Goal: Task Accomplishment & Management: Manage account settings

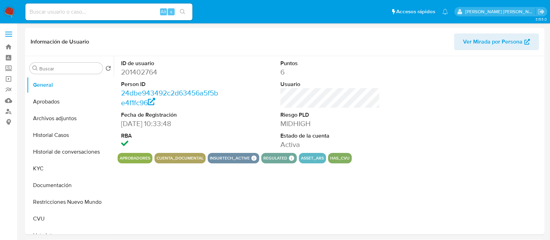
select select "10"
click at [50, 140] on button "Historial Casos" at bounding box center [67, 135] width 81 height 17
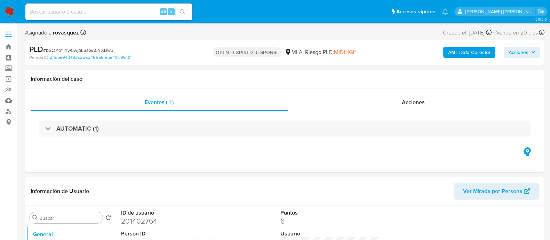
select select "10"
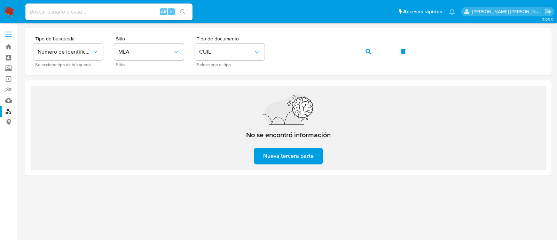
click at [9, 11] on img at bounding box center [9, 12] width 12 height 12
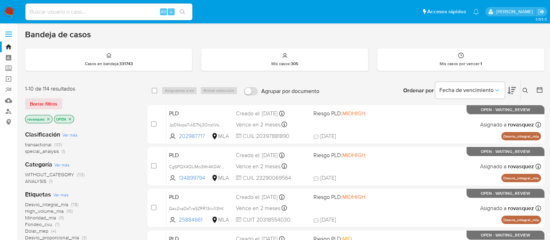
click at [527, 90] on icon at bounding box center [526, 91] width 6 height 6
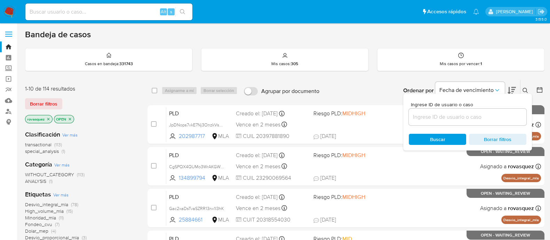
click at [463, 120] on input at bounding box center [468, 116] width 118 height 9
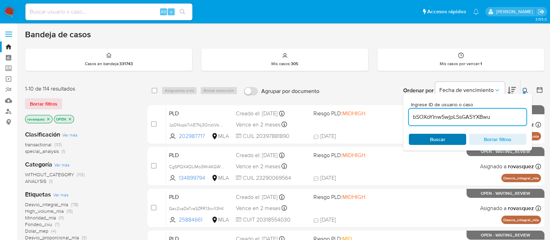
type input "bSOXoYInw5wjpLSsGA5YXBwu"
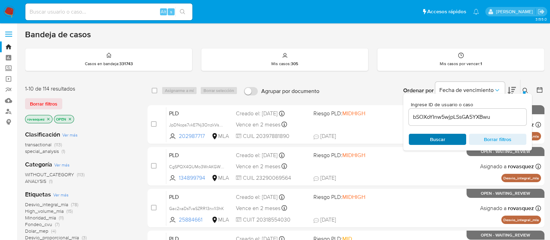
click at [431, 135] on span "Buscar" at bounding box center [437, 139] width 15 height 11
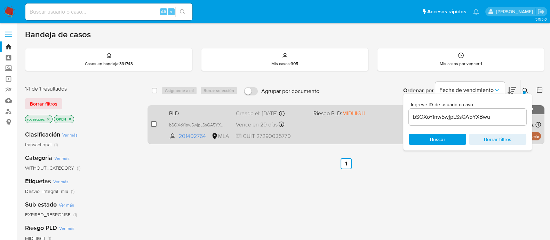
click at [154, 125] on input "checkbox" at bounding box center [154, 124] width 6 height 6
checkbox input "true"
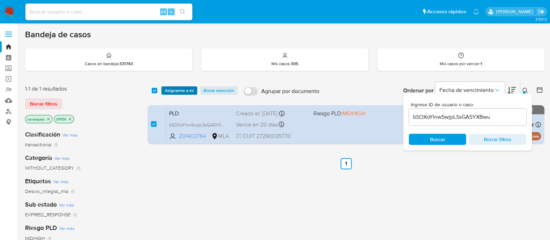
click at [183, 91] on span "Asignarme a mí" at bounding box center [179, 90] width 29 height 7
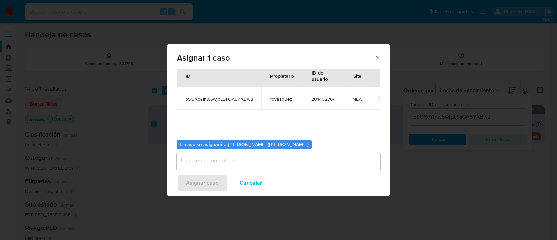
scroll to position [36, 0]
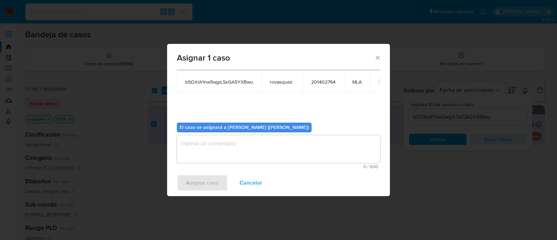
click at [226, 146] on textarea "assign-modal" at bounding box center [278, 149] width 203 height 28
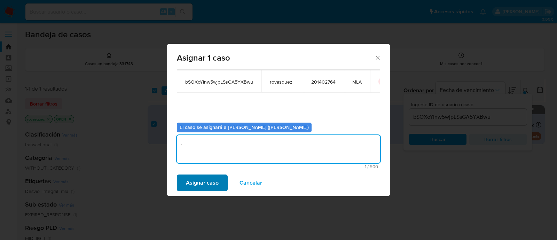
type textarea "."
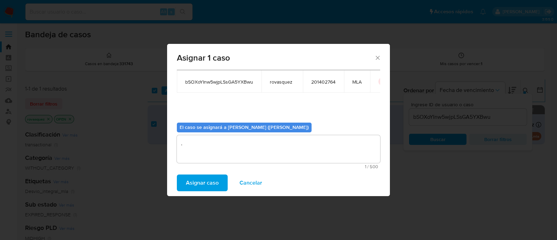
click at [217, 177] on button "Asignar caso" at bounding box center [202, 182] width 51 height 17
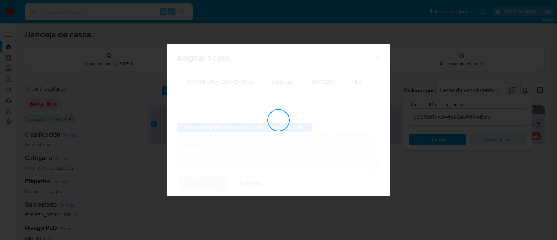
checkbox input "false"
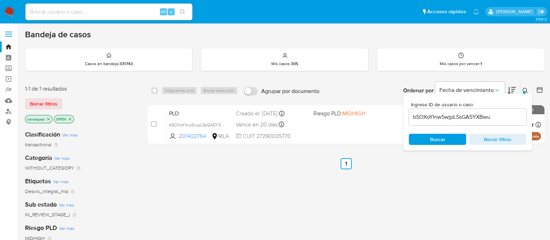
click at [439, 122] on div "bSOXoYInw5wjpLSsGA5YXBwu" at bounding box center [468, 117] width 118 height 17
click at [441, 117] on input "bSOXoYInw5wjpLSsGA5YXBwu" at bounding box center [468, 116] width 118 height 9
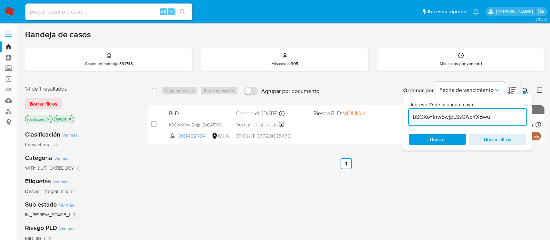
click at [441, 117] on input "bSOXoYInw5wjpLSsGA5YXBwu" at bounding box center [468, 116] width 118 height 9
paste input "QRdfNQF1wJph0DzemqjQyoPY"
type input "QRdfNQF1wJph0DzemqjQyoPY"
click at [431, 137] on span "Buscar" at bounding box center [437, 139] width 15 height 11
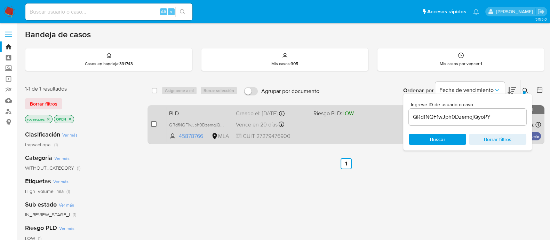
click at [154, 124] on input "checkbox" at bounding box center [154, 124] width 6 height 6
checkbox input "true"
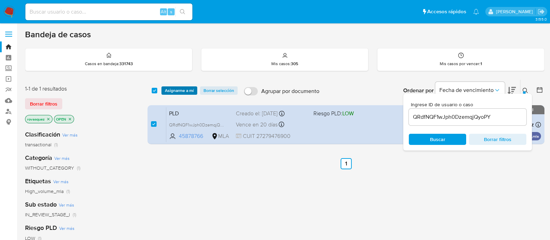
click at [183, 92] on span "Asignarme a mí" at bounding box center [179, 90] width 29 height 7
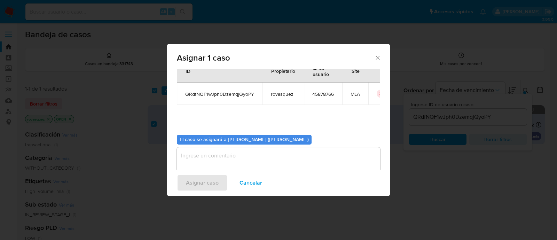
scroll to position [36, 0]
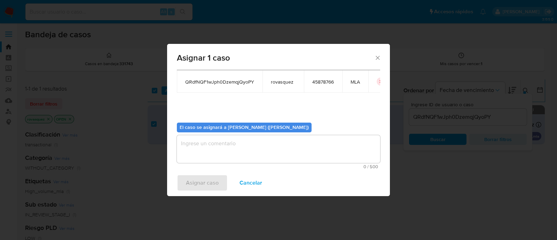
click at [205, 148] on textarea "assign-modal" at bounding box center [278, 149] width 203 height 28
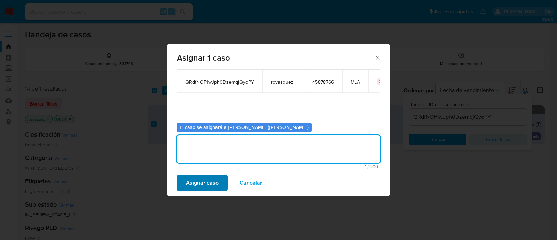
type textarea "."
click at [195, 180] on span "Asignar caso" at bounding box center [202, 182] width 33 height 15
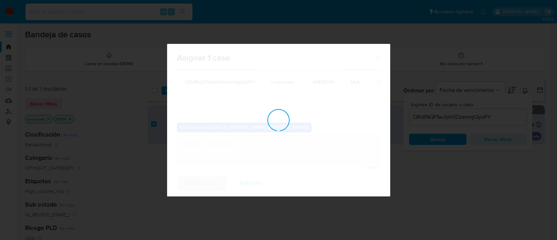
checkbox input "false"
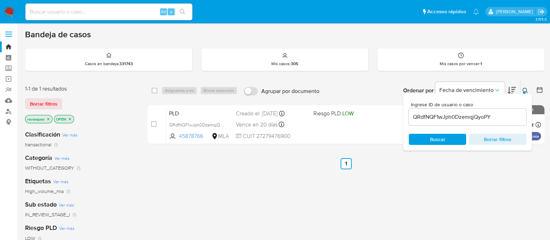
click at [432, 113] on input "QRdfNQF1wJph0DzemqjQyoPY" at bounding box center [468, 116] width 118 height 9
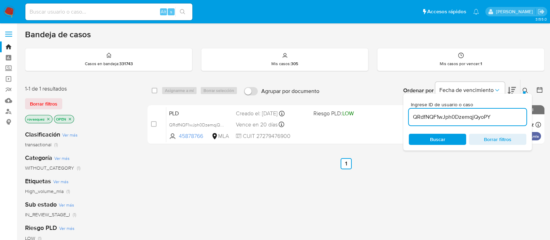
click at [432, 113] on input "QRdfNQF1wJph0DzemqjQyoPY" at bounding box center [468, 116] width 118 height 9
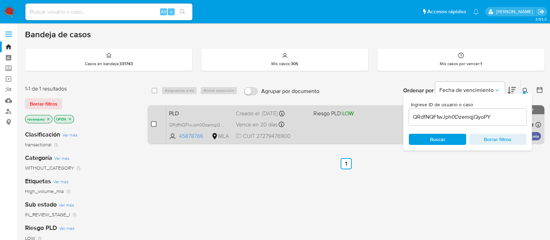
click at [152, 125] on input "checkbox" at bounding box center [154, 124] width 6 height 6
checkbox input "true"
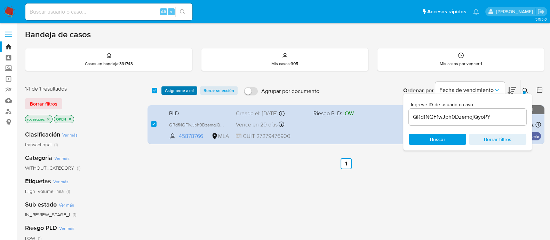
click at [180, 90] on span "Asignarme a mí" at bounding box center [179, 90] width 29 height 7
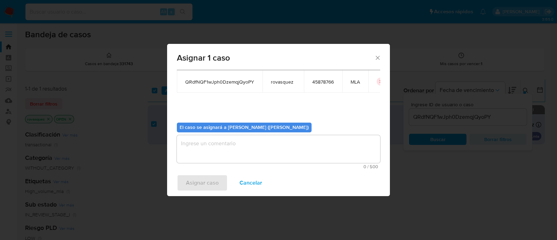
click at [234, 147] on textarea "assign-modal" at bounding box center [278, 149] width 203 height 28
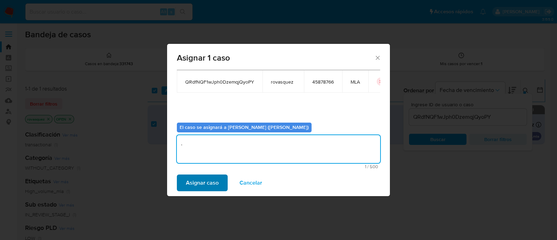
type textarea "."
click at [213, 180] on span "Asignar caso" at bounding box center [202, 182] width 33 height 15
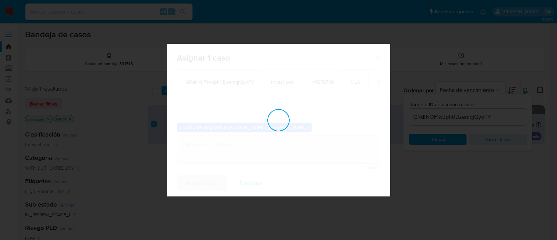
checkbox input "false"
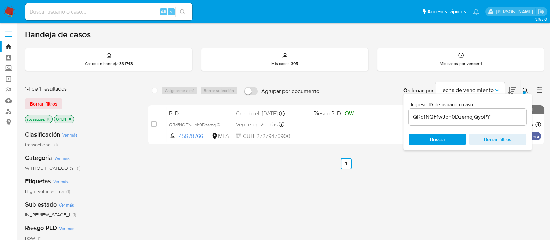
click at [461, 114] on input "QRdfNQF1wJph0DzemqjQyoPY" at bounding box center [468, 116] width 118 height 9
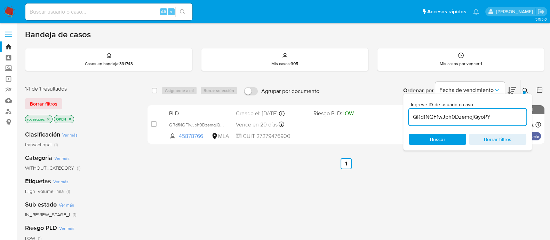
click at [461, 114] on input "QRdfNQF1wJph0DzemqjQyoPY" at bounding box center [468, 116] width 118 height 9
paste input "Rmhr4XznuAbuAJwDg94lxxNX"
type input "Rmhr4XznuAbuAJwDg94lxxNX"
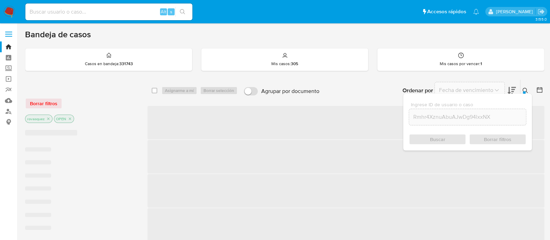
click at [430, 144] on div "Buscar Borrar filtros" at bounding box center [468, 139] width 118 height 11
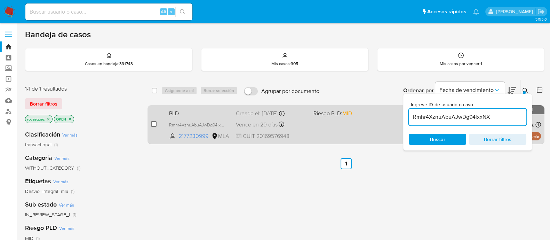
click at [153, 124] on input "checkbox" at bounding box center [154, 124] width 6 height 6
checkbox input "true"
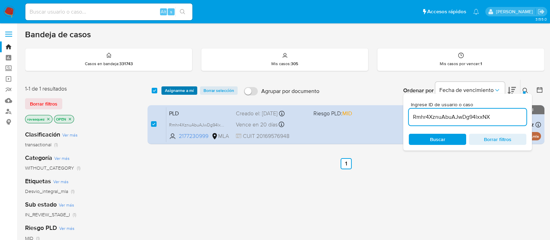
click at [182, 93] on span "Asignarme a mí" at bounding box center [179, 90] width 29 height 7
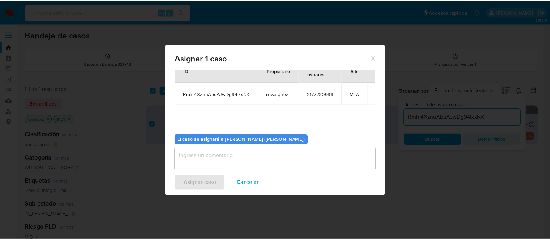
scroll to position [36, 0]
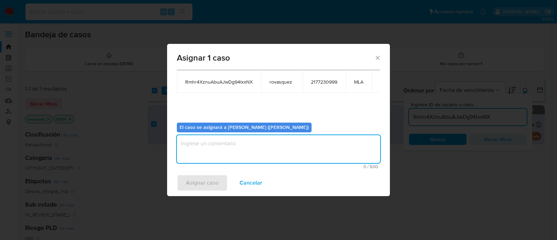
click at [231, 148] on textarea "assign-modal" at bounding box center [278, 149] width 203 height 28
type textarea "."
click at [199, 182] on span "Asignar caso" at bounding box center [202, 182] width 33 height 15
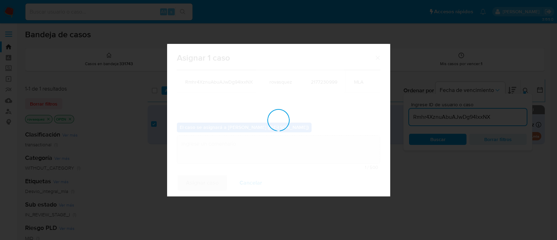
checkbox input "false"
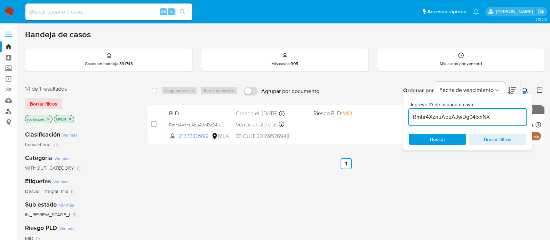
click at [13, 116] on link "Buscador de personas" at bounding box center [41, 111] width 83 height 11
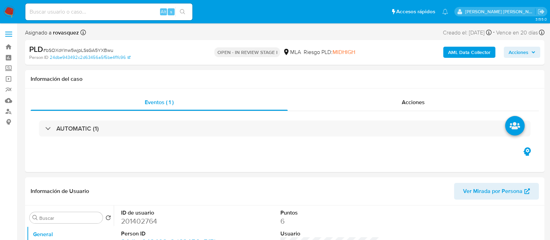
select select "10"
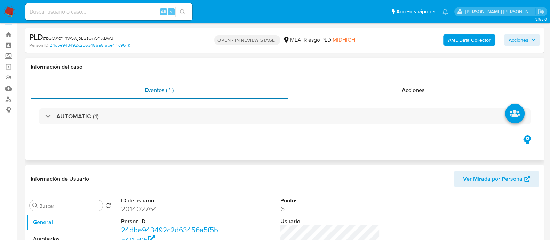
scroll to position [130, 0]
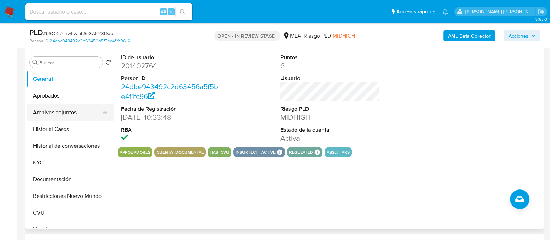
click at [59, 114] on button "Archivos adjuntos" at bounding box center [67, 112] width 81 height 17
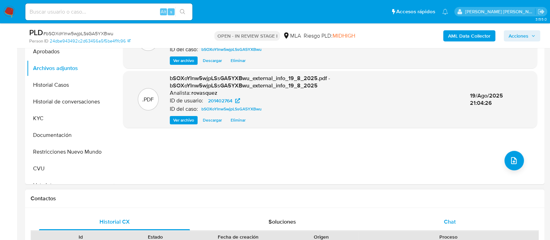
scroll to position [217, 0]
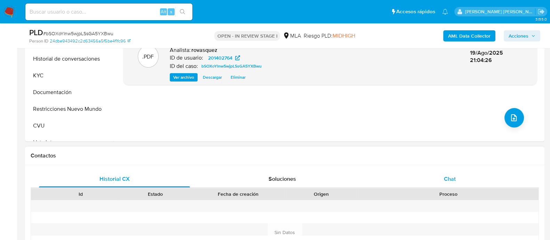
click at [446, 178] on span "Chat" at bounding box center [450, 179] width 12 height 8
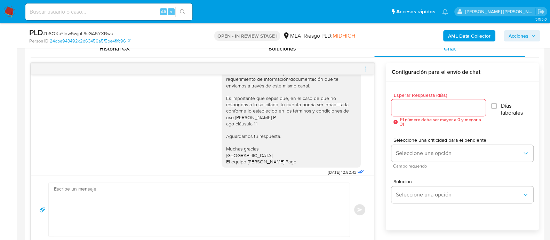
scroll to position [403, 0]
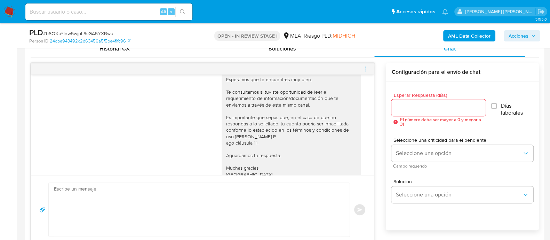
click at [365, 69] on icon "menu-action" at bounding box center [366, 69] width 6 height 6
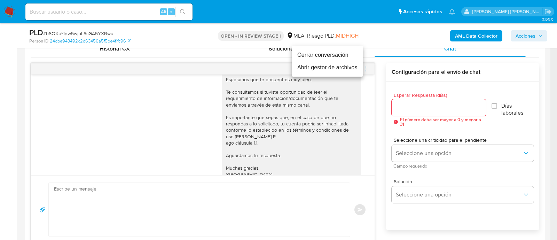
click at [342, 60] on li "Cerrar conversación" at bounding box center [327, 55] width 71 height 13
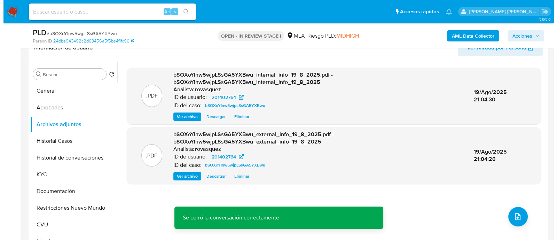
scroll to position [174, 0]
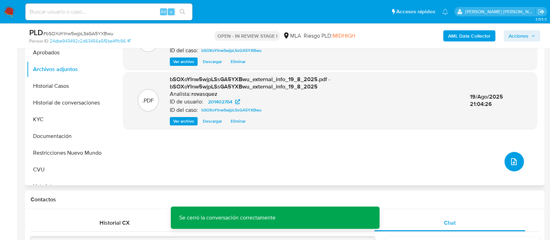
click at [513, 163] on icon "upload-file" at bounding box center [514, 161] width 8 height 8
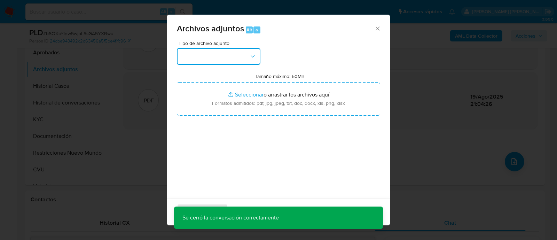
click at [247, 59] on button "button" at bounding box center [219, 56] width 84 height 17
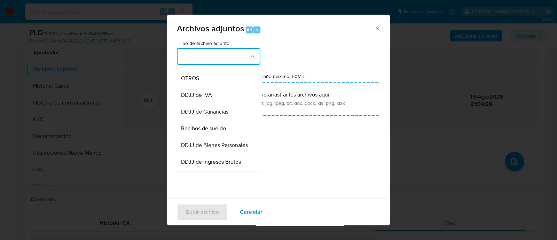
scroll to position [87, 0]
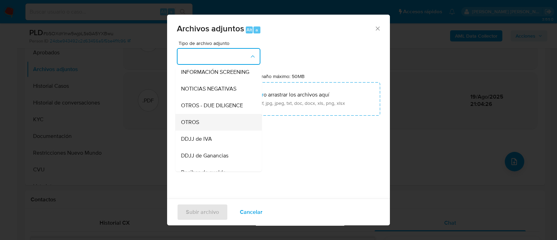
click at [216, 129] on div "OTROS" at bounding box center [216, 122] width 71 height 17
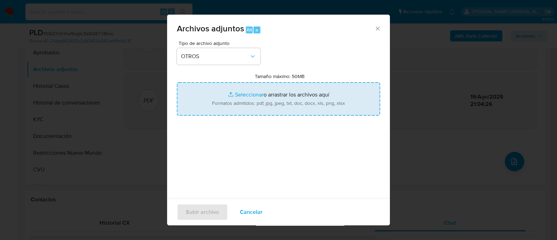
click at [245, 92] on input "Tamaño máximo: 50MB Seleccionar archivos" at bounding box center [278, 98] width 203 height 33
type input "C:\fakepath\Caselog bSOXoYInw5wjpLSsGA5YXBwu_2025_08_19_20_10_38.docx"
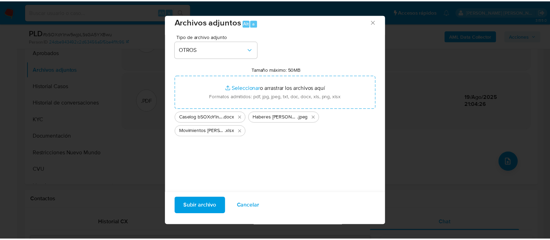
scroll to position [10, 0]
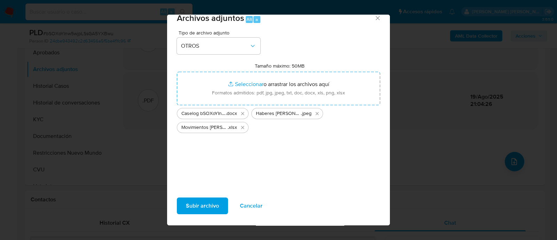
click at [202, 205] on span "Subir archivo" at bounding box center [202, 205] width 33 height 15
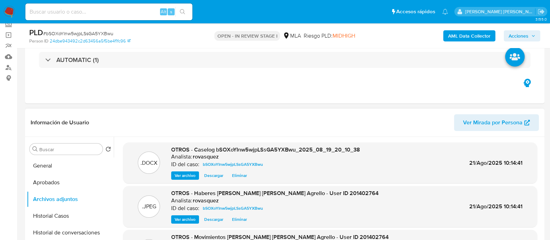
scroll to position [87, 0]
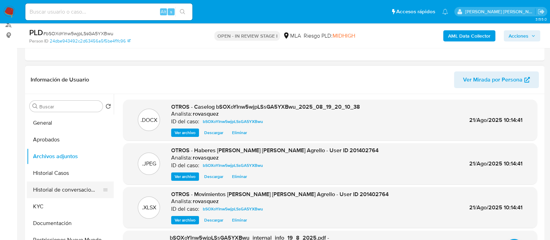
drag, startPoint x: 84, startPoint y: 190, endPoint x: 89, endPoint y: 189, distance: 5.8
click at [84, 190] on button "Historial de conversaciones" at bounding box center [67, 189] width 81 height 17
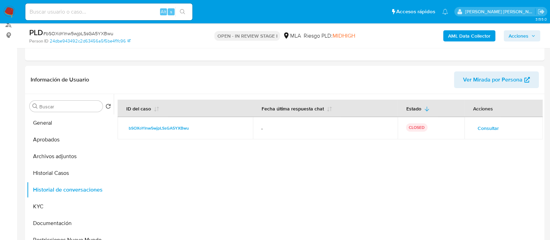
click at [518, 37] on span "Acciones" at bounding box center [519, 35] width 20 height 11
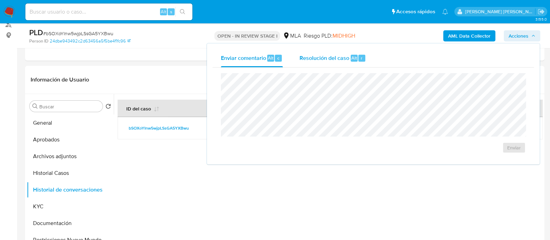
click at [321, 61] on span "Resolución del caso" at bounding box center [325, 58] width 50 height 8
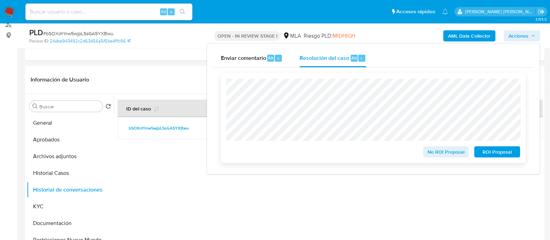
click at [436, 152] on span "No ROI Proposal" at bounding box center [446, 152] width 36 height 10
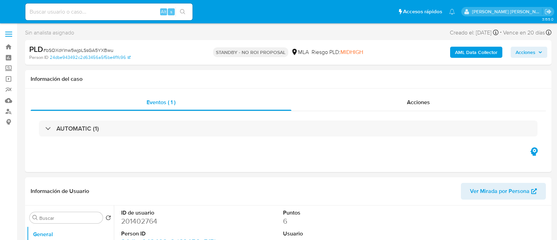
select select "10"
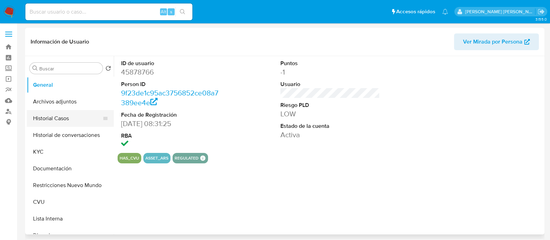
click at [54, 119] on button "Historial Casos" at bounding box center [67, 118] width 81 height 17
select select "10"
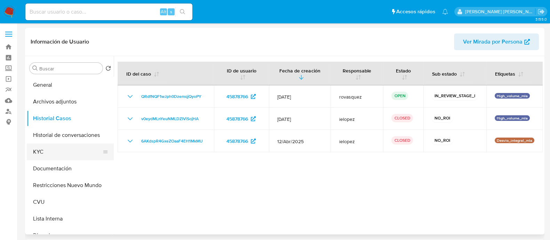
click at [52, 153] on button "KYC" at bounding box center [67, 151] width 81 height 17
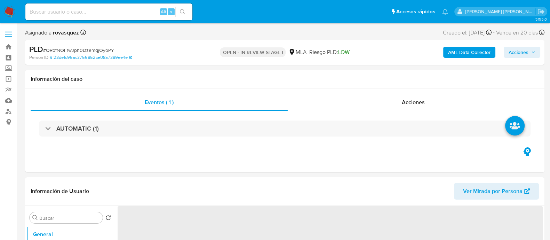
select select "10"
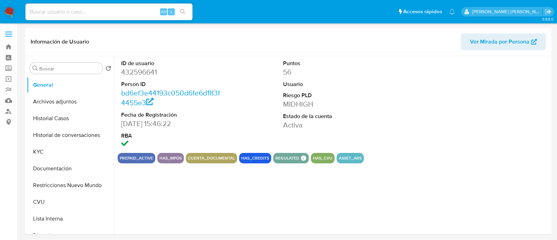
select select "10"
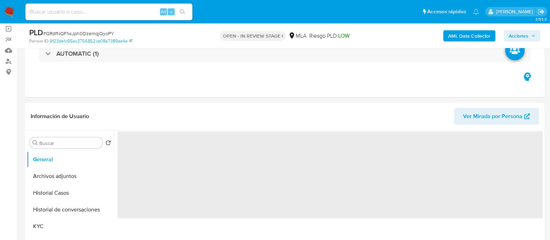
scroll to position [130, 0]
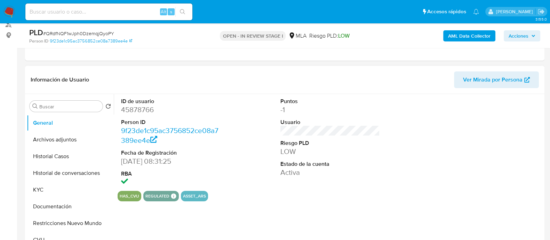
select select "10"
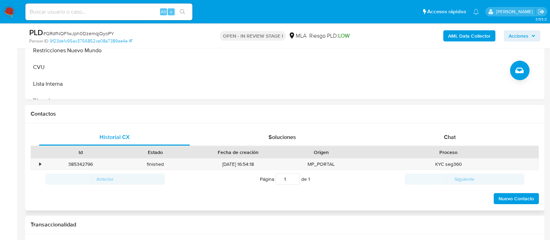
scroll to position [261, 0]
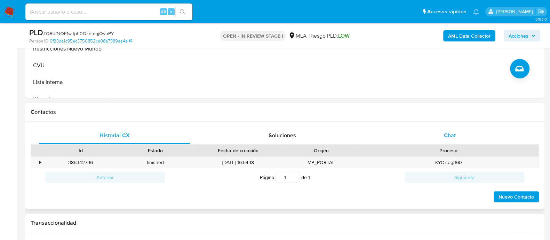
click at [446, 138] on span "Chat" at bounding box center [450, 135] width 12 height 8
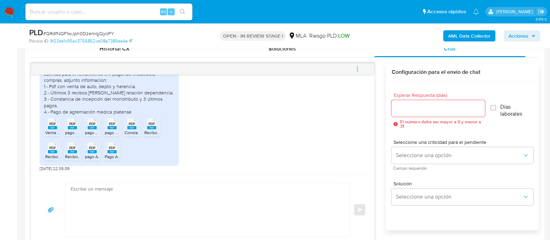
scroll to position [376, 0]
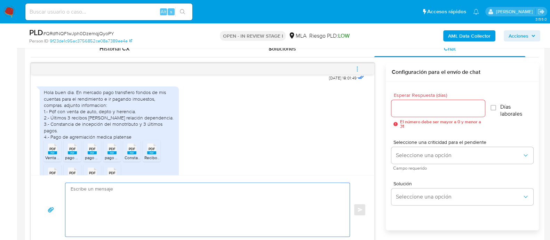
click at [113, 189] on textarea at bounding box center [206, 210] width 270 height 54
paste textarea "Hola, ¡Muchas gracias por tu respuesta! Confirmamos la recepción de la document…"
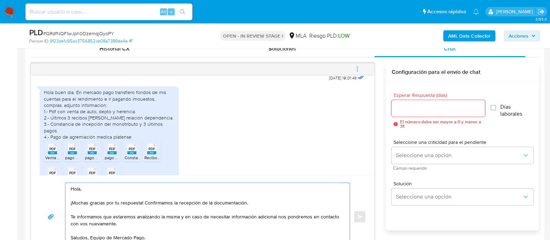
scroll to position [355, 0]
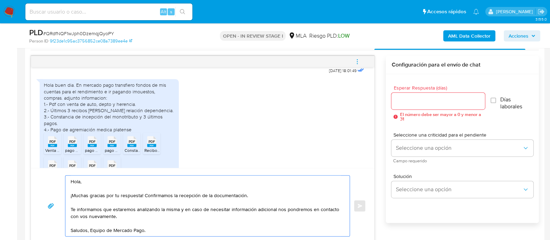
click at [91, 229] on textarea "Hola, ¡Muchas gracias por tu respuesta! Confirmamos la recepción de la document…" at bounding box center [206, 205] width 270 height 61
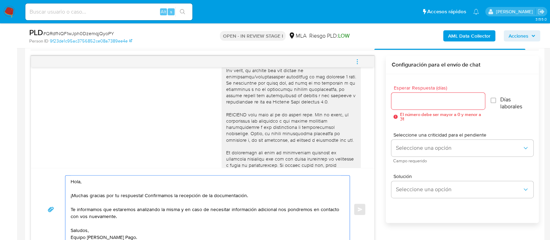
scroll to position [158, 0]
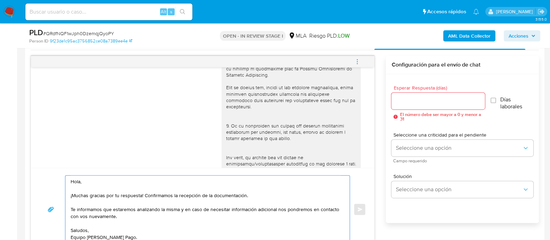
drag, startPoint x: 94, startPoint y: 181, endPoint x: 101, endPoint y: 178, distance: 7.0
click at [94, 181] on textarea "Hola, ¡Muchas gracias por tu respuesta! Confirmamos la recepción de la document…" at bounding box center [206, 209] width 270 height 68
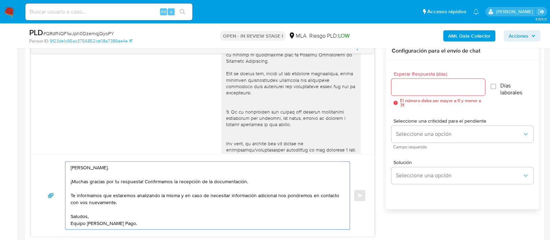
scroll to position [355, 0]
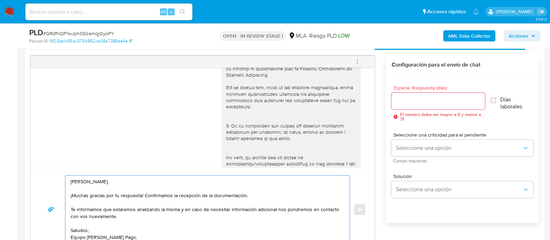
type textarea "Hola, Maria. ¡Muchas gracias por tu respuesta! Confirmamos la recepción de la d…"
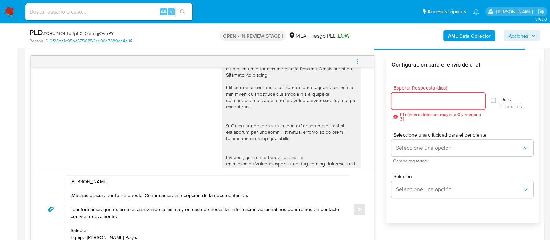
click at [413, 104] on input "Esperar Respuesta (días)" at bounding box center [437, 100] width 93 height 9
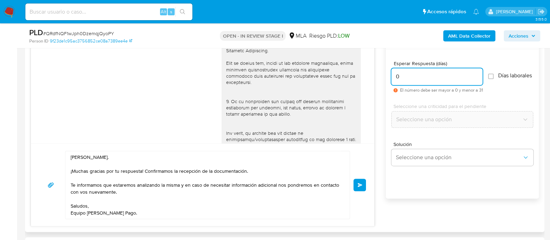
scroll to position [398, 0]
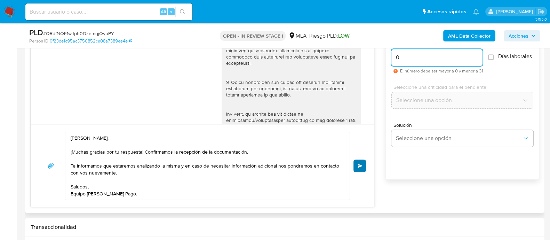
type input "0"
click at [362, 166] on span "Enviar" at bounding box center [360, 166] width 5 height 4
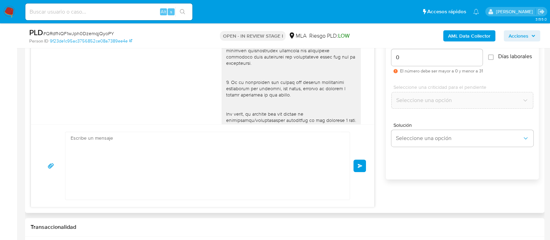
scroll to position [509, 0]
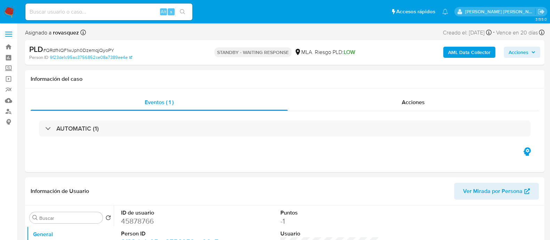
select select "10"
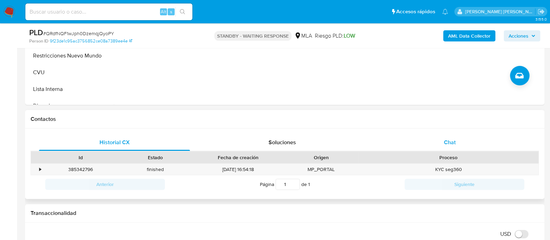
scroll to position [261, 0]
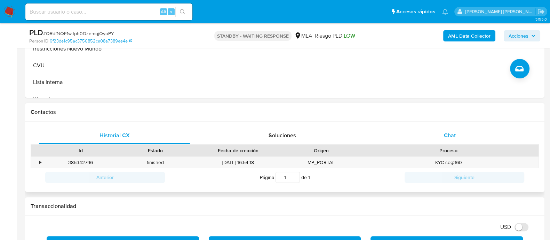
click at [456, 139] on div "Chat" at bounding box center [449, 135] width 151 height 17
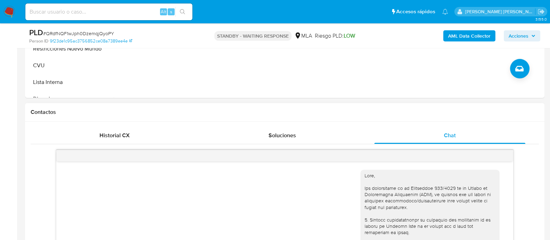
scroll to position [509, 0]
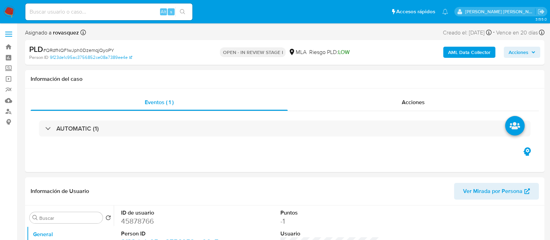
select select "10"
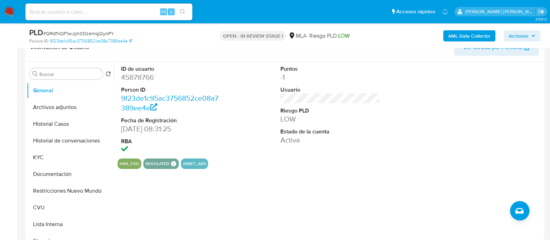
scroll to position [217, 0]
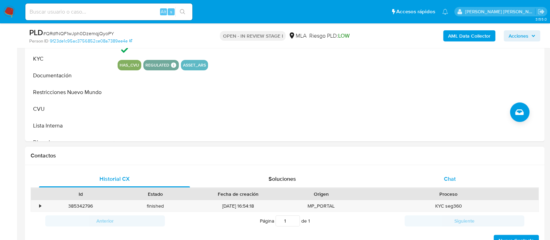
click at [459, 179] on div "Chat" at bounding box center [449, 179] width 151 height 17
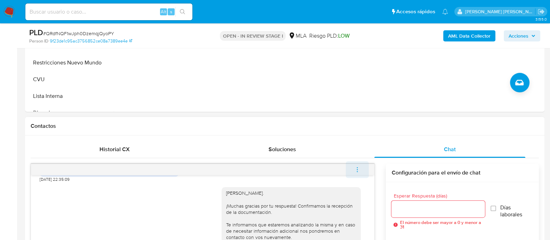
scroll to position [261, 0]
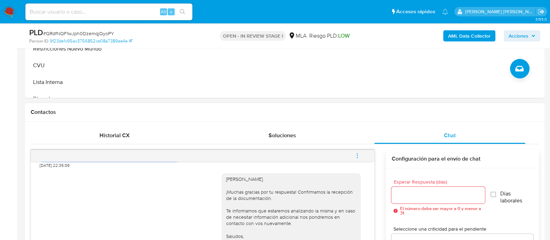
click at [358, 159] on span "menu-action" at bounding box center [357, 155] width 6 height 17
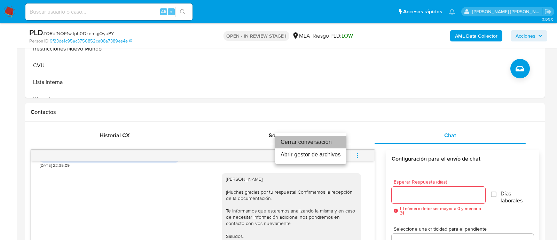
click at [328, 140] on li "Cerrar conversación" at bounding box center [310, 142] width 71 height 13
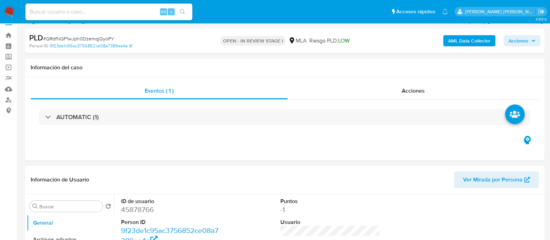
scroll to position [0, 0]
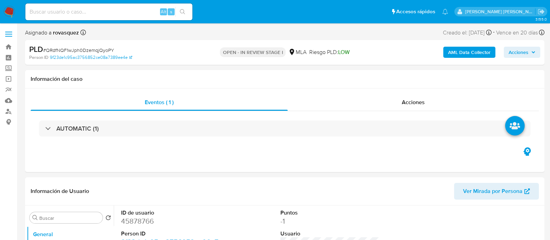
click at [365, 65] on div "PLD # QRdfNQF1wJph0DzemqjQyoPY Person ID 9f23de1c95ac3756852ce08a7389ee4e OPEN …" at bounding box center [285, 52] width 520 height 25
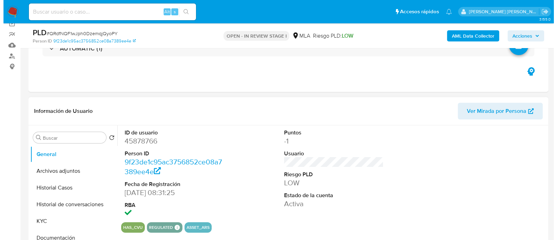
scroll to position [130, 0]
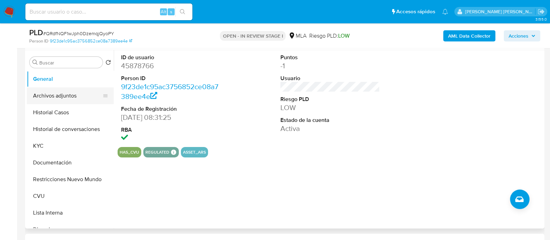
click at [57, 94] on button "Archivos adjuntos" at bounding box center [67, 95] width 81 height 17
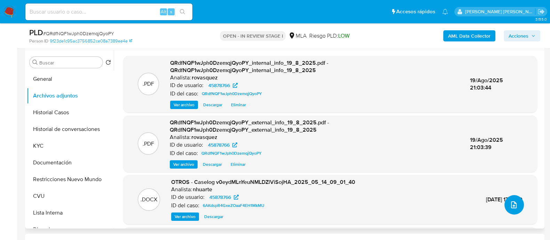
click at [512, 203] on icon "upload-file" at bounding box center [514, 204] width 8 height 8
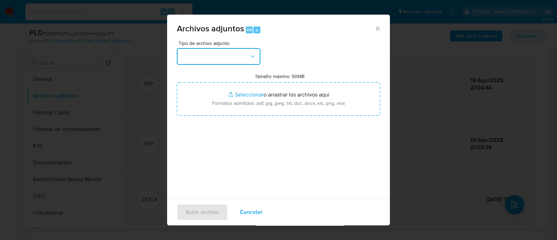
click at [246, 57] on button "button" at bounding box center [219, 56] width 84 height 17
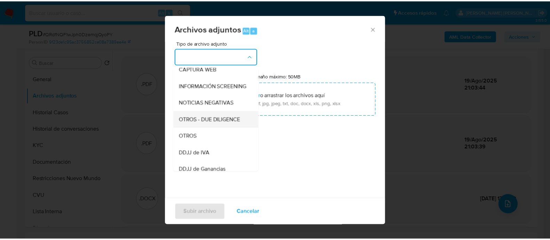
scroll to position [87, 0]
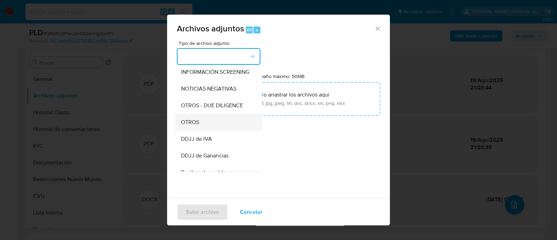
click at [208, 127] on div "OTROS" at bounding box center [216, 122] width 71 height 17
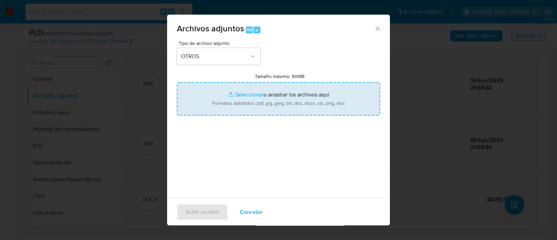
click at [253, 95] on input "Tamaño máximo: 50MB Seleccionar archivos" at bounding box center [278, 98] width 203 height 33
click at [246, 92] on input "Tamaño máximo: 50MB Seleccionar archivos" at bounding box center [278, 98] width 203 height 33
type input "C:\fakepath\Caselog QRdfNQF1wJph0DzemqjQyoPY_2025_08_19_20_10_25.docx"
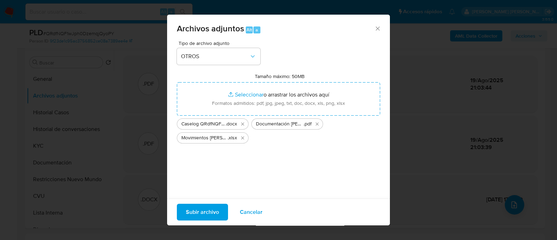
click at [209, 212] on span "Subir archivo" at bounding box center [202, 211] width 33 height 15
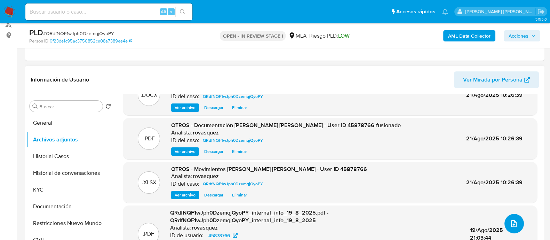
scroll to position [0, 0]
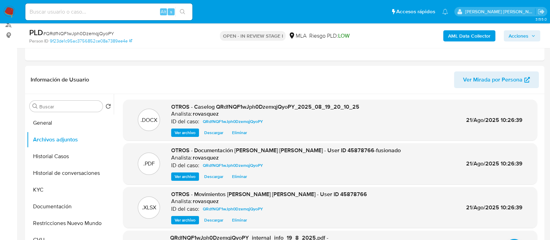
click at [517, 35] on span "Acciones" at bounding box center [519, 35] width 20 height 11
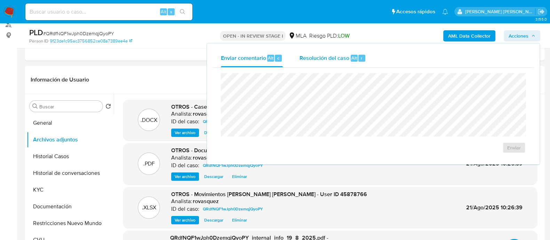
click at [324, 60] on span "Resolución del caso" at bounding box center [325, 58] width 50 height 8
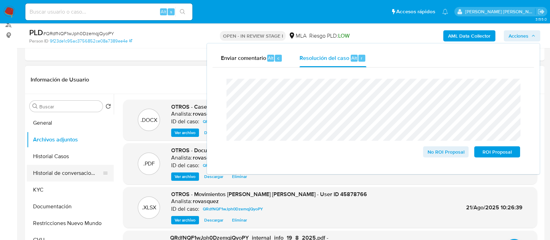
click at [78, 173] on button "Historial de conversaciones" at bounding box center [67, 173] width 81 height 17
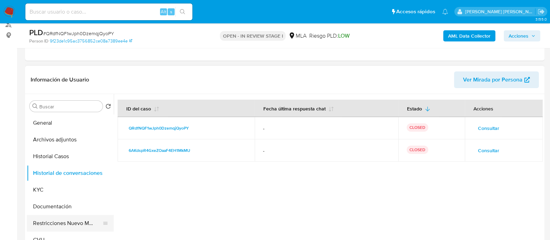
click at [65, 226] on button "Restricciones Nuevo Mundo" at bounding box center [67, 223] width 81 height 17
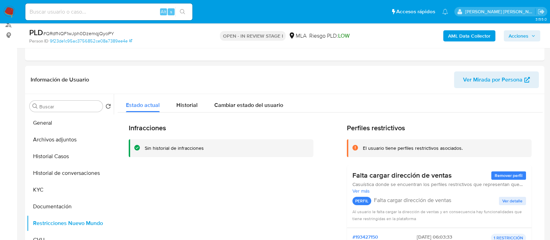
click at [529, 35] on span "Acciones" at bounding box center [522, 36] width 27 height 10
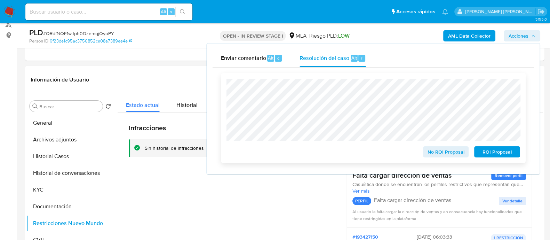
click at [433, 150] on span "No ROI Proposal" at bounding box center [446, 152] width 36 height 10
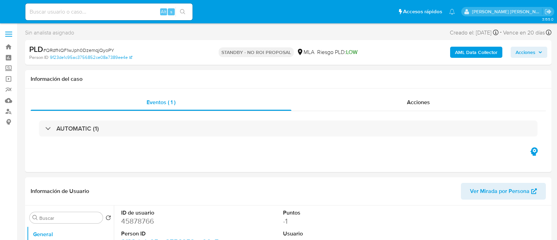
select select "10"
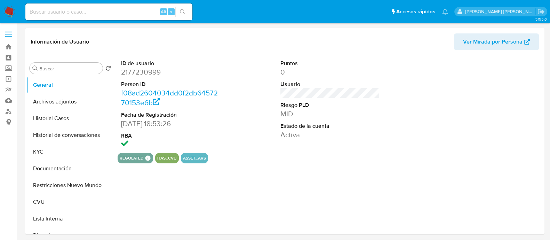
select select "10"
click at [57, 155] on button "KYC" at bounding box center [67, 151] width 81 height 17
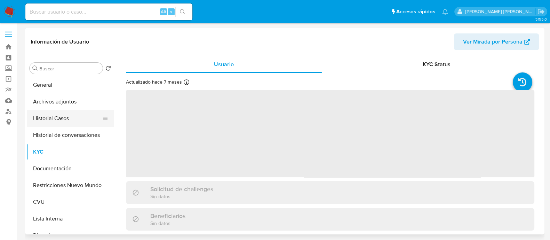
click at [69, 120] on button "Historial Casos" at bounding box center [67, 118] width 81 height 17
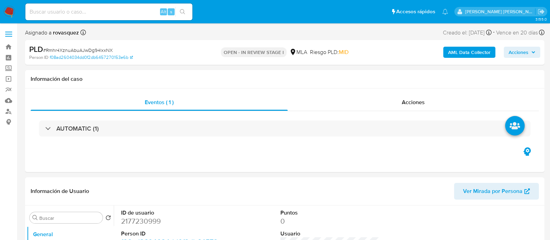
select select "10"
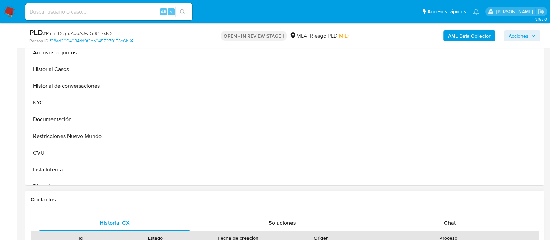
scroll to position [261, 0]
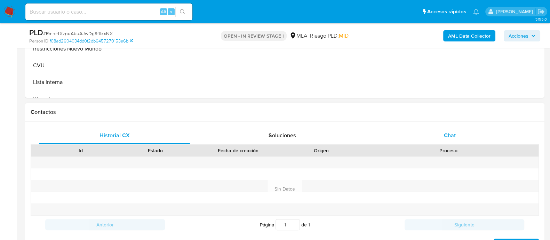
select select "10"
drag, startPoint x: 451, startPoint y: 135, endPoint x: 324, endPoint y: 130, distance: 126.7
click at [451, 135] on span "Chat" at bounding box center [450, 135] width 12 height 8
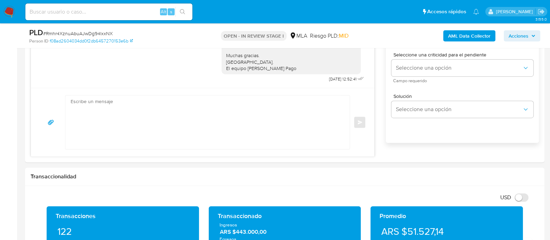
scroll to position [304, 0]
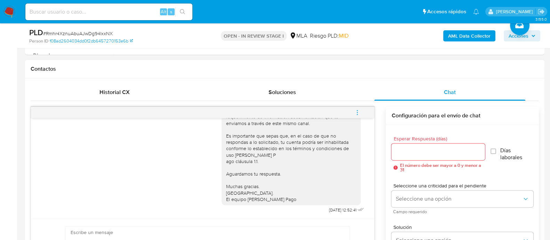
click at [358, 112] on icon "menu-action" at bounding box center [357, 112] width 6 height 6
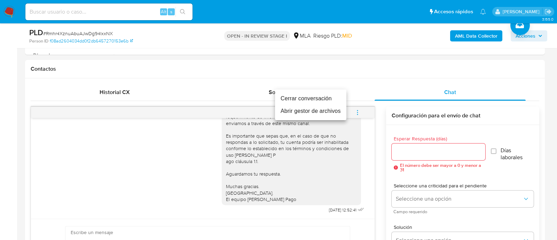
click at [325, 100] on li "Cerrar conversación" at bounding box center [310, 98] width 71 height 13
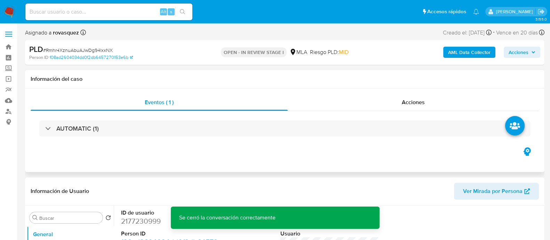
scroll to position [87, 0]
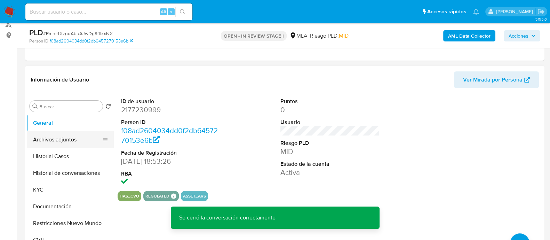
click at [78, 142] on button "Archivos adjuntos" at bounding box center [67, 139] width 81 height 17
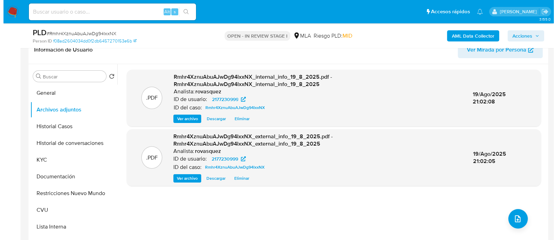
scroll to position [130, 0]
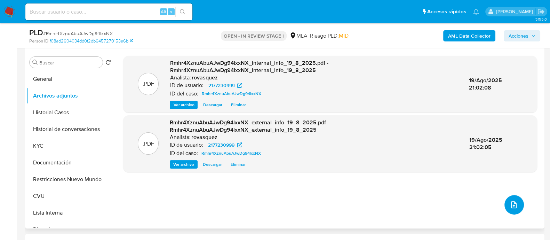
click at [515, 204] on icon "upload-file" at bounding box center [514, 204] width 8 height 8
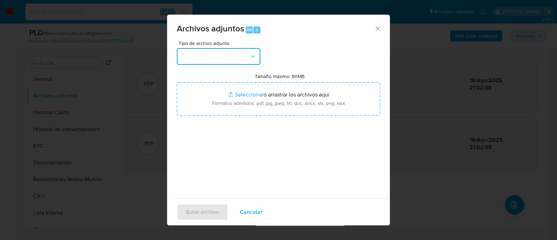
click at [232, 56] on button "button" at bounding box center [219, 56] width 84 height 17
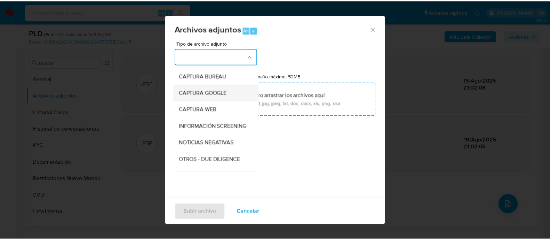
scroll to position [87, 0]
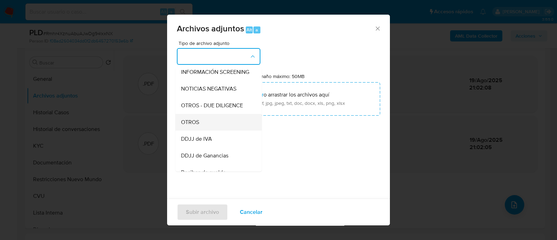
click at [221, 120] on div "OTROS" at bounding box center [216, 122] width 71 height 17
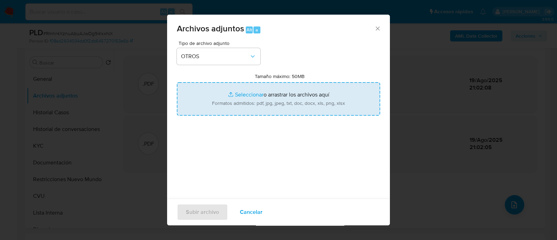
click at [246, 95] on input "Tamaño máximo: 50MB Seleccionar archivos" at bounding box center [278, 98] width 203 height 33
type input "C:\fakepath\Caselog Rmhr4XznuAbuAJwDg94lxxNX_2025_08_19_20_16_32.docx"
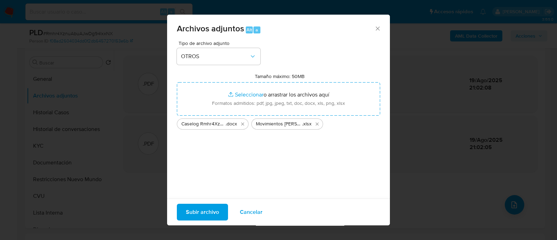
click at [200, 214] on span "Subir archivo" at bounding box center [202, 211] width 33 height 15
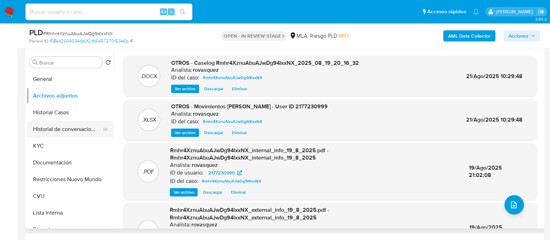
click at [58, 126] on button "Historial de conversaciones" at bounding box center [67, 129] width 81 height 17
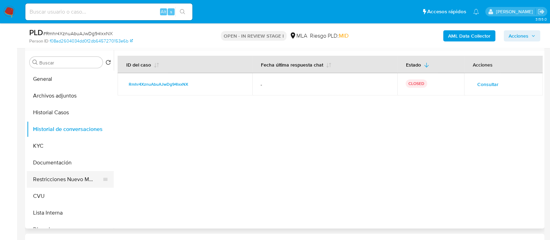
click at [61, 183] on button "Restricciones Nuevo Mundo" at bounding box center [67, 179] width 81 height 17
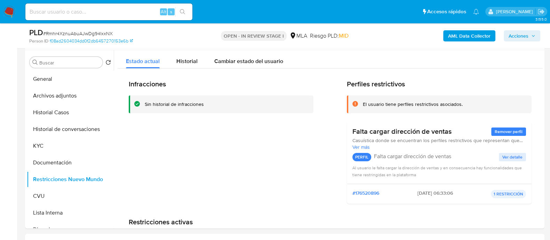
click at [523, 36] on span "Acciones" at bounding box center [519, 35] width 20 height 11
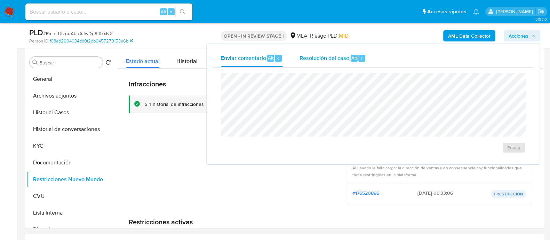
click at [343, 58] on span "Resolución del caso" at bounding box center [325, 58] width 50 height 8
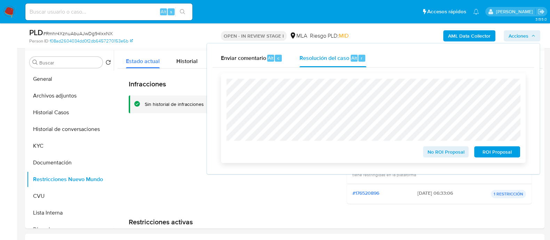
click at [454, 154] on span "No ROI Proposal" at bounding box center [446, 152] width 36 height 10
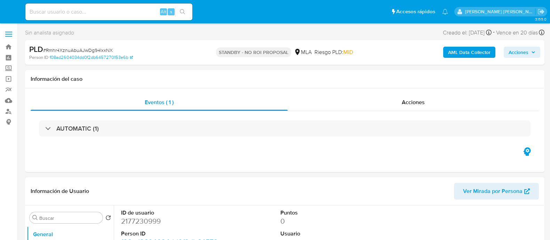
select select "10"
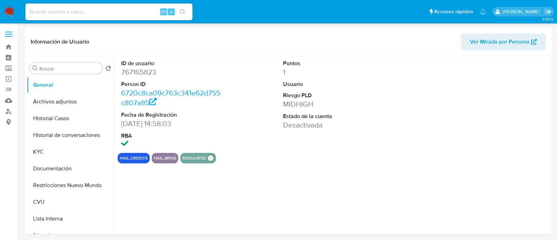
select select "10"
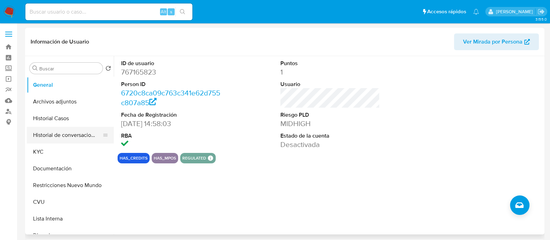
click at [69, 139] on button "Historial de conversaciones" at bounding box center [67, 135] width 81 height 17
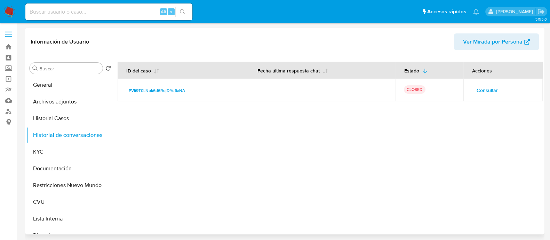
click at [490, 91] on span "Consultar" at bounding box center [487, 90] width 21 height 10
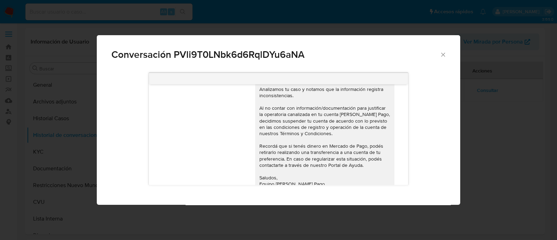
scroll to position [799, 0]
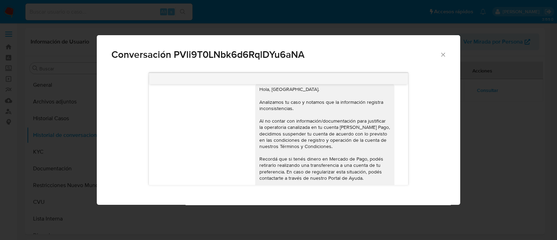
click at [442, 58] on icon "Cerrar" at bounding box center [442, 54] width 7 height 7
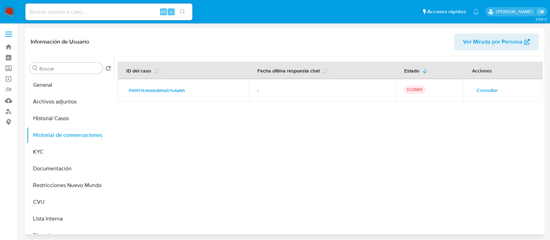
click at [345, 155] on div at bounding box center [328, 145] width 429 height 178
click at [489, 90] on span "Consultar" at bounding box center [487, 90] width 21 height 10
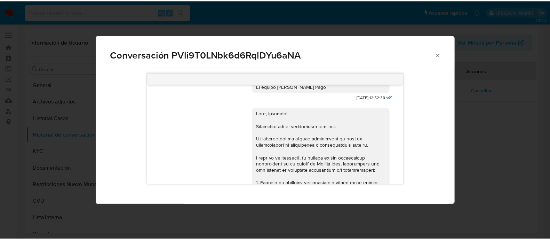
scroll to position [565, 0]
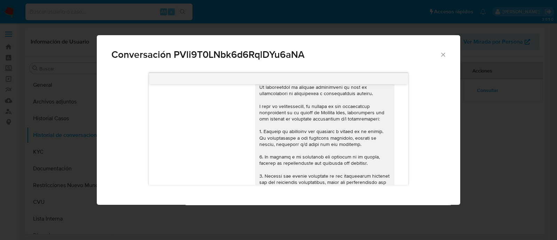
click at [443, 60] on div "Conversación PVli9T0LNbk6d6RqlDYu6aNA" at bounding box center [278, 51] width 363 height 33
click at [439, 55] on icon "Cerrar" at bounding box center [442, 54] width 7 height 7
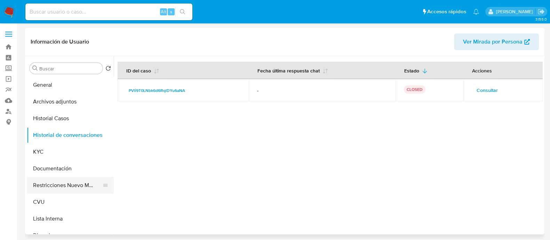
click at [50, 183] on button "Restricciones Nuevo Mundo" at bounding box center [67, 185] width 81 height 17
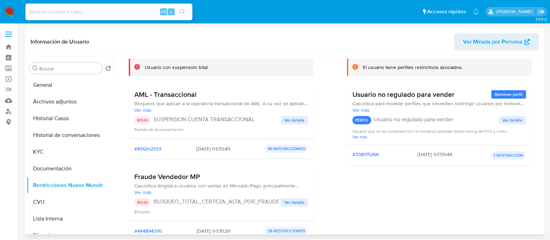
scroll to position [87, 0]
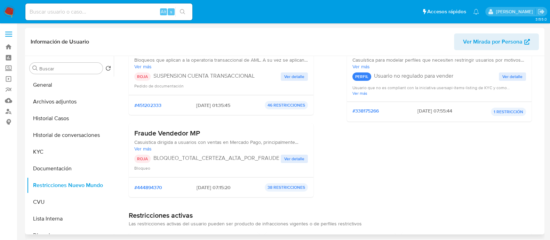
drag, startPoint x: 137, startPoint y: 133, endPoint x: 214, endPoint y: 133, distance: 76.9
click at [214, 133] on h3 "Fraude Vendedor MP" at bounding box center [221, 133] width 174 height 9
click at [301, 160] on span "Ver detalle" at bounding box center [294, 158] width 20 height 7
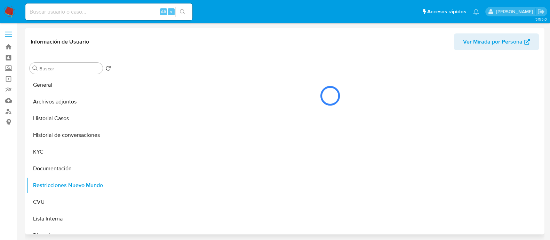
scroll to position [0, 0]
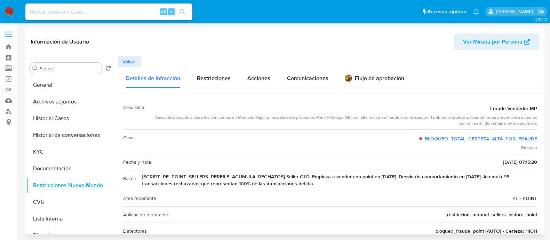
drag, startPoint x: 286, startPoint y: 176, endPoint x: 416, endPoint y: 175, distance: 130.1
click at [416, 175] on span "[SCRIPT_PF_POINT_SELLERS_PERFILE_ACUMULA_RECHAZOS] Seller OLD. Empieza a vender…" at bounding box center [339, 180] width 395 height 14
click at [381, 177] on span "[SCRIPT_PF_POINT_SELLERS_PERFILE_ACUMULA_RECHAZOS] Seller OLD. Empieza a vender…" at bounding box center [339, 180] width 395 height 14
drag, startPoint x: 407, startPoint y: 177, endPoint x: 487, endPoint y: 175, distance: 79.7
click at [487, 175] on span "[SCRIPT_PF_POINT_SELLERS_PERFILE_ACUMULA_RECHAZOS] Seller OLD. Empieza a vender…" at bounding box center [339, 180] width 395 height 14
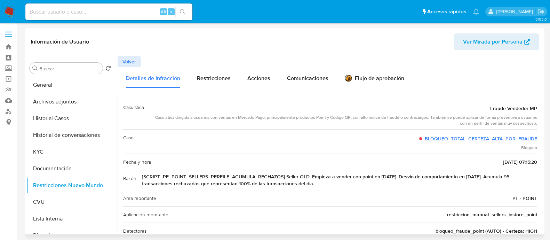
click at [492, 178] on span "[SCRIPT_PF_POINT_SELLERS_PERFILE_ACUMULA_RECHAZOS] Seller OLD. Empieza a vender…" at bounding box center [339, 180] width 395 height 14
click at [54, 154] on button "KYC" at bounding box center [67, 151] width 81 height 17
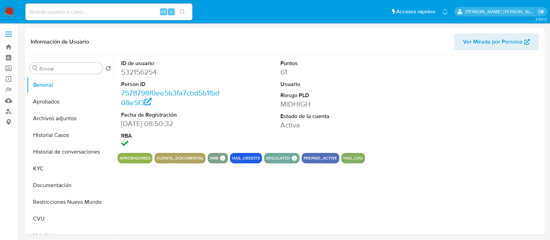
select select "10"
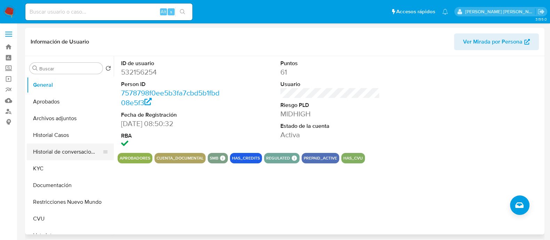
click at [59, 150] on button "Historial de conversaciones" at bounding box center [67, 151] width 81 height 17
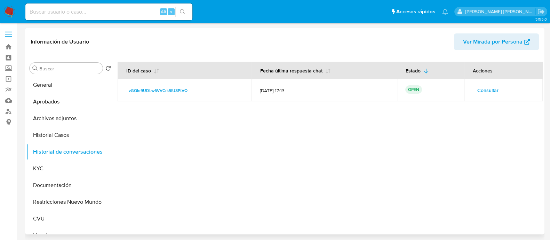
click at [477, 92] on span "Consultar" at bounding box center [487, 90] width 21 height 10
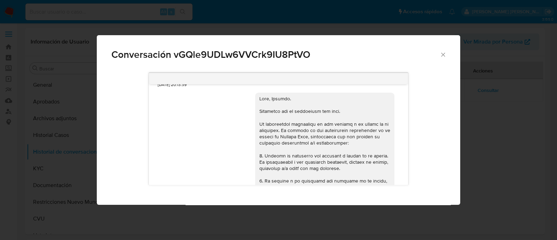
scroll to position [856, 0]
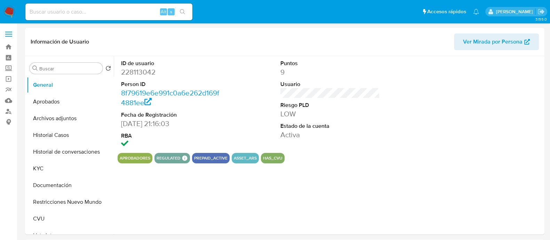
select select "10"
click at [48, 171] on button "KYC" at bounding box center [67, 168] width 81 height 17
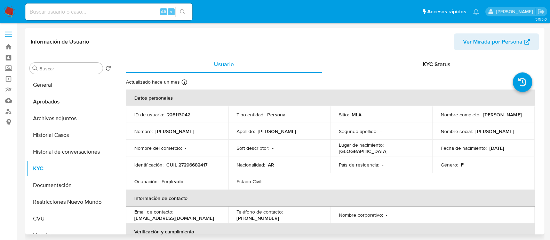
click at [181, 116] on p "228113042" at bounding box center [178, 114] width 23 height 6
click at [180, 116] on p "228113042" at bounding box center [178, 114] width 23 height 6
copy p "228113042"
click at [71, 154] on button "Historial de conversaciones" at bounding box center [67, 151] width 81 height 17
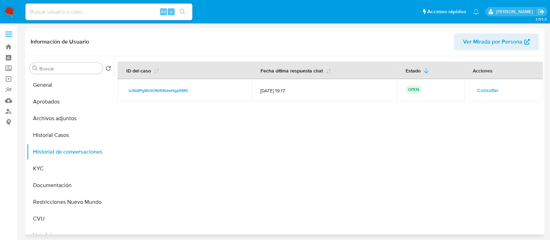
click at [483, 93] on span "Consultar" at bounding box center [487, 90] width 21 height 10
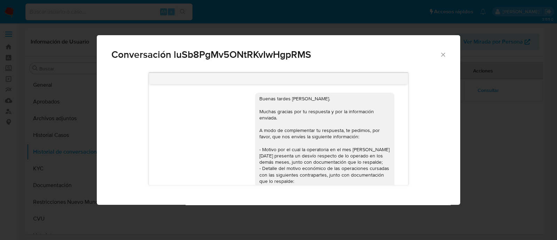
scroll to position [830, 0]
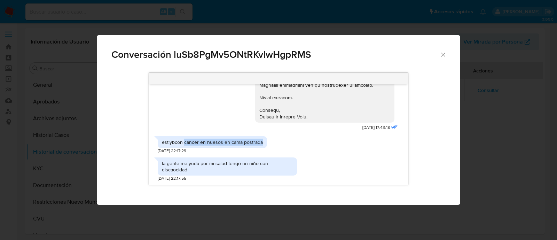
drag, startPoint x: 184, startPoint y: 141, endPoint x: 262, endPoint y: 141, distance: 77.9
click at [262, 141] on div "estiybcon cancer en huesos en cama postrada" at bounding box center [212, 142] width 109 height 12
click at [196, 164] on div "la gente me yuda por mi salud tengo un niño con discaocidad" at bounding box center [227, 166] width 131 height 13
drag, startPoint x: 182, startPoint y: 166, endPoint x: 260, endPoint y: 164, distance: 78.3
click at [260, 164] on div "la gente me yuda por mi salud tengo un niño con discaocidad" at bounding box center [227, 166] width 131 height 13
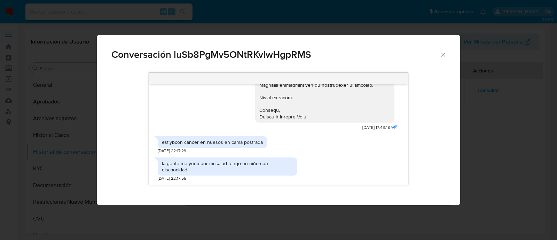
click at [271, 170] on div "la gente me yuda por mi salud tengo un niño con discaocidad" at bounding box center [227, 166] width 131 height 13
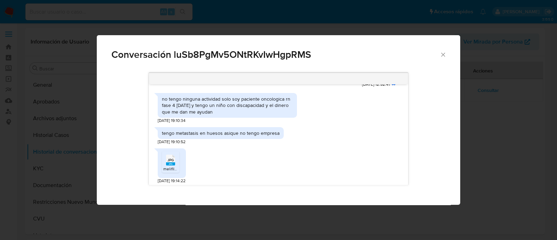
scroll to position [522, 0]
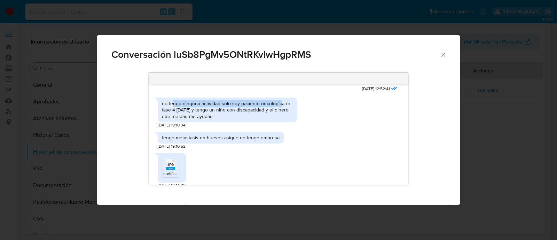
drag, startPoint x: 172, startPoint y: 117, endPoint x: 280, endPoint y: 118, distance: 107.9
click at [280, 118] on div "no tengo ninguna actividad solo soy paciente oncologica rn fase 4 [DATE] y teng…" at bounding box center [227, 109] width 131 height 19
drag, startPoint x: 174, startPoint y: 123, endPoint x: 274, endPoint y: 120, distance: 99.6
click at [274, 119] on div "no tengo ninguna actividad solo soy paciente oncologica rn fase 4 [DATE] y teng…" at bounding box center [227, 109] width 131 height 19
click at [207, 119] on div "no tengo ninguna actividad solo soy paciente oncologica rn fase 4 [DATE] y teng…" at bounding box center [227, 109] width 131 height 19
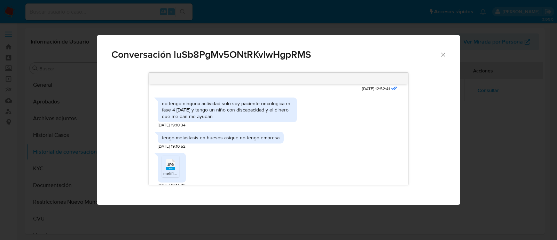
drag, startPoint x: 203, startPoint y: 129, endPoint x: 284, endPoint y: 128, distance: 80.4
click at [284, 119] on div "no tengo ninguna actividad solo soy paciente oncologica rn fase 4 [DATE] y teng…" at bounding box center [227, 109] width 131 height 19
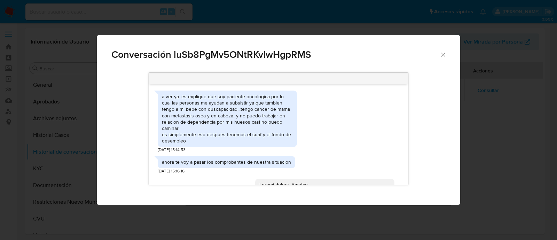
scroll to position [826, 0]
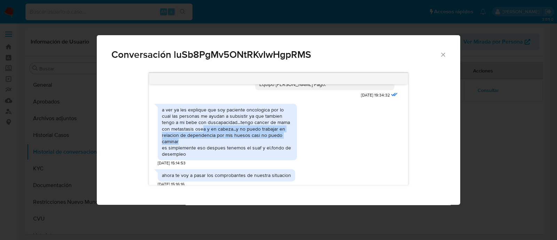
drag, startPoint x: 192, startPoint y: 139, endPoint x: 264, endPoint y: 151, distance: 73.0
click at [264, 151] on div "a ver ya les explique que soy paciente oncologica por lo cual las personas me a…" at bounding box center [227, 131] width 131 height 51
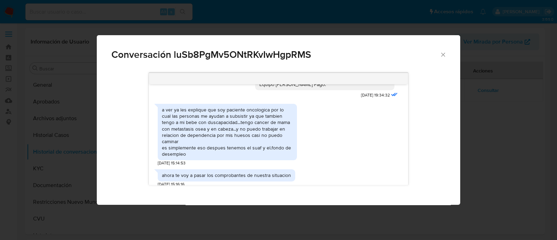
click at [228, 133] on div "a ver ya les explique que soy paciente oncologica por lo cual las personas me a…" at bounding box center [227, 131] width 131 height 51
drag, startPoint x: 224, startPoint y: 126, endPoint x: 261, endPoint y: 125, distance: 37.3
click at [261, 125] on div "a ver ya les explique que soy paciente oncologica por lo cual las personas me a…" at bounding box center [227, 131] width 131 height 51
drag, startPoint x: 240, startPoint y: 135, endPoint x: 270, endPoint y: 135, distance: 30.3
click at [270, 135] on div "a ver ya les explique que soy paciente oncologica por lo cual las personas me a…" at bounding box center [227, 131] width 131 height 51
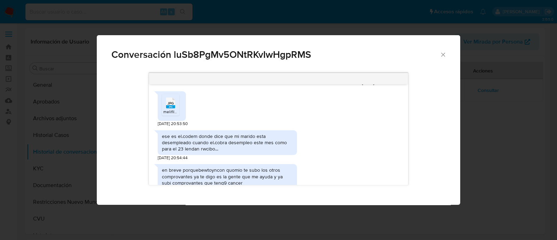
scroll to position [1174, 0]
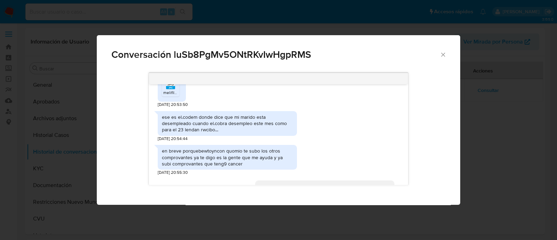
click at [186, 133] on div "ese es el.codem donde dice que mi marido esta desempleado cuando el.cobra desem…" at bounding box center [227, 123] width 131 height 19
drag, startPoint x: 186, startPoint y: 131, endPoint x: 270, endPoint y: 129, distance: 84.2
click at [270, 129] on div "ese es el.codem donde dice que mi marido esta desempleado cuando el.cobra desem…" at bounding box center [227, 123] width 131 height 19
drag, startPoint x: 179, startPoint y: 135, endPoint x: 293, endPoint y: 134, distance: 114.8
click at [293, 134] on div "ese es el.codem donde dice que mi marido esta desempleado cuando el.cobra desem…" at bounding box center [227, 123] width 139 height 25
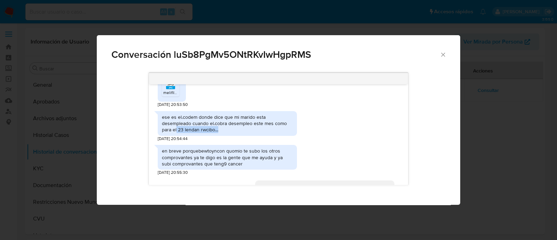
drag, startPoint x: 176, startPoint y: 143, endPoint x: 225, endPoint y: 140, distance: 48.8
click at [225, 133] on div "ese es el.codem donde dice que mi marido esta desempleado cuando el.cobra desem…" at bounding box center [227, 123] width 131 height 19
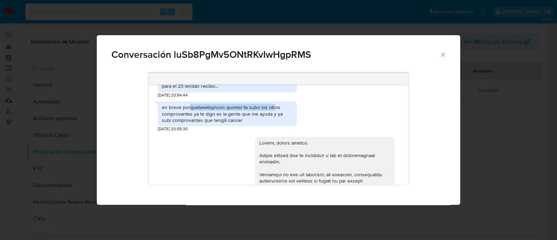
drag, startPoint x: 188, startPoint y: 119, endPoint x: 275, endPoint y: 122, distance: 86.4
click at [275, 122] on div "en breve porquebewtoyncon quomio te subo los otros comprovantes ya te digo es l…" at bounding box center [227, 113] width 131 height 19
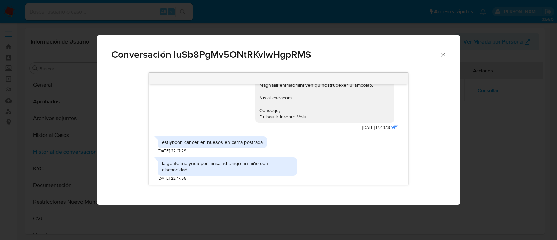
scroll to position [1464, 0]
drag, startPoint x: 184, startPoint y: 143, endPoint x: 231, endPoint y: 143, distance: 47.3
click at [231, 143] on div "estiybcon cancer en huesos en cama postrada" at bounding box center [212, 142] width 101 height 6
drag, startPoint x: 230, startPoint y: 166, endPoint x: 256, endPoint y: 167, distance: 25.8
click at [256, 167] on div "la gente me yuda por mi salud tengo un niño con discaocidad" at bounding box center [227, 166] width 131 height 13
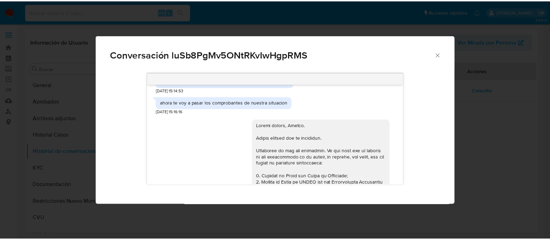
scroll to position [855, 0]
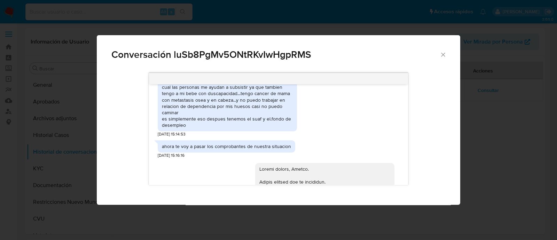
click at [229, 128] on div "a ver ya les explique que soy paciente oncologica por lo cual las personas me a…" at bounding box center [227, 103] width 131 height 51
drag, startPoint x: 179, startPoint y: 130, endPoint x: 256, endPoint y: 133, distance: 77.3
click at [256, 128] on div "a ver ya les explique que soy paciente oncologica por lo cual las personas me a…" at bounding box center [227, 103] width 131 height 51
drag, startPoint x: 266, startPoint y: 131, endPoint x: 264, endPoint y: 150, distance: 18.9
click at [294, 131] on div "a ver ya les explique que soy paciente oncologica por lo cual las personas me a…" at bounding box center [227, 103] width 139 height 56
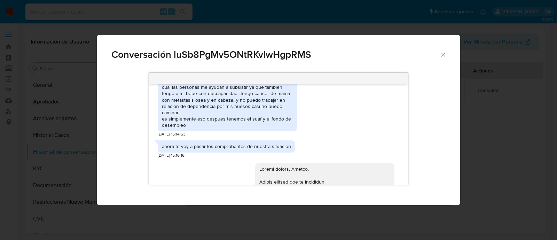
click at [260, 128] on div "a ver ya les explique que soy paciente oncologica por lo cual las personas me a…" at bounding box center [227, 103] width 131 height 51
click at [443, 56] on icon "Cerrar" at bounding box center [442, 54] width 7 height 7
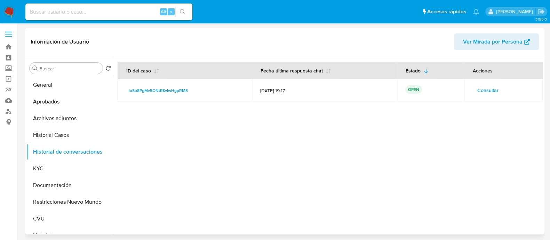
click at [422, 150] on div at bounding box center [328, 145] width 429 height 178
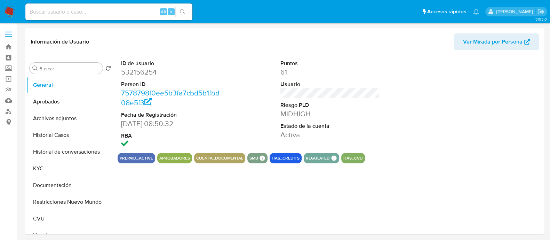
select select "10"
drag, startPoint x: 41, startPoint y: 166, endPoint x: 215, endPoint y: 1, distance: 239.0
click at [41, 166] on button "KYC" at bounding box center [70, 168] width 87 height 17
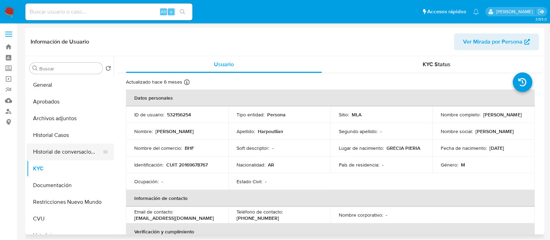
click at [66, 153] on button "Historial de conversaciones" at bounding box center [67, 151] width 81 height 17
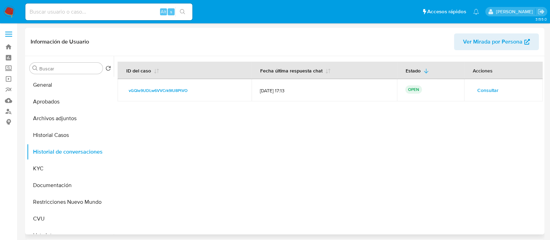
click at [485, 90] on span "Consultar" at bounding box center [487, 90] width 21 height 10
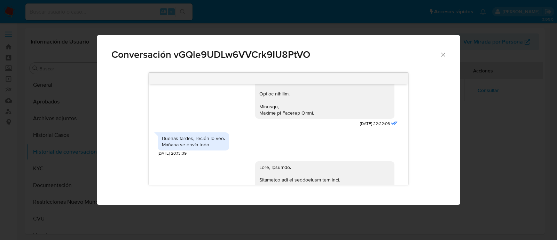
scroll to position [856, 0]
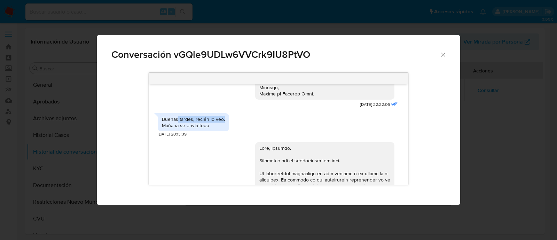
drag, startPoint x: 196, startPoint y: 130, endPoint x: 225, endPoint y: 129, distance: 29.9
click at [225, 129] on div "Buenas tardes, recién lo veo. Mañana se envía todo" at bounding box center [193, 122] width 71 height 18
drag, startPoint x: 184, startPoint y: 139, endPoint x: 217, endPoint y: 138, distance: 33.4
click at [217, 128] on div "Buenas tardes, recién lo veo. Mañana se envía todo" at bounding box center [193, 122] width 63 height 13
drag, startPoint x: 178, startPoint y: 134, endPoint x: 227, endPoint y: 138, distance: 48.8
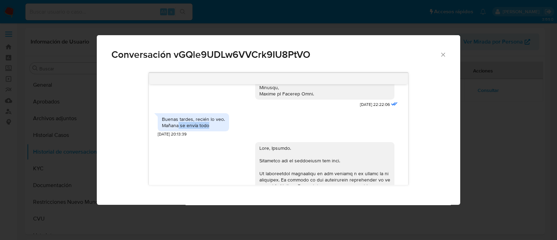
click at [227, 131] on div "Buenas tardes, recién lo veo. Mañana se envía todo" at bounding box center [193, 122] width 71 height 18
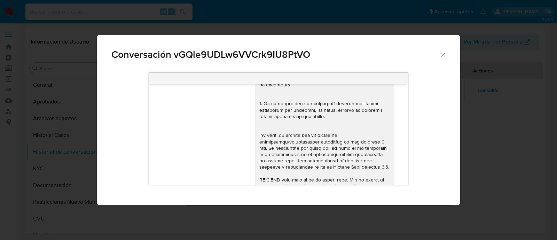
scroll to position [117, 0]
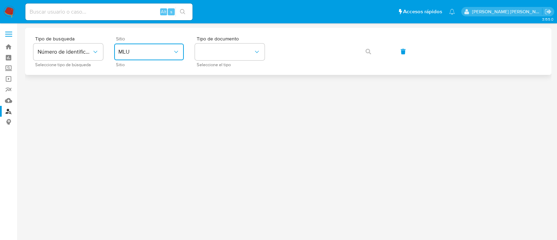
click at [150, 55] on span "MLU" at bounding box center [145, 51] width 54 height 7
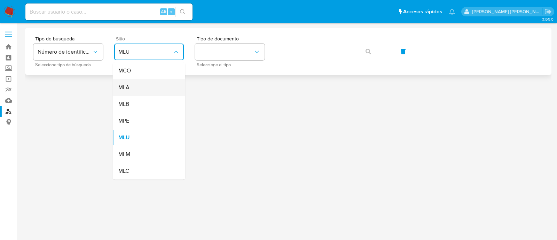
click at [156, 89] on div "MLA" at bounding box center [146, 87] width 57 height 17
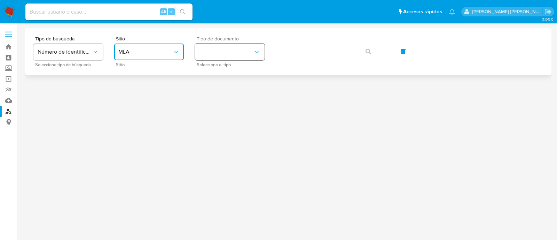
click at [227, 56] on button "identificationType" at bounding box center [230, 51] width 70 height 17
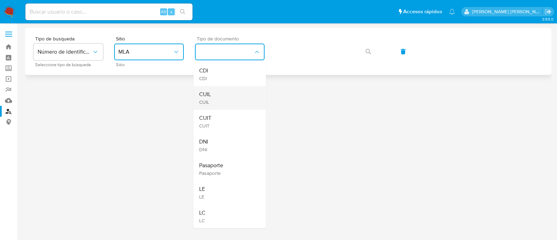
click at [235, 94] on div "CUIL CUIL" at bounding box center [227, 98] width 57 height 24
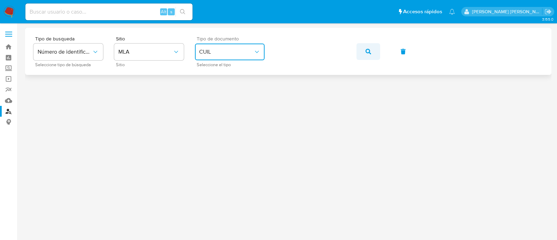
click at [370, 51] on icon "button" at bounding box center [368, 52] width 6 height 6
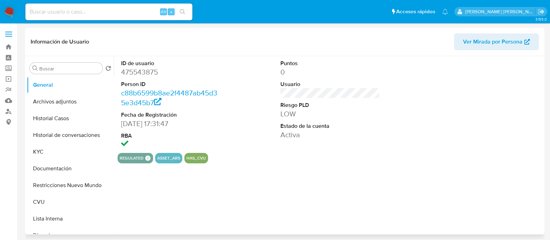
select select "10"
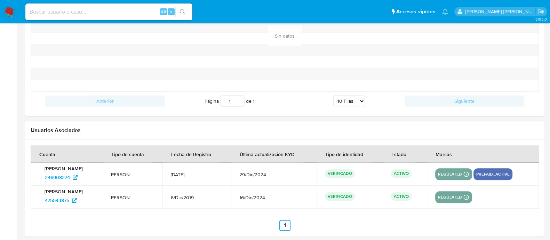
scroll to position [781, 0]
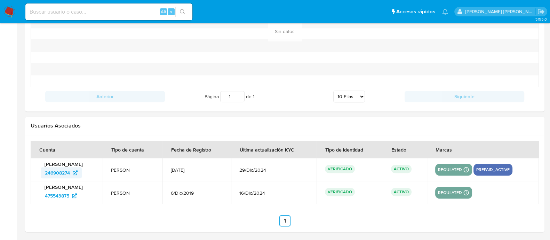
click at [59, 170] on span "246908274" at bounding box center [57, 172] width 25 height 11
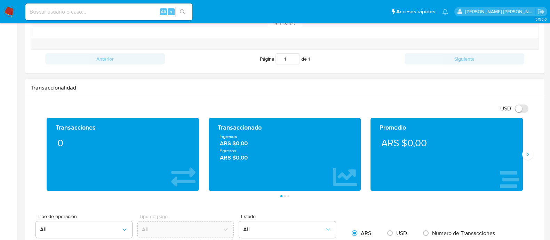
scroll to position [85, 0]
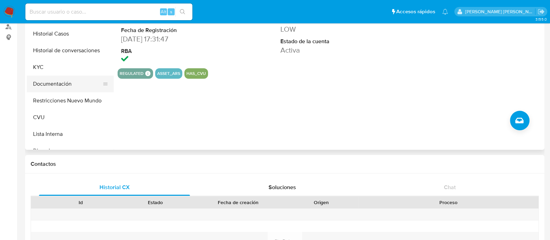
click at [61, 85] on button "Documentación" at bounding box center [67, 84] width 81 height 17
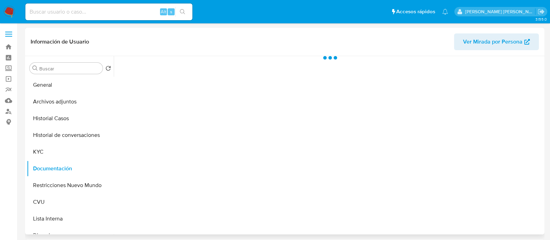
scroll to position [0, 0]
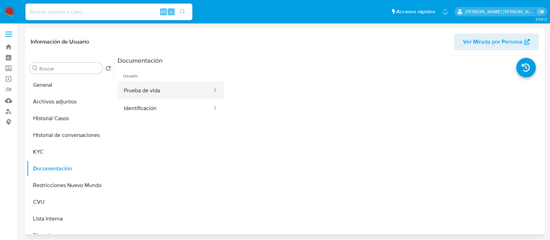
click at [146, 93] on button "Prueba de vida" at bounding box center [165, 90] width 95 height 18
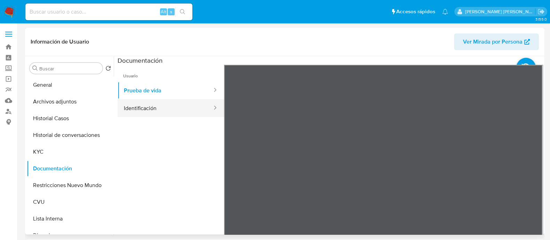
click at [157, 106] on button "Identificación" at bounding box center [165, 108] width 95 height 18
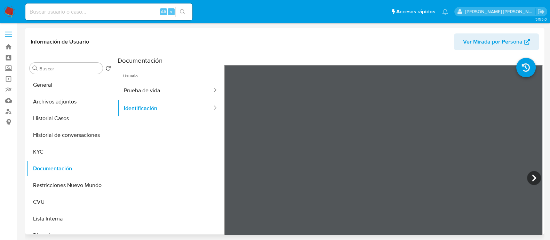
click at [57, 119] on button "Historial Casos" at bounding box center [70, 118] width 87 height 17
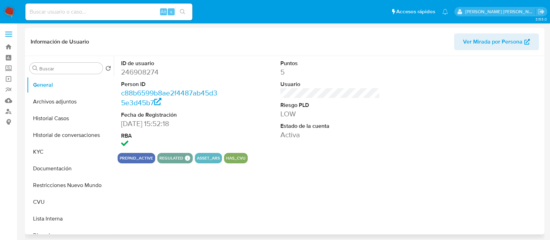
click at [53, 171] on button "Documentación" at bounding box center [70, 168] width 87 height 17
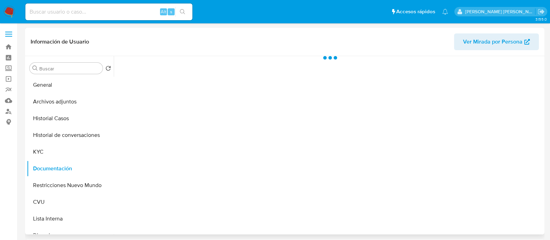
select select "10"
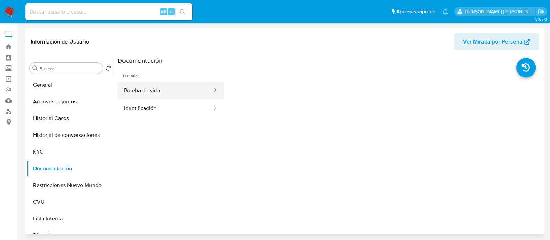
click at [146, 95] on button "Prueba de vida" at bounding box center [165, 90] width 95 height 18
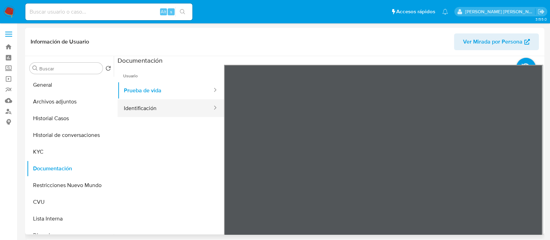
click at [146, 106] on button "Identificación" at bounding box center [165, 108] width 95 height 18
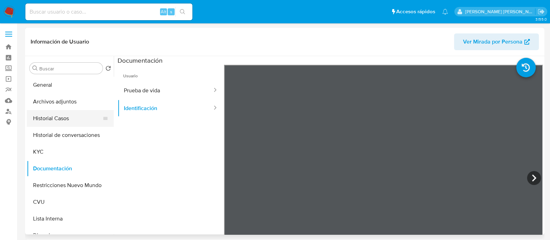
click at [50, 121] on button "Historial Casos" at bounding box center [67, 118] width 81 height 17
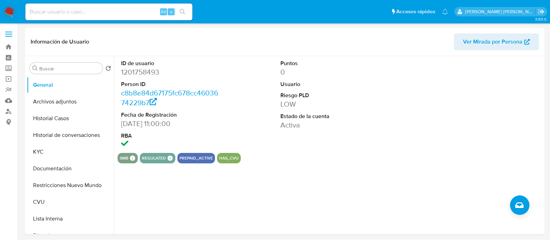
select select "10"
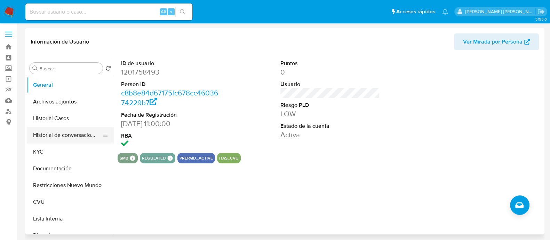
click at [78, 139] on button "Historial de conversaciones" at bounding box center [67, 135] width 81 height 17
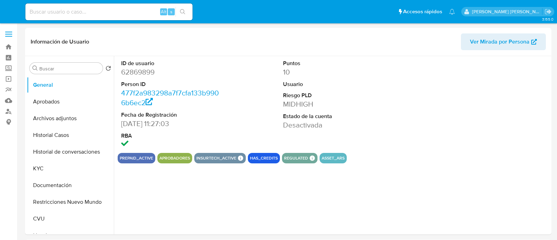
select select "10"
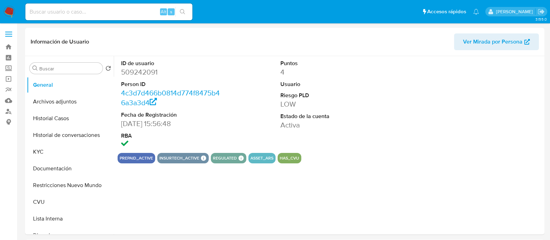
select select "10"
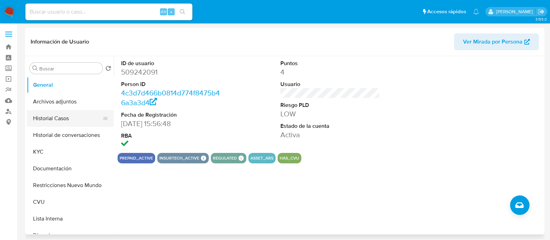
click at [54, 119] on button "Historial Casos" at bounding box center [67, 118] width 81 height 17
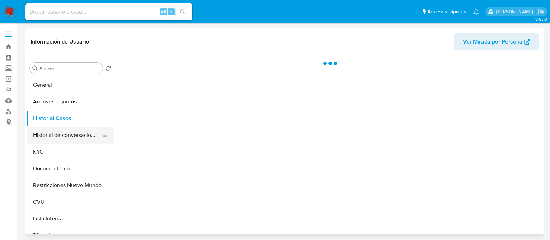
click at [57, 134] on button "Historial de conversaciones" at bounding box center [67, 135] width 81 height 17
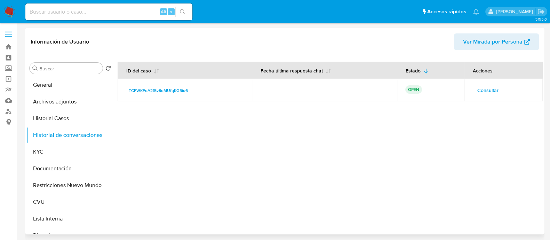
click at [489, 93] on span "Consultar" at bounding box center [487, 90] width 21 height 10
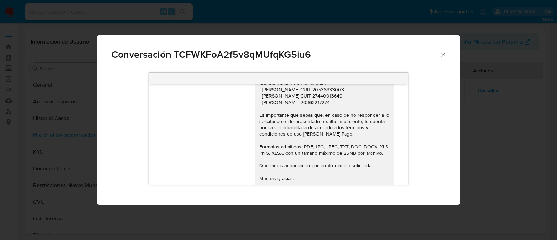
scroll to position [594, 0]
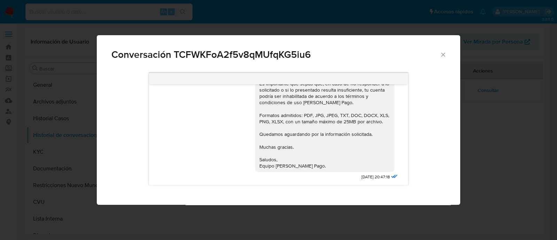
click at [444, 57] on icon "Cerrar" at bounding box center [442, 54] width 7 height 7
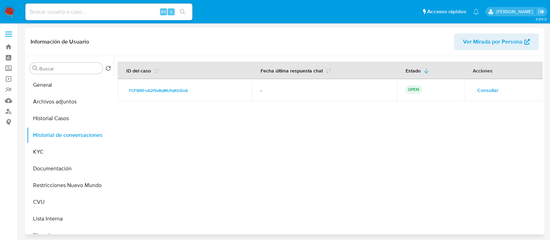
click at [487, 93] on span "Consultar" at bounding box center [487, 90] width 21 height 10
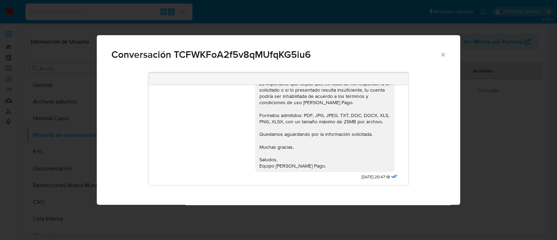
drag, startPoint x: 383, startPoint y: 173, endPoint x: 388, endPoint y: 173, distance: 4.9
click at [389, 173] on icon "Comunicación" at bounding box center [393, 176] width 8 height 8
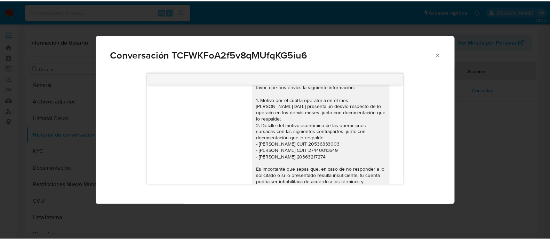
scroll to position [507, 0]
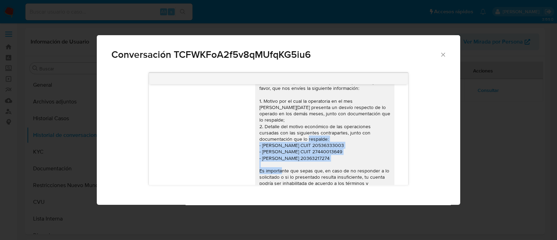
drag, startPoint x: 346, startPoint y: 161, endPoint x: 259, endPoint y: 145, distance: 89.1
click at [259, 145] on div "Buenas tardes [PERSON_NAME]. Gracias por esperar nuestra respuesta. A modo de c…" at bounding box center [324, 155] width 131 height 203
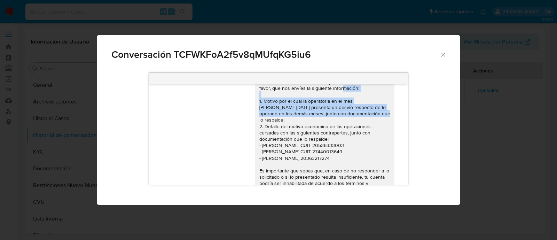
drag, startPoint x: 378, startPoint y: 117, endPoint x: 245, endPoint y: 108, distance: 132.9
click at [245, 108] on div "Buenas tardes [PERSON_NAME]. Gracias por esperar nuestra respuesta. A modo de c…" at bounding box center [278, 157] width 241 height 223
click at [445, 52] on icon "Cerrar" at bounding box center [442, 54] width 7 height 7
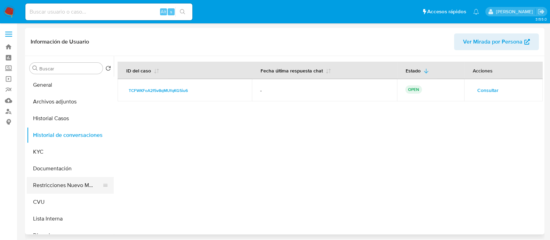
click at [47, 190] on button "Restricciones Nuevo Mundo" at bounding box center [67, 185] width 81 height 17
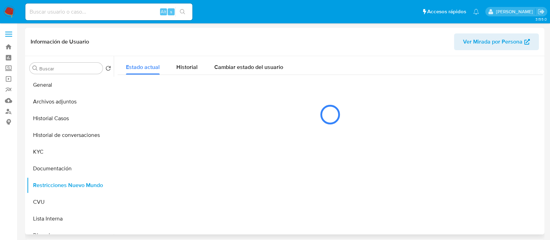
drag, startPoint x: 54, startPoint y: 165, endPoint x: 177, endPoint y: 166, distance: 122.5
click at [54, 166] on button "Documentación" at bounding box center [70, 168] width 87 height 17
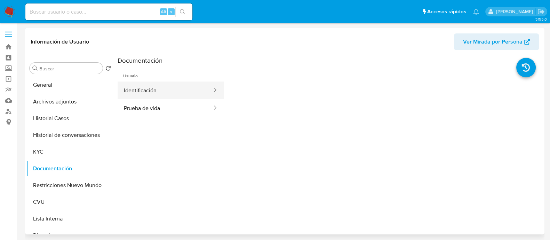
click at [179, 95] on button "Identificación" at bounding box center [165, 90] width 95 height 18
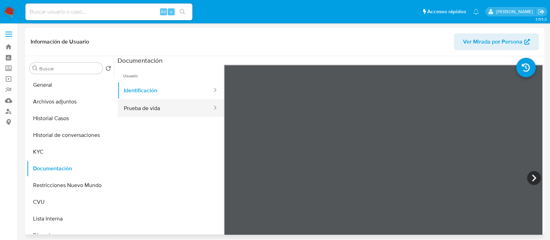
click at [179, 107] on button "Prueba de vida" at bounding box center [165, 108] width 95 height 18
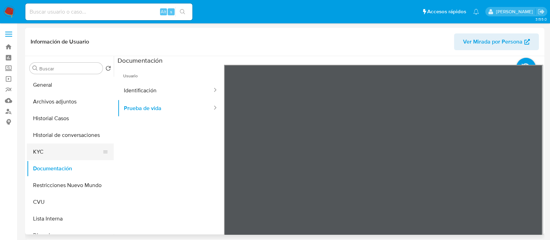
click at [50, 152] on button "KYC" at bounding box center [67, 151] width 81 height 17
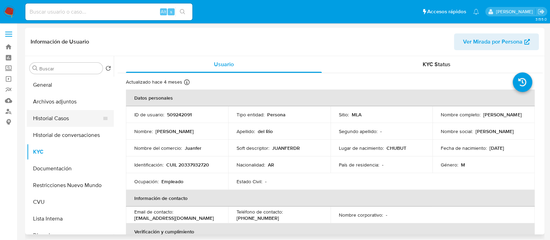
click at [59, 119] on button "Historial Casos" at bounding box center [67, 118] width 81 height 17
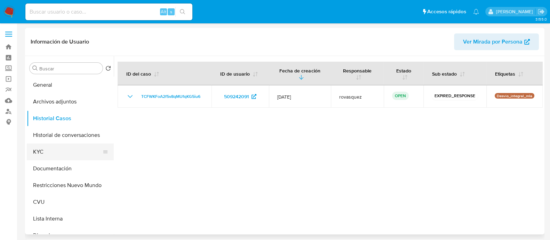
click at [53, 156] on button "KYC" at bounding box center [67, 151] width 81 height 17
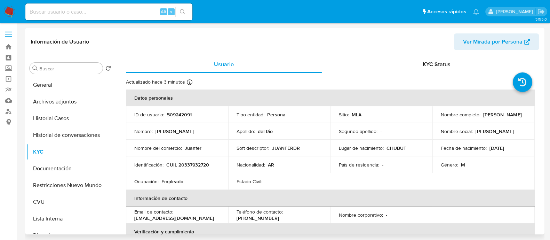
scroll to position [43, 0]
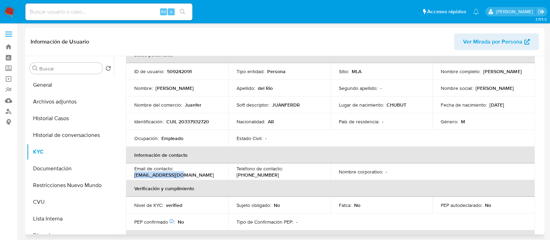
drag, startPoint x: 182, startPoint y: 175, endPoint x: 127, endPoint y: 176, distance: 54.6
click at [127, 176] on td "Email de contacto : [EMAIL_ADDRESS][DOMAIN_NAME]" at bounding box center [177, 171] width 102 height 17
copy p "[EMAIL_ADDRESS][DOMAIN_NAME]"
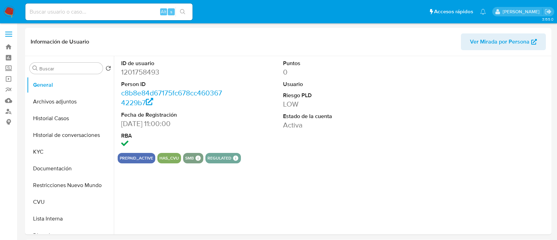
select select "10"
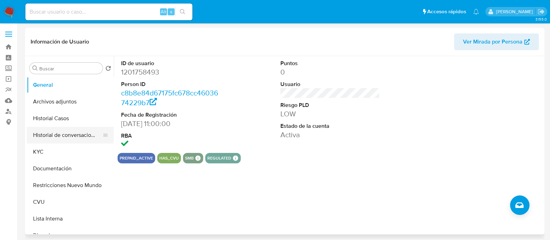
click at [57, 140] on button "Historial de conversaciones" at bounding box center [67, 135] width 81 height 17
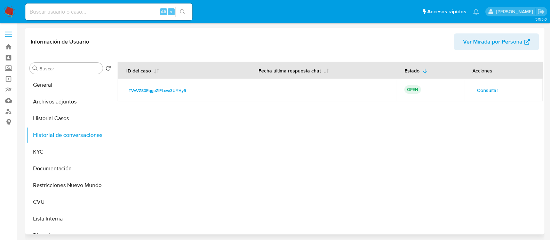
click at [485, 88] on span "Consultar" at bounding box center [487, 90] width 21 height 10
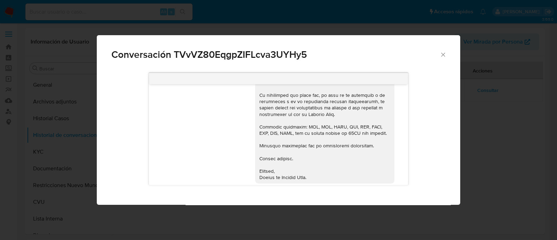
scroll to position [809, 0]
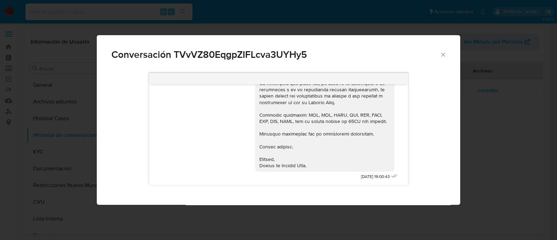
click at [388, 178] on div "18/08/2025 19:00:43" at bounding box center [380, 177] width 38 height 10
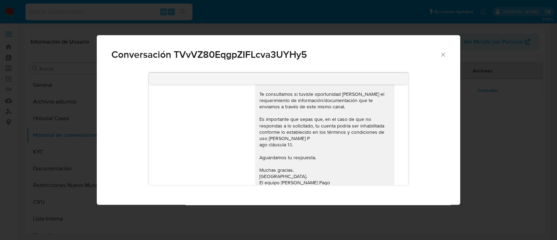
scroll to position [200, 0]
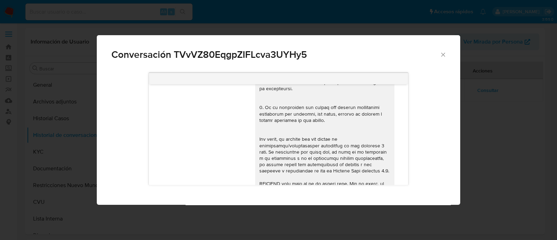
click at [443, 55] on icon "Cerrar" at bounding box center [443, 55] width 4 height 4
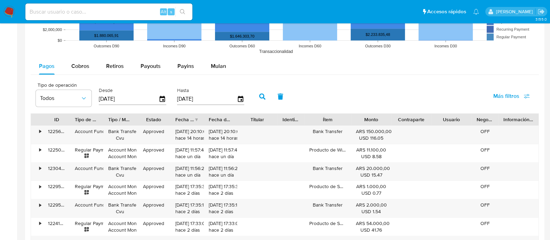
scroll to position [652, 0]
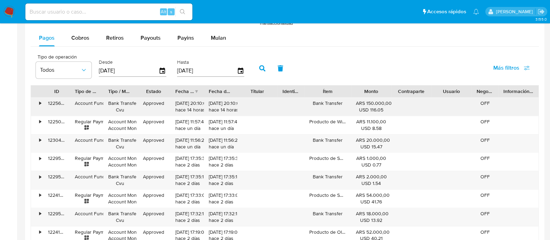
drag, startPoint x: 173, startPoint y: 102, endPoint x: 198, endPoint y: 103, distance: 25.5
click at [198, 103] on div "20/08/2025 20:10:03 hace 14 horas" at bounding box center [187, 106] width 33 height 18
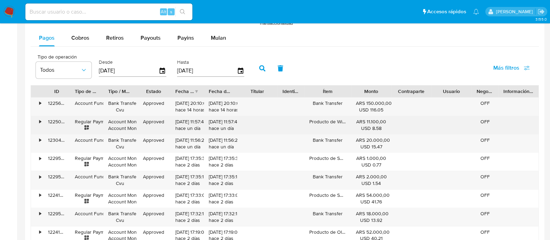
drag, startPoint x: 171, startPoint y: 123, endPoint x: 217, endPoint y: 123, distance: 46.6
click at [217, 123] on div "• 122506127545 Regular Payment Account Money Account Money Approved 20/08/2025 …" at bounding box center [285, 125] width 508 height 18
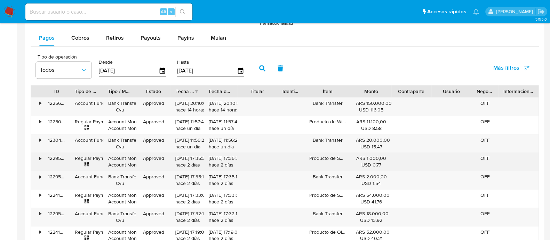
drag, startPoint x: 177, startPoint y: 151, endPoint x: 209, endPoint y: 151, distance: 32.4
click at [209, 152] on div "• 122952701088 Regular Payment Account Money Account Money Approved 19/08/2025 …" at bounding box center [285, 161] width 508 height 18
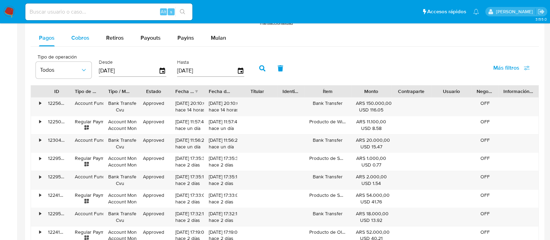
click at [77, 38] on span "Cobros" at bounding box center [80, 38] width 18 height 8
select select "10"
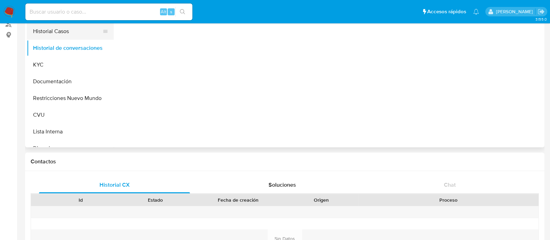
scroll to position [0, 0]
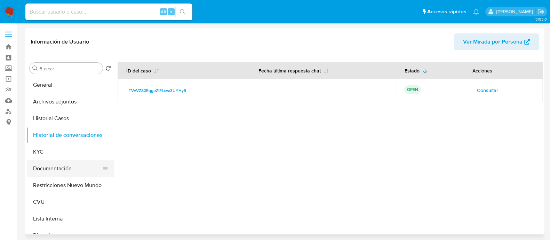
click at [64, 171] on button "Documentación" at bounding box center [67, 168] width 81 height 17
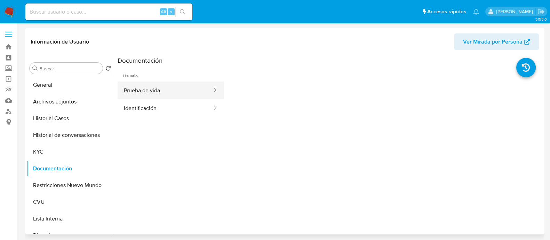
click at [158, 88] on button "Prueba de vida" at bounding box center [165, 90] width 95 height 18
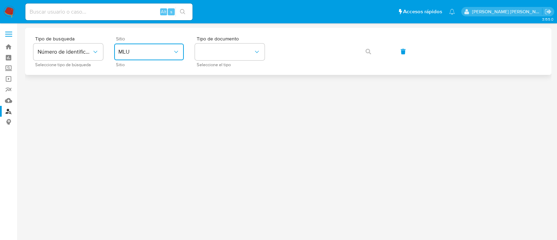
click at [173, 52] on icon "site_id" at bounding box center [176, 51] width 7 height 7
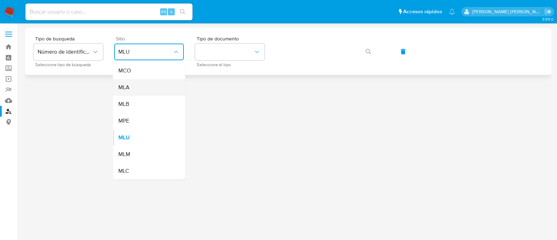
click at [173, 85] on div "MLA" at bounding box center [146, 87] width 57 height 17
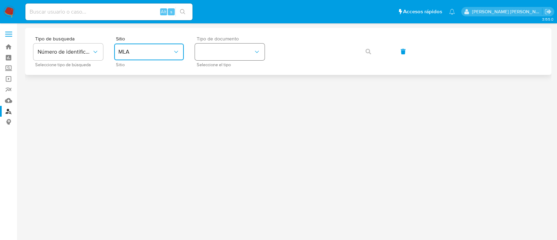
click at [238, 53] on button "identificationType" at bounding box center [230, 51] width 70 height 17
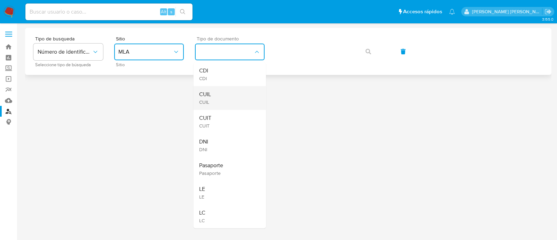
click at [234, 92] on div "CUIL CUIL" at bounding box center [227, 98] width 57 height 24
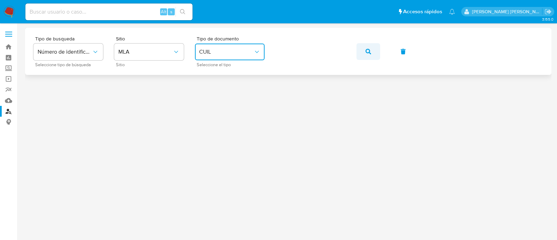
click at [361, 50] on button "button" at bounding box center [368, 51] width 24 height 17
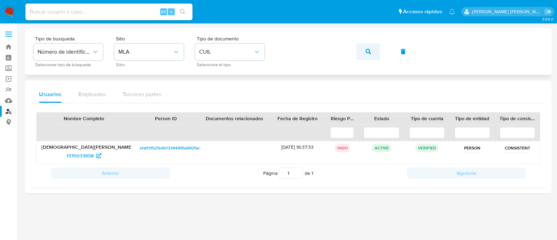
click at [365, 54] on icon "button" at bounding box center [368, 52] width 6 height 6
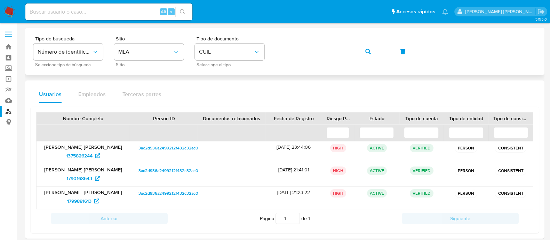
click at [363, 48] on button "button" at bounding box center [368, 51] width 24 height 17
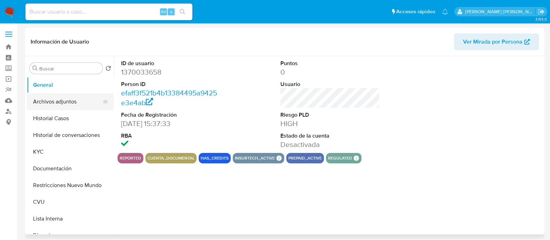
select select "10"
click at [70, 101] on button "Archivos adjuntos" at bounding box center [67, 101] width 81 height 17
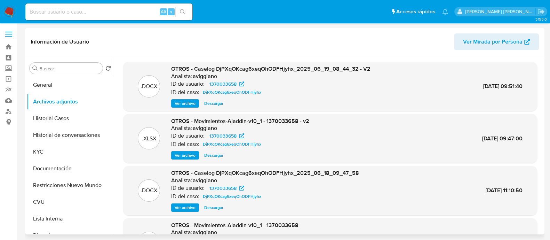
click at [190, 105] on span "Ver archivo" at bounding box center [185, 103] width 21 height 7
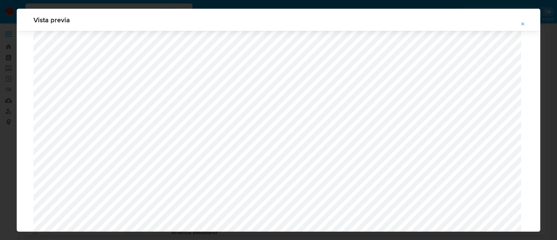
scroll to position [421, 0]
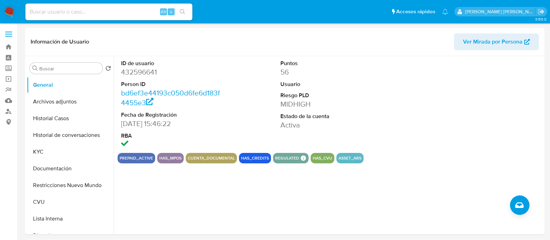
select select "10"
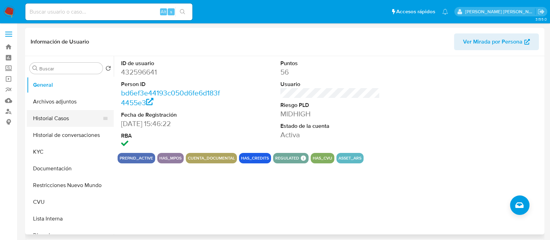
click at [71, 124] on button "Historial Casos" at bounding box center [67, 118] width 81 height 17
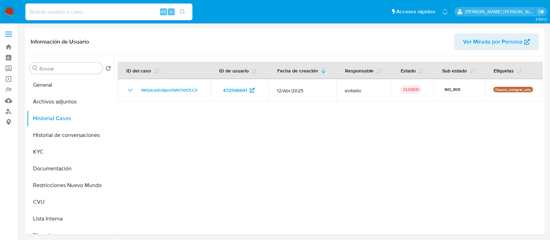
click at [110, 10] on input at bounding box center [108, 11] width 167 height 9
click at [11, 16] on img at bounding box center [9, 12] width 12 height 12
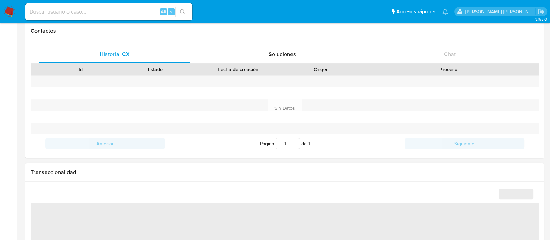
select select "10"
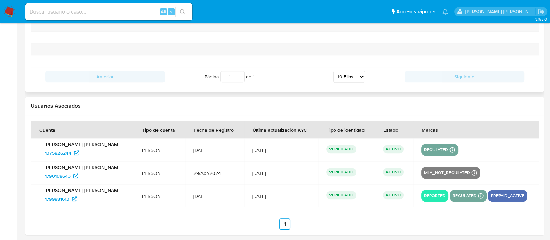
scroll to position [803, 0]
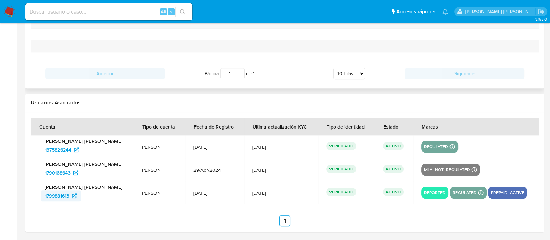
click at [66, 196] on span "1799881613" at bounding box center [57, 195] width 24 height 11
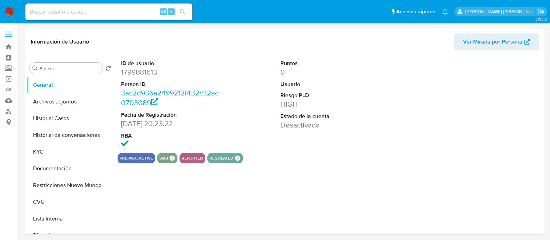
select select "10"
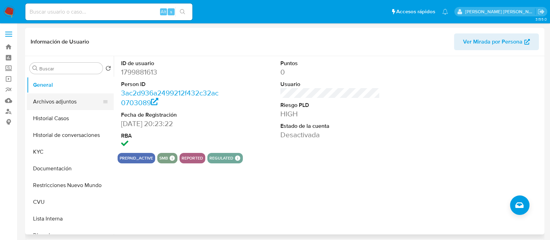
click at [70, 100] on button "Archivos adjuntos" at bounding box center [67, 101] width 81 height 17
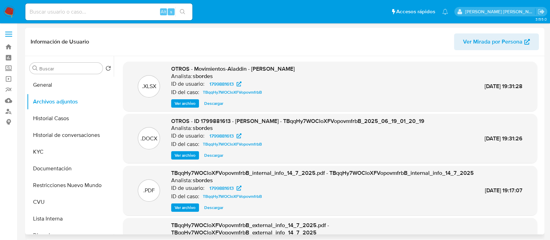
click at [185, 157] on span "Ver archivo" at bounding box center [185, 155] width 21 height 7
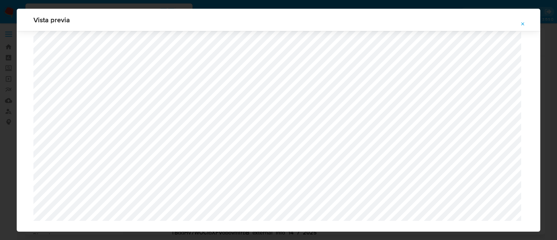
scroll to position [563, 0]
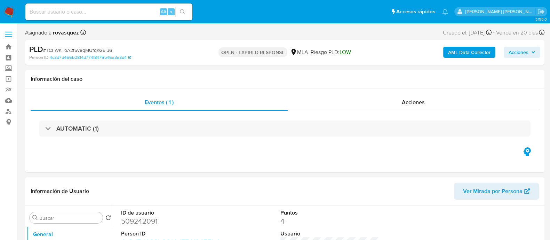
select select "10"
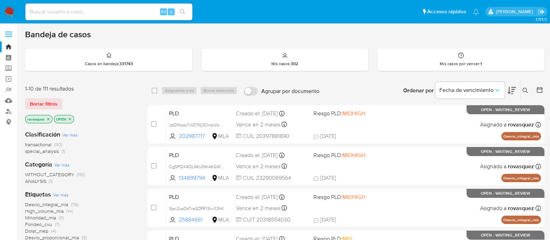
click at [523, 92] on icon at bounding box center [526, 91] width 6 height 6
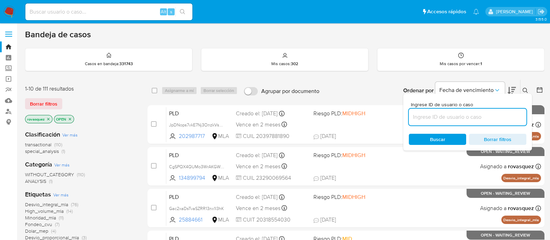
click at [462, 118] on input at bounding box center [468, 116] width 118 height 9
type input "TCFWKFoA2f5v8qMUfqKG5iu6"
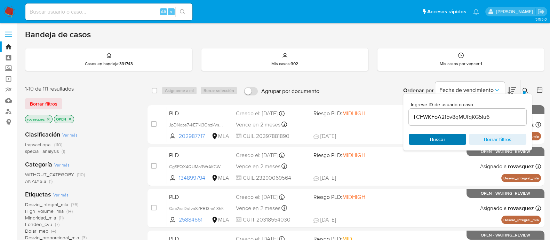
click at [438, 142] on span "Buscar" at bounding box center [437, 139] width 15 height 11
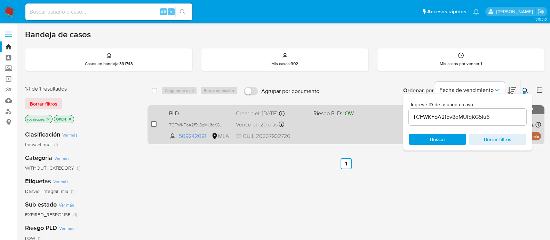
click at [152, 124] on input "checkbox" at bounding box center [154, 124] width 6 height 6
checkbox input "true"
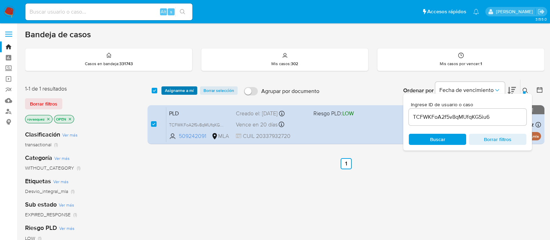
click at [181, 89] on span "Asignarme a mí" at bounding box center [179, 90] width 29 height 7
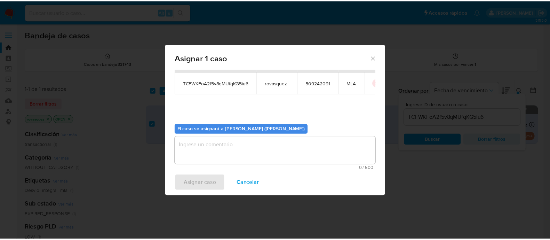
scroll to position [36, 0]
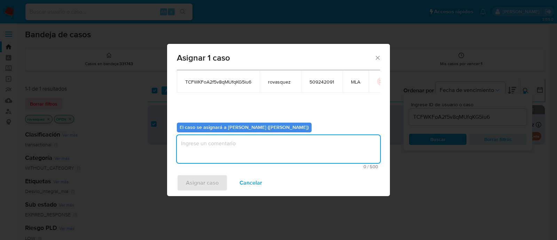
click at [249, 152] on textarea "assign-modal" at bounding box center [278, 149] width 203 height 28
type textarea "."
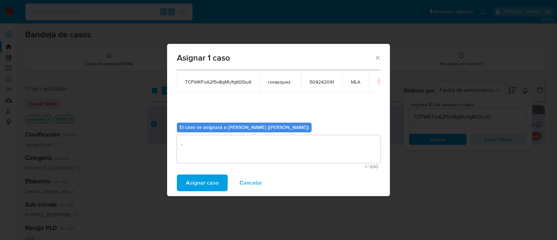
click at [201, 185] on span "Asignar caso" at bounding box center [202, 182] width 33 height 15
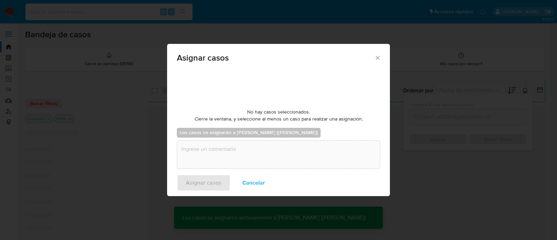
checkbox input "false"
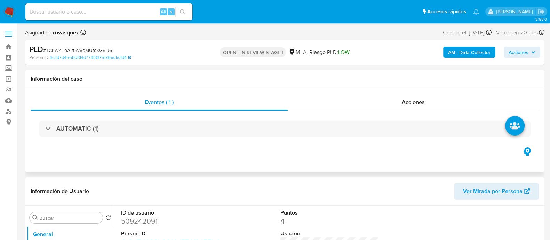
select select "10"
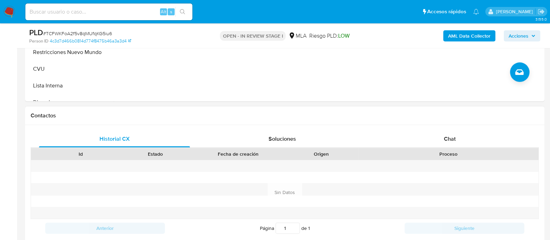
scroll to position [261, 0]
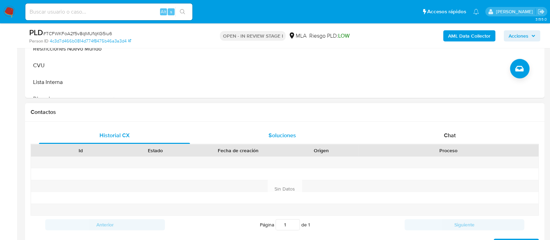
drag, startPoint x: 442, startPoint y: 134, endPoint x: 296, endPoint y: 137, distance: 146.2
click at [443, 134] on div "Chat" at bounding box center [449, 135] width 151 height 17
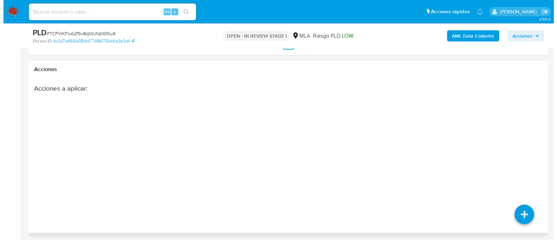
scroll to position [1222, 0]
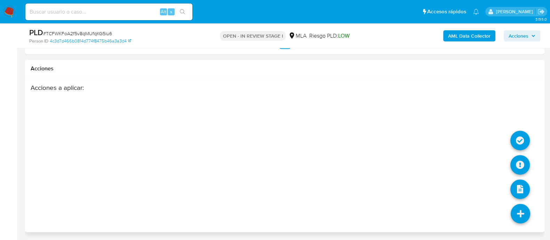
click at [519, 208] on icon at bounding box center [520, 213] width 19 height 19
click at [527, 157] on icon at bounding box center [519, 164] width 19 height 19
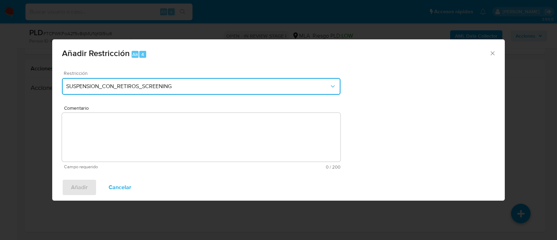
click at [162, 92] on button "SUSPENSION_CON_RETIROS_SCREENING" at bounding box center [201, 86] width 278 height 17
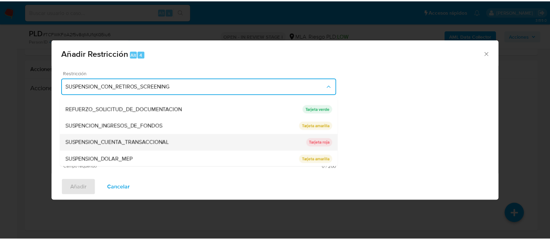
scroll to position [148, 0]
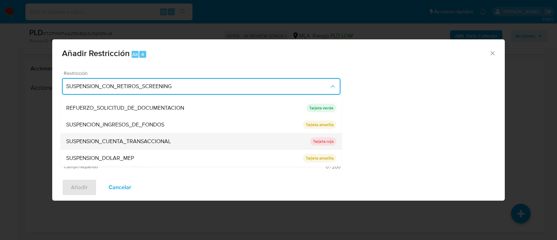
click at [168, 138] on span "SUSPENSION_CUENTA_TRANSACCIONAL" at bounding box center [118, 141] width 105 height 7
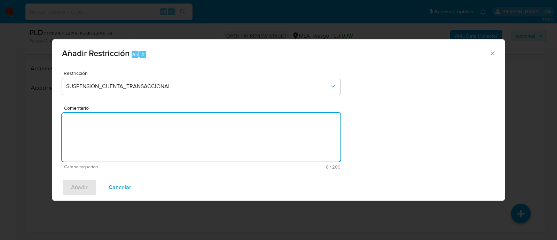
click at [134, 141] on textarea "Comentario" at bounding box center [201, 137] width 278 height 49
type textarea "aml"
click at [85, 189] on span "Añadir" at bounding box center [79, 187] width 17 height 15
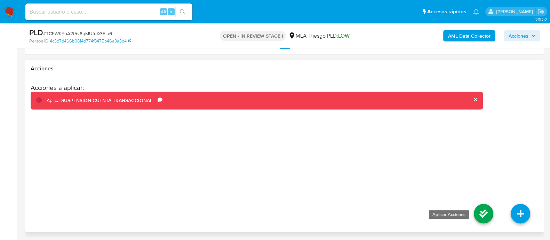
click at [486, 213] on icon at bounding box center [483, 213] width 19 height 19
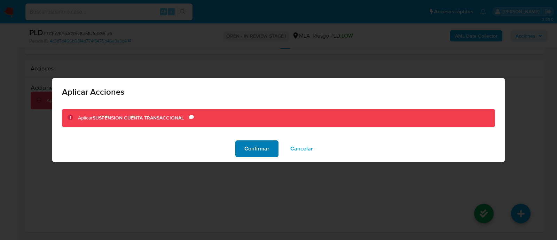
click at [256, 152] on span "Confirmar" at bounding box center [256, 148] width 25 height 15
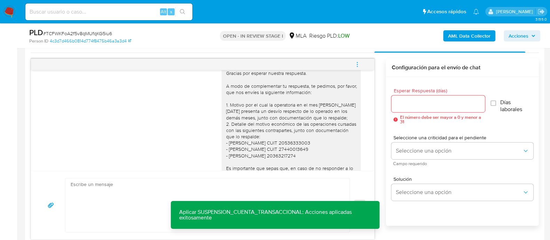
scroll to position [463, 0]
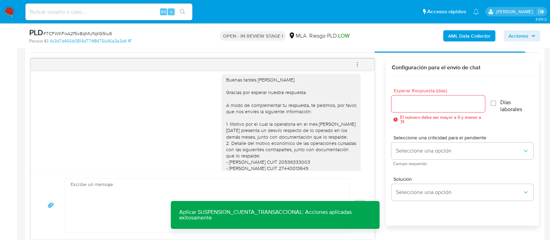
drag, startPoint x: 274, startPoint y: 154, endPoint x: 214, endPoint y: 94, distance: 84.6
click at [214, 94] on div "Buenas tardes Juan. Gracias por esperar nuestra respuesta. A modo de complement…" at bounding box center [203, 177] width 326 height 216
copy div "Buenas tardes Juan. Gracias por esperar nuestra respuesta. A modo de complement…"
click at [101, 185] on textarea at bounding box center [206, 205] width 270 height 54
paste textarea "Buenas tardes Juan. Gracias por esperar nuestra respuesta. A modo de complement…"
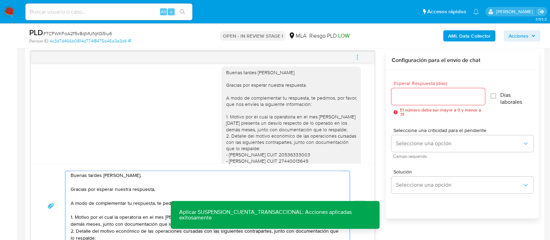
scroll to position [0, 0]
click at [105, 177] on textarea "Buenas tardes Juan. Gracias por esperar nuestra respuesta. A modo de complement…" at bounding box center [206, 206] width 270 height 70
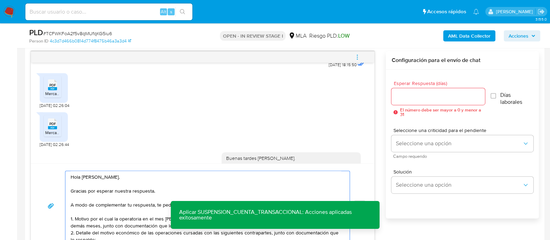
scroll to position [376, 0]
click at [116, 191] on textarea "Hola Juan. Gracias por esperar nuestra respuesta. A modo de complementar tu res…" at bounding box center [206, 206] width 270 height 70
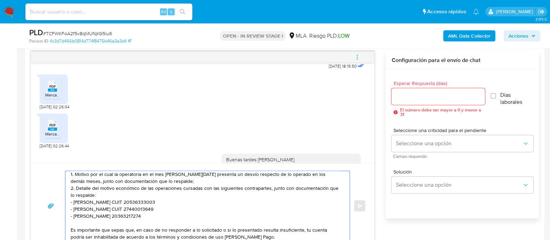
scroll to position [43, 0]
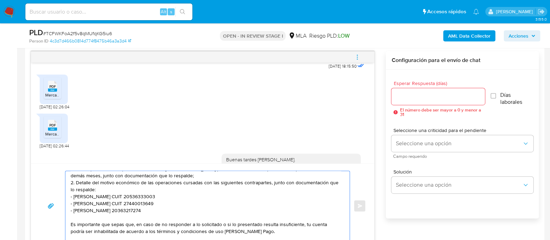
click at [161, 213] on textarea "Hola Juan. Nos ponemos en contacto ya que estamos a la espera de tu respuesta. …" at bounding box center [206, 206] width 270 height 70
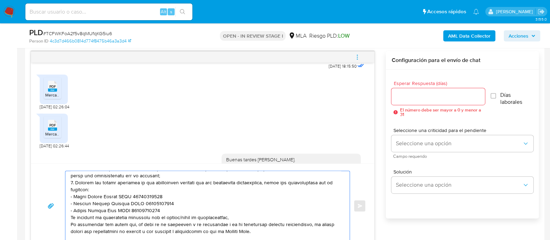
paste textarea "mprobantes de compra/venta de criptoactivos"
click at [234, 216] on textarea at bounding box center [206, 206] width 270 height 70
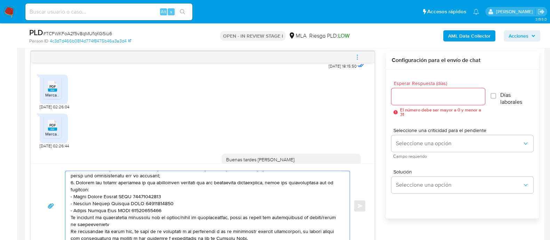
click at [145, 223] on textarea at bounding box center [206, 206] width 270 height 70
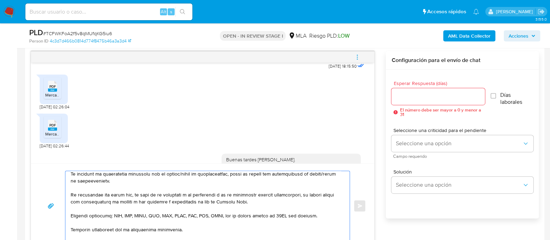
scroll to position [87, 0]
click at [203, 201] on textarea at bounding box center [206, 206] width 270 height 70
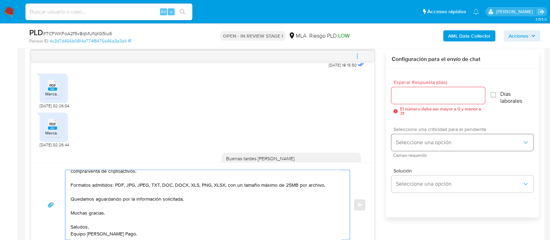
scroll to position [359, 0]
type textarea "Hola Juan. Nos ponemos en contacto ya que estamos a la espera de tu respuesta. …"
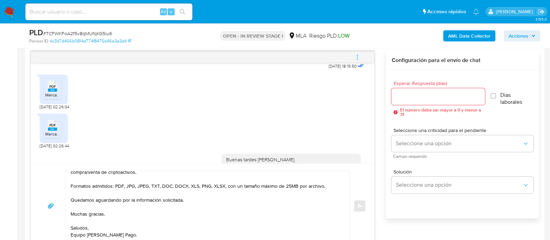
click at [421, 101] on div at bounding box center [437, 96] width 93 height 17
click at [419, 96] on input "Esperar Respuesta (días)" at bounding box center [437, 96] width 93 height 9
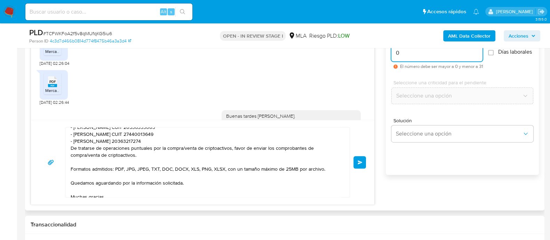
scroll to position [87, 0]
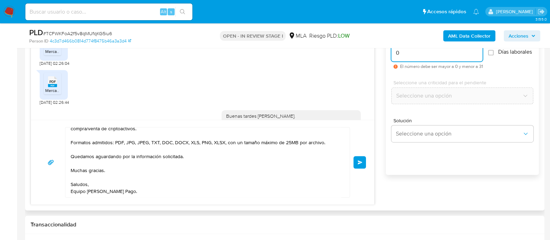
type input "0"
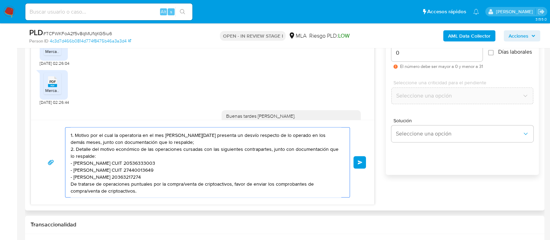
scroll to position [0, 0]
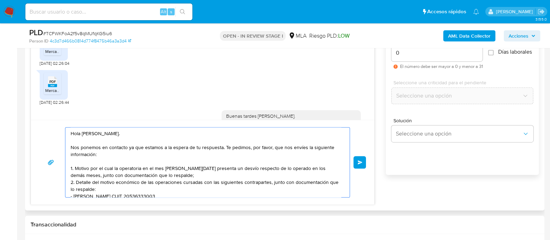
drag, startPoint x: 136, startPoint y: 191, endPoint x: 81, endPoint y: 105, distance: 102.1
click at [81, 105] on div "18/06/2025 18:15:50 PDF PDF MercadoPago.pdf 21/06/2025 02:26:04 PDF PDF Mercado…" at bounding box center [203, 106] width 344 height 197
click at [80, 145] on textarea "Hola Juan. Nos ponemos en contacto ya que estamos a la espera de tu respuesta. …" at bounding box center [206, 162] width 270 height 70
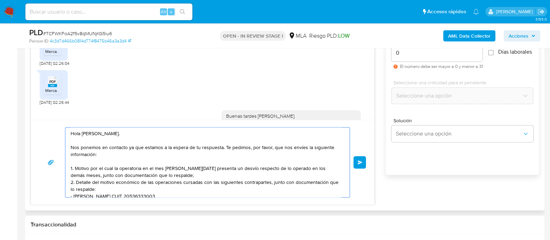
click at [77, 133] on textarea "Hola Juan. Nos ponemos en contacto ya que estamos a la espera de tu respuesta. …" at bounding box center [206, 162] width 270 height 70
click at [72, 132] on textarea "Hola Juan. Nos ponemos en contacto ya que estamos a la espera de tu respuesta. …" at bounding box center [206, 162] width 270 height 70
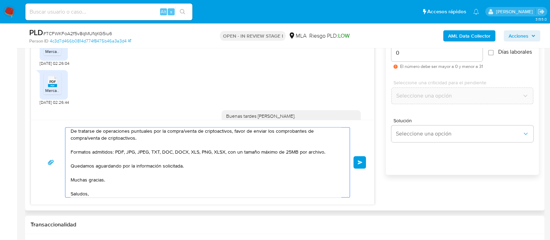
scroll to position [93, 0]
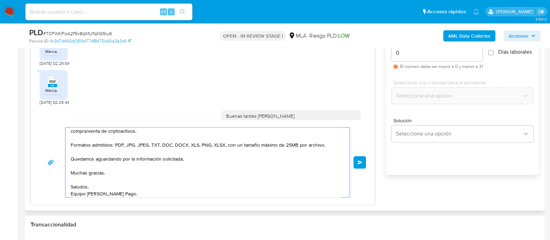
click at [362, 161] on span "Enviar" at bounding box center [360, 162] width 5 height 4
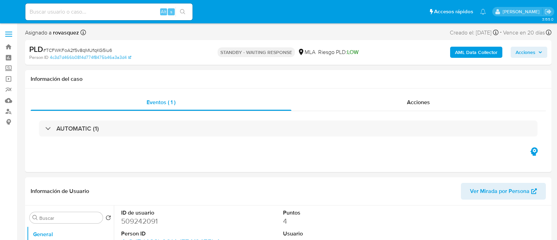
select select "10"
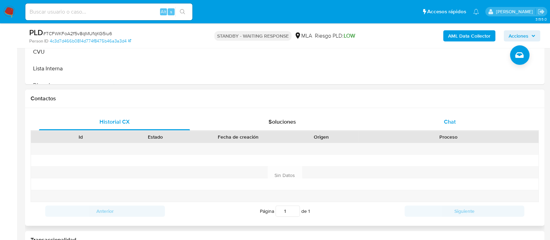
scroll to position [261, 0]
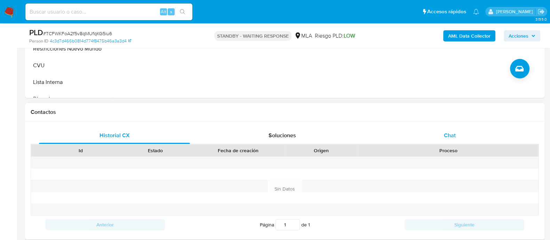
click at [458, 134] on div "Chat" at bounding box center [449, 135] width 151 height 17
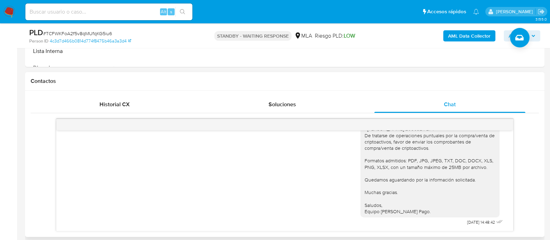
scroll to position [435, 0]
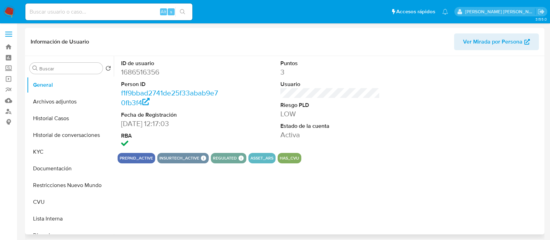
select select "10"
click at [67, 127] on button "Historial de conversaciones" at bounding box center [67, 135] width 81 height 17
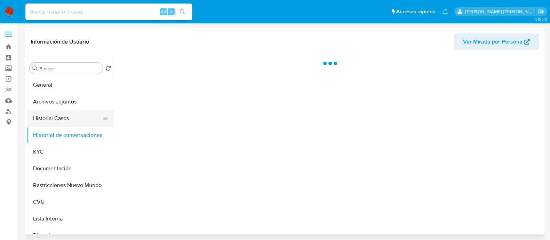
click at [69, 119] on button "Historial Casos" at bounding box center [67, 118] width 81 height 17
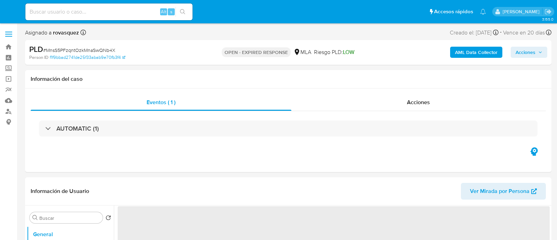
select select "10"
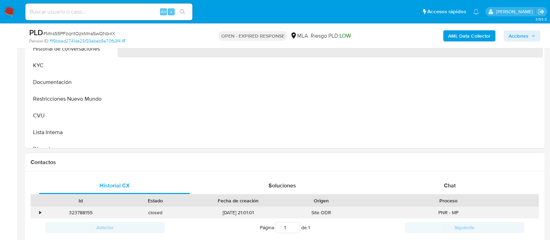
scroll to position [261, 0]
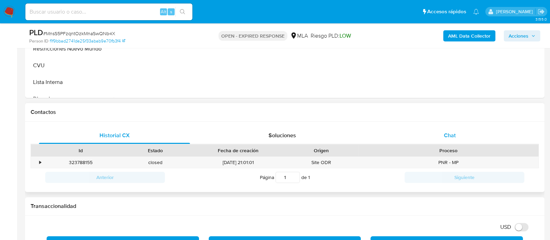
click at [453, 135] on span "Chat" at bounding box center [450, 135] width 12 height 8
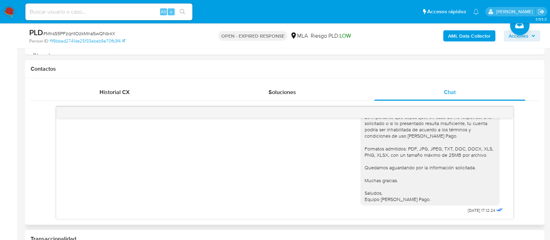
scroll to position [499, 0]
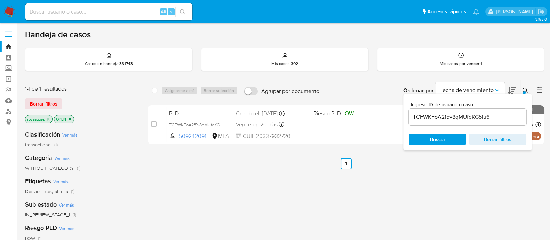
click at [465, 120] on input "TCFWKFoA2f5v8qMUfqKG5iu6" at bounding box center [468, 116] width 118 height 9
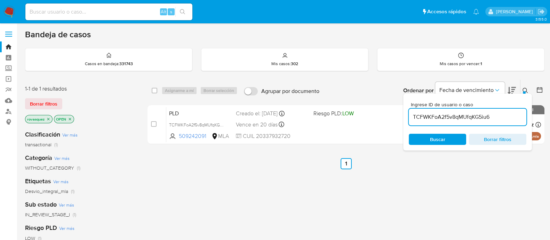
click at [465, 120] on input "TCFWKFoA2f5v8qMUfqKG5iu6" at bounding box center [468, 116] width 118 height 9
paste input "MnsS5PFzqntOzkMnaSwQNb4X"
type input "MnsS5PFzqntOzkMnaSwQNb4X"
click at [443, 138] on span "Buscar" at bounding box center [437, 139] width 15 height 11
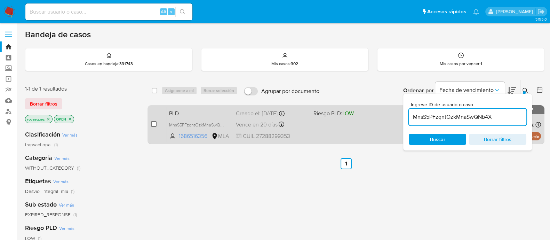
click at [153, 121] on input "checkbox" at bounding box center [154, 124] width 6 height 6
checkbox input "true"
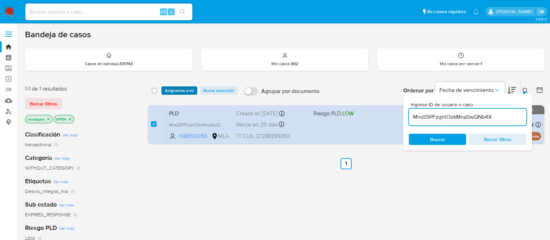
click at [183, 91] on span "Asignarme a mí" at bounding box center [179, 90] width 29 height 7
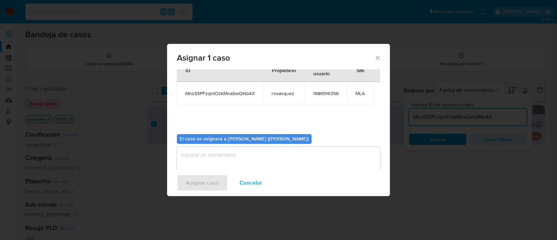
scroll to position [36, 0]
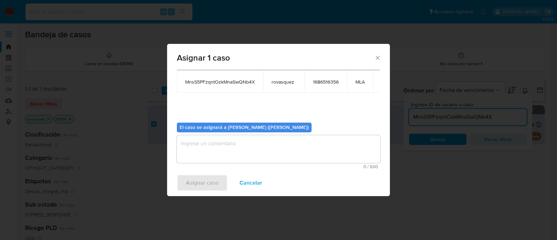
click at [234, 153] on textarea "assign-modal" at bounding box center [278, 149] width 203 height 28
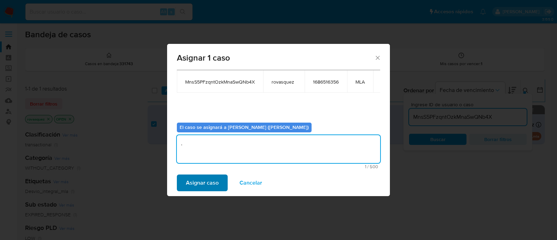
type textarea "."
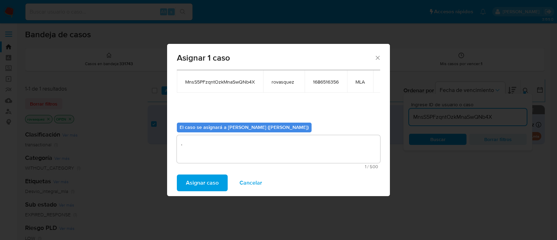
click at [208, 184] on span "Asignar caso" at bounding box center [202, 182] width 33 height 15
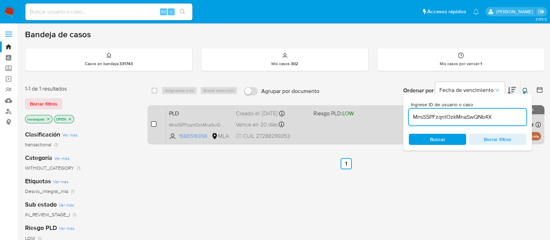
click at [153, 123] on input "checkbox" at bounding box center [154, 124] width 6 height 6
checkbox input "true"
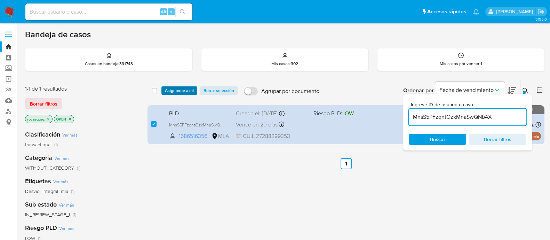
click at [184, 89] on span "Asignarme a mí" at bounding box center [179, 90] width 29 height 7
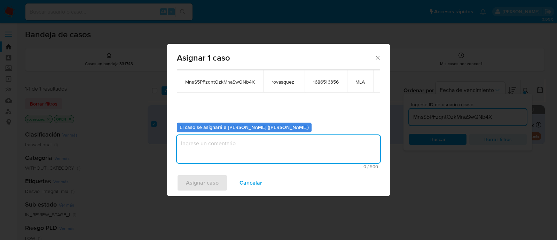
click at [235, 157] on textarea "assign-modal" at bounding box center [278, 149] width 203 height 28
type textarea ","
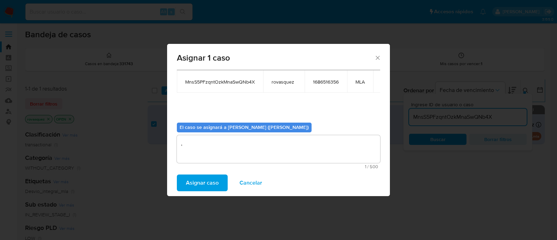
click at [196, 181] on span "Asignar caso" at bounding box center [202, 182] width 33 height 15
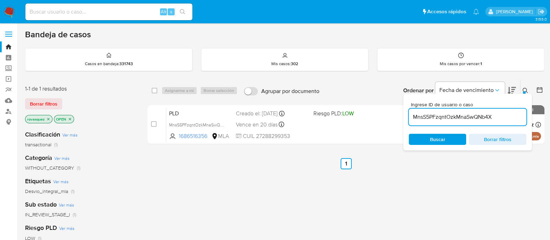
click at [437, 125] on div "Ingrese ID de usuario o caso MnsS5PFzqntOzkMnaSwQNb4X Buscar Borrar filtros" at bounding box center [467, 122] width 129 height 57
click at [443, 120] on input "MnsS5PFzqntOzkMnaSwQNb4X" at bounding box center [468, 116] width 118 height 9
paste input "vGQle9UDLw6VVCrk9IU8PtVO"
type input "vGQle9UDLw6VVCrk9IU8PtVO"
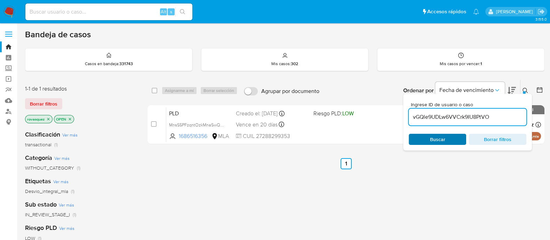
click at [430, 139] on span "Buscar" at bounding box center [437, 139] width 15 height 11
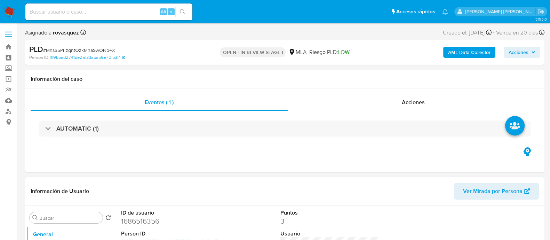
select select "10"
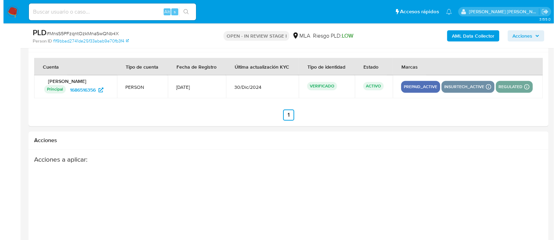
scroll to position [1003, 0]
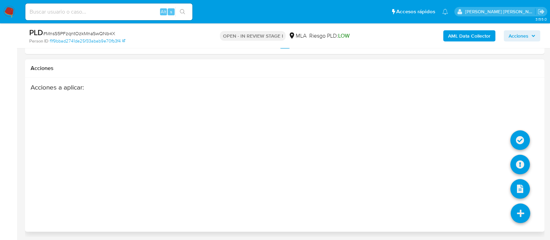
click at [526, 215] on icon at bounding box center [520, 212] width 19 height 19
click at [522, 162] on icon at bounding box center [519, 164] width 19 height 19
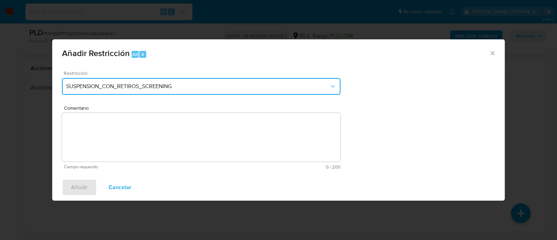
click at [145, 90] on button "SUSPENSION_CON_RETIROS_SCREENING" at bounding box center [201, 86] width 278 height 17
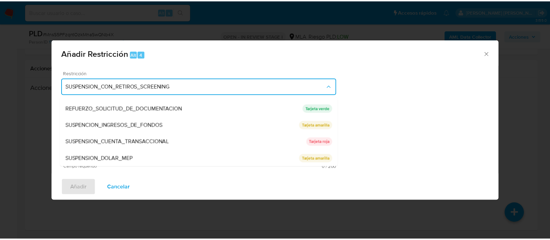
scroll to position [148, 0]
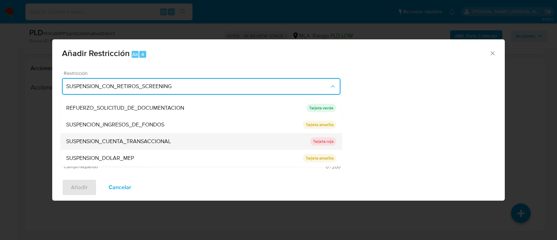
click at [172, 143] on div "SUSPENSION_CUENTA_TRANSACCIONAL" at bounding box center [188, 141] width 244 height 17
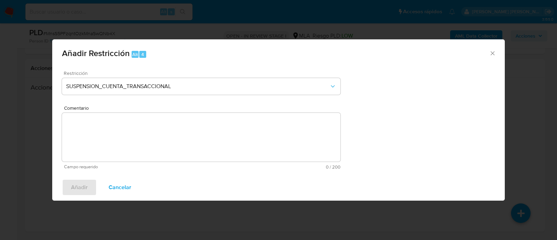
click at [183, 144] on textarea "Comentario" at bounding box center [201, 137] width 278 height 49
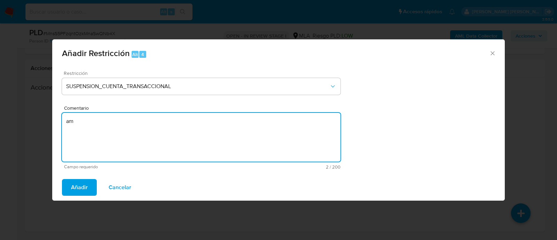
type textarea "a"
type textarea "AML"
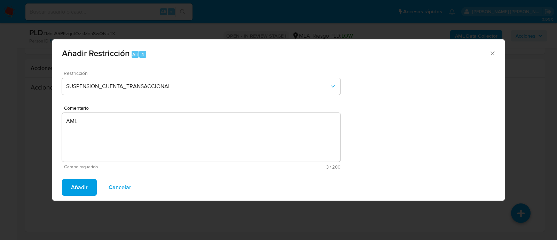
click at [89, 189] on button "Añadir" at bounding box center [79, 187] width 35 height 17
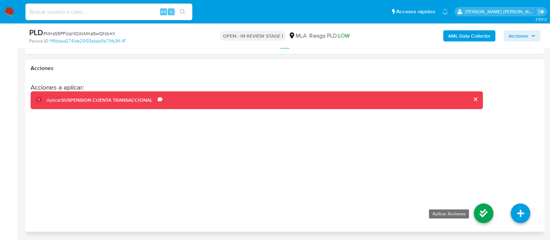
click at [488, 211] on icon at bounding box center [483, 212] width 19 height 19
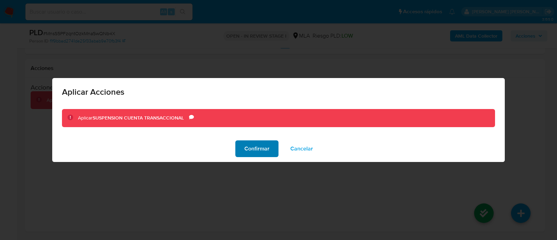
click at [257, 154] on span "Confirmar" at bounding box center [256, 148] width 25 height 15
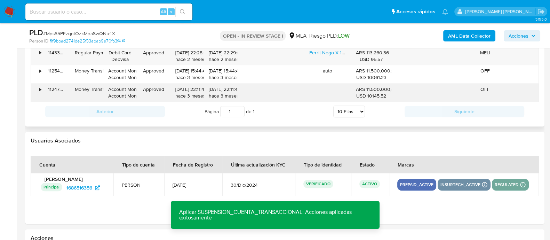
scroll to position [829, 0]
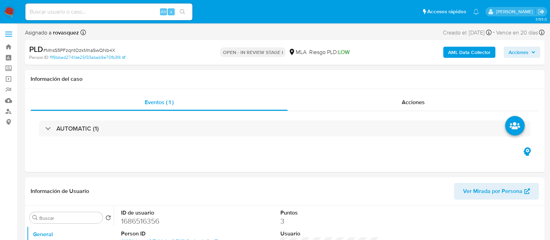
select select "10"
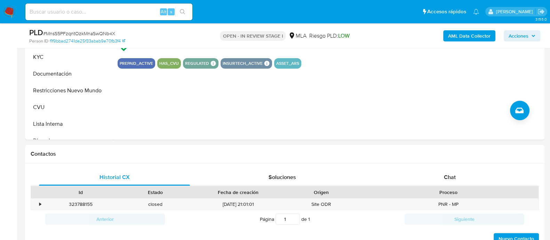
scroll to position [261, 0]
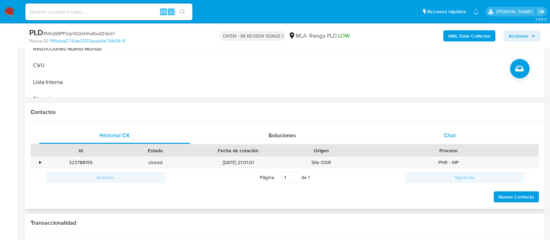
click at [454, 133] on span "Chat" at bounding box center [450, 135] width 12 height 8
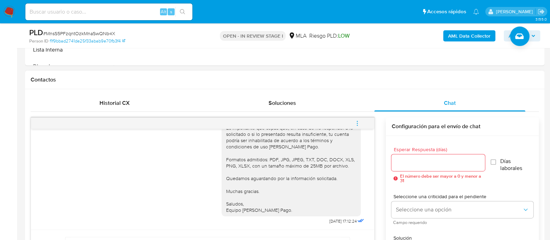
scroll to position [348, 0]
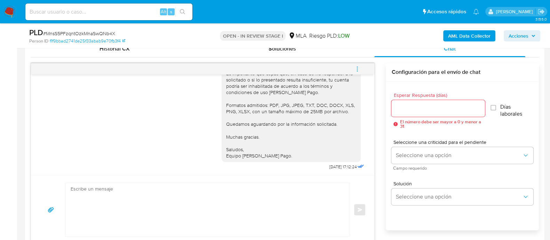
click at [235, 204] on textarea at bounding box center [206, 210] width 270 height 54
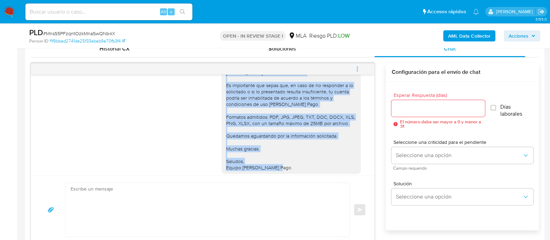
scroll to position [412, 0]
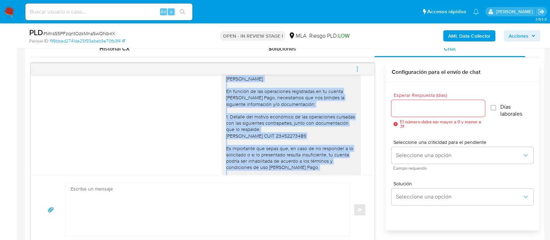
drag, startPoint x: 283, startPoint y: 158, endPoint x: 219, endPoint y: 91, distance: 93.0
click at [222, 91] on div "[PERSON_NAME]. En función de las operaciones registradas en tu cuenta [PERSON_N…" at bounding box center [291, 155] width 139 height 164
copy div "[PERSON_NAME]. En función de las operaciones registradas en tu cuenta [PERSON_N…"
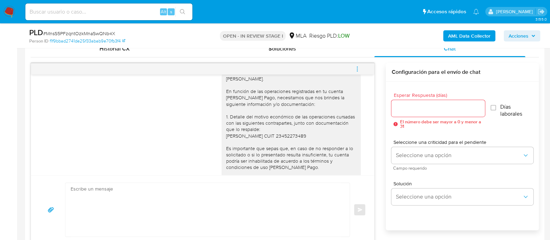
click at [144, 188] on textarea at bounding box center [206, 210] width 270 height 54
paste textarea "[PERSON_NAME]. En función de las operaciones registradas en tu cuenta [PERSON_N…"
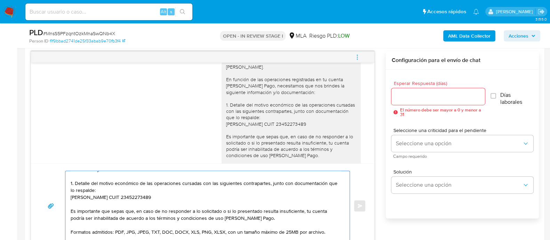
scroll to position [0, 0]
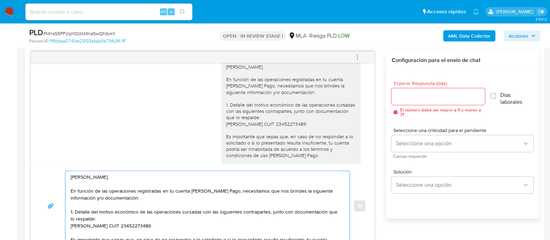
click at [155, 180] on textarea "[PERSON_NAME]. En función de las operaciones registradas en tu cuenta [PERSON_N…" at bounding box center [206, 206] width 270 height 70
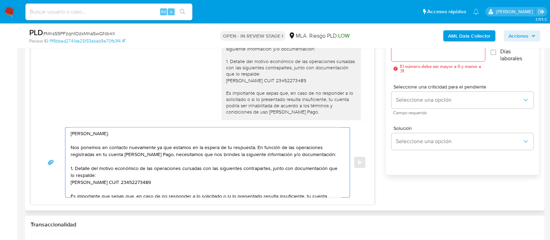
scroll to position [43, 0]
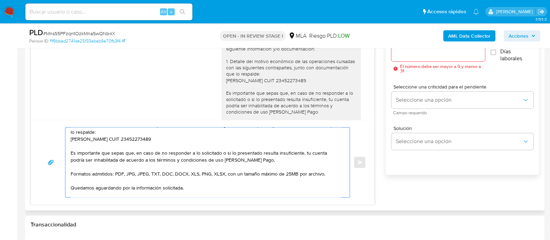
click at [164, 161] on textarea "Hola, Clara. Nos ponemos en contacto nuevamente ya que estamos en la espera de …" at bounding box center [206, 162] width 270 height 70
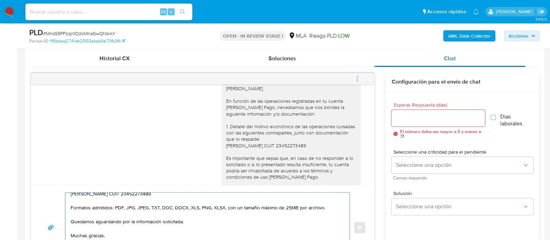
scroll to position [272, 0]
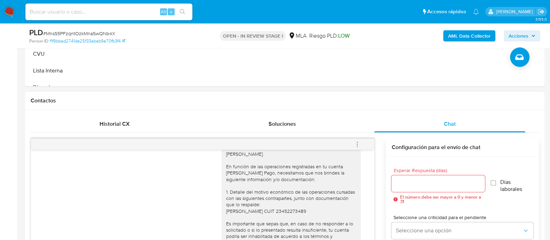
type textarea "Hola, Clara. Nos ponemos en contacto nuevamente ya que estamos en la espera de …"
click at [409, 183] on input "Esperar Respuesta (días)" at bounding box center [437, 183] width 93 height 9
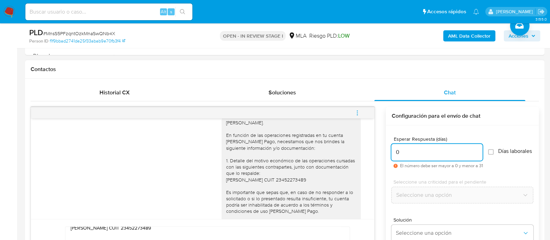
scroll to position [359, 0]
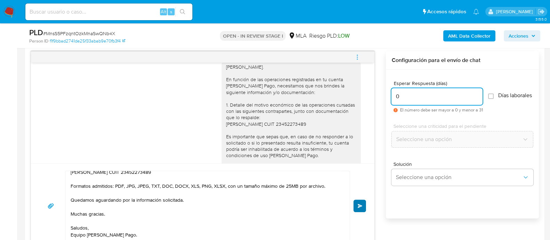
type input "0"
click at [359, 207] on button "Enviar" at bounding box center [360, 205] width 13 height 13
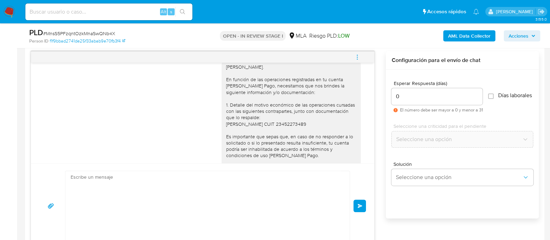
scroll to position [0, 0]
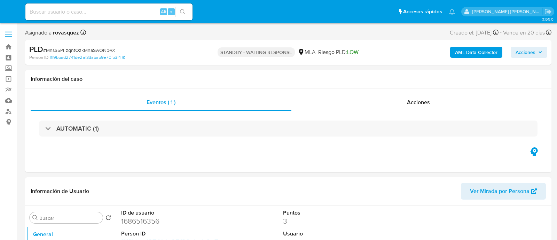
select select "10"
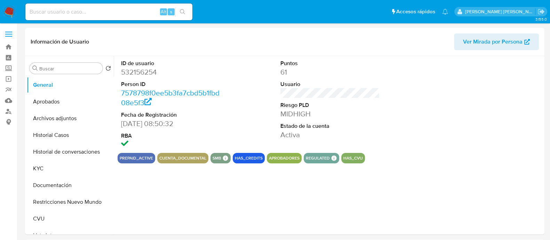
select select "10"
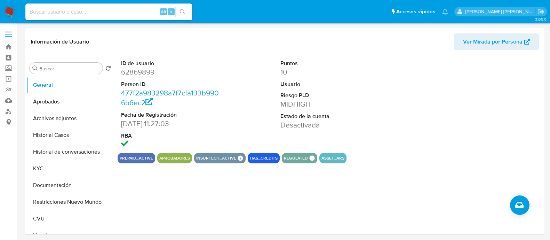
select select "10"
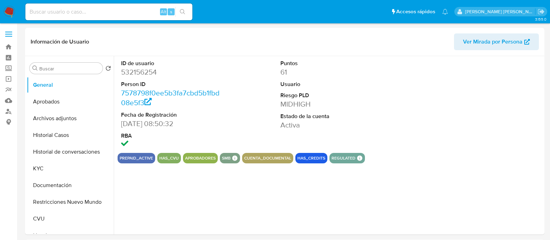
select select "10"
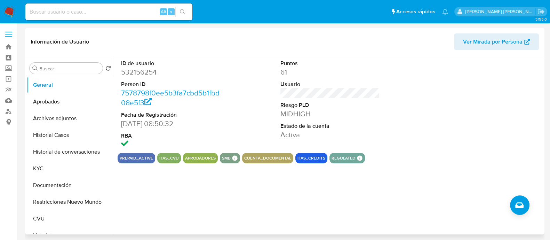
click at [296, 194] on div "ID de usuario 532156254 Person ID 7578798f0ee5b3fa7cbd5b1fbd08e5f3 Fecha de Reg…" at bounding box center [328, 145] width 429 height 178
click at [69, 133] on button "Historial Casos" at bounding box center [67, 135] width 81 height 17
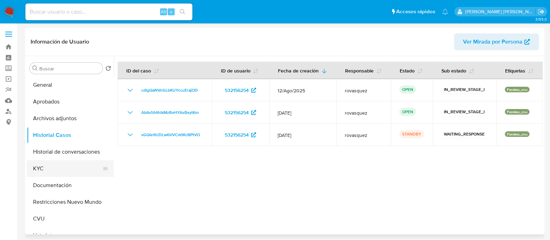
drag, startPoint x: 63, startPoint y: 168, endPoint x: 104, endPoint y: 169, distance: 41.1
click at [63, 168] on button "KYC" at bounding box center [67, 168] width 81 height 17
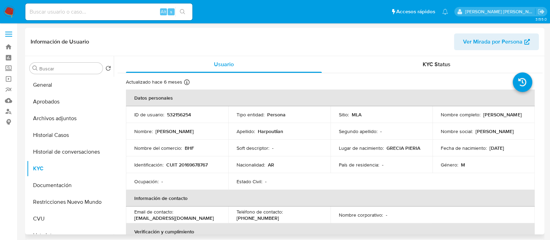
click at [185, 165] on p "CUIT 20169678767" at bounding box center [186, 164] width 41 height 6
copy p "20169678767"
click at [74, 139] on button "Historial Casos" at bounding box center [67, 135] width 81 height 17
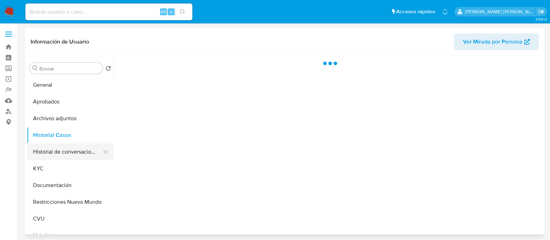
click at [69, 149] on button "Historial de conversaciones" at bounding box center [67, 151] width 81 height 17
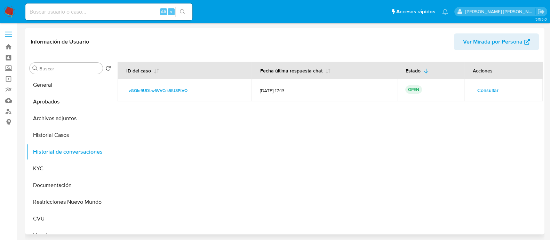
click at [491, 92] on span "Consultar" at bounding box center [487, 90] width 21 height 10
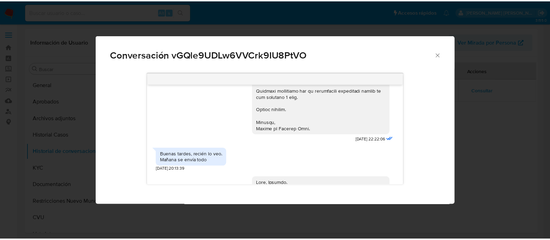
scroll to position [813, 0]
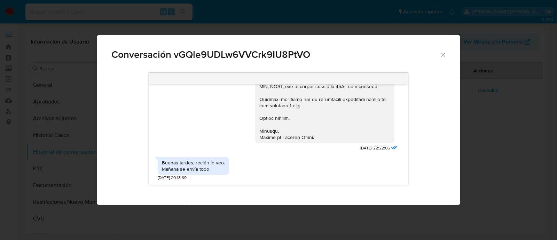
click at [444, 54] on icon "Cerrar" at bounding box center [442, 54] width 7 height 7
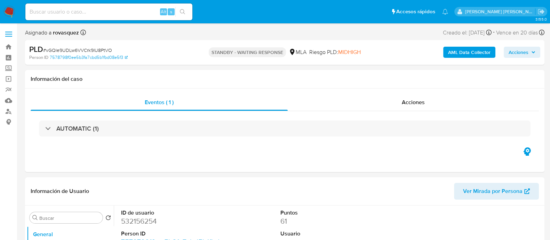
select select "10"
click at [348, 180] on div "Información de Usuario Ver Mirada por Persona" at bounding box center [285, 191] width 520 height 28
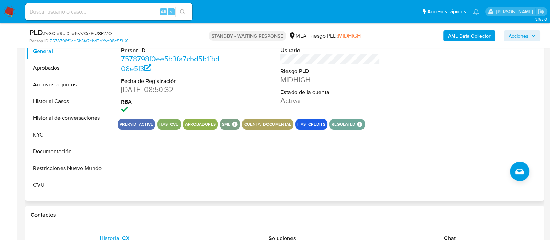
scroll to position [217, 0]
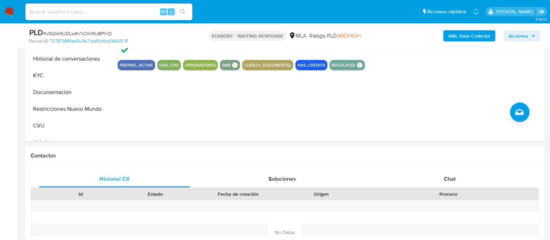
click at [449, 181] on span "Chat" at bounding box center [450, 179] width 12 height 8
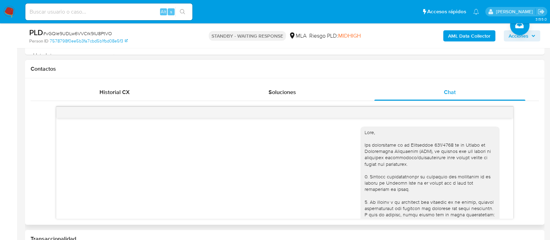
scroll to position [1159, 0]
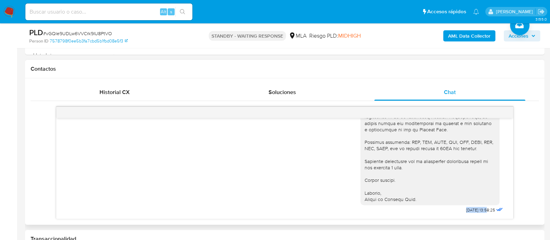
drag, startPoint x: 473, startPoint y: 208, endPoint x: 444, endPoint y: 209, distance: 29.3
click at [444, 209] on div "20/08/2025 13:58:25" at bounding box center [433, 46] width 144 height 337
copy div "Hola, Esteban. Esperamos que te encuentres muy bien. Te contactamos nuevamente …"
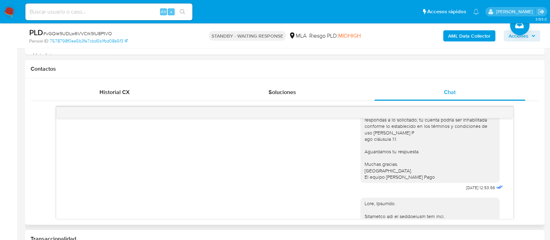
scroll to position [464, 0]
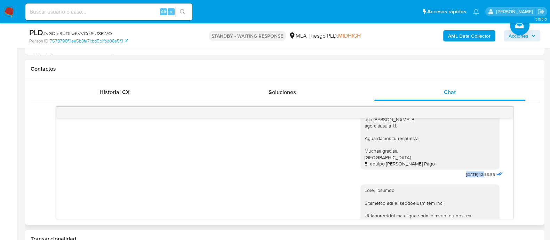
drag, startPoint x: 472, startPoint y: 193, endPoint x: 450, endPoint y: 194, distance: 21.9
click at [450, 179] on div "Hola, Esperamos que te encuentres muy bien. Te consultamos si tuviste oportunid…" at bounding box center [433, 109] width 144 height 141
copy span "23/06/2025"
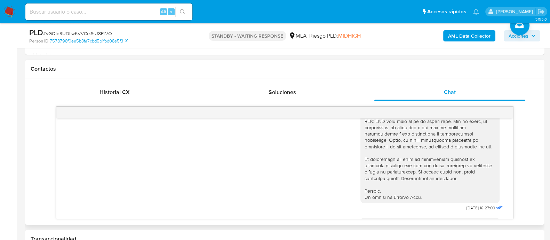
scroll to position [377, 0]
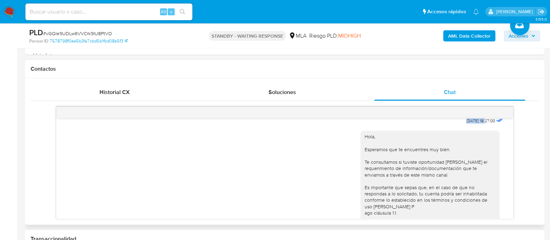
drag, startPoint x: 449, startPoint y: 135, endPoint x: 472, endPoint y: 134, distance: 22.3
copy span "18/06/2025"
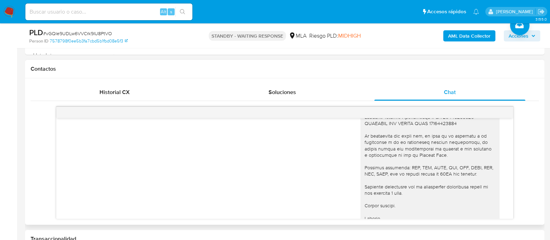
scroll to position [1159, 0]
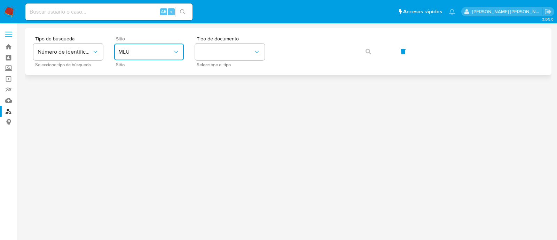
click at [156, 55] on span "MLU" at bounding box center [145, 51] width 54 height 7
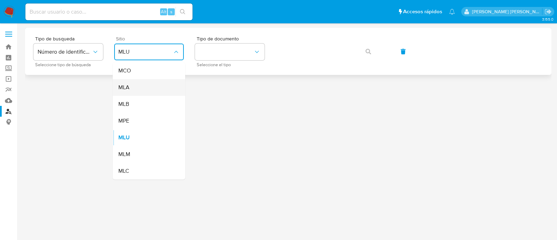
click at [154, 93] on div "MLA" at bounding box center [146, 87] width 57 height 17
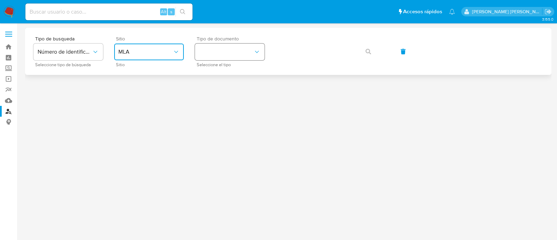
click at [219, 53] on button "identificationType" at bounding box center [230, 51] width 70 height 17
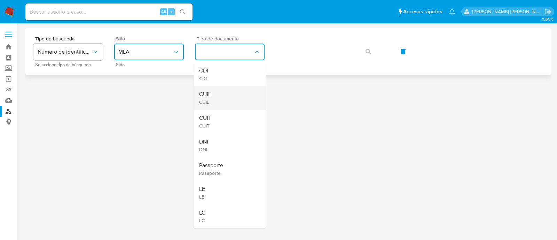
click at [222, 90] on div "CUIL CUIL" at bounding box center [227, 98] width 57 height 24
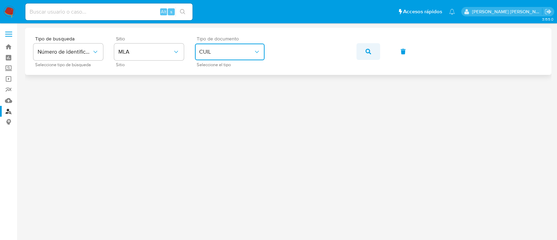
click at [363, 51] on button "button" at bounding box center [368, 51] width 24 height 17
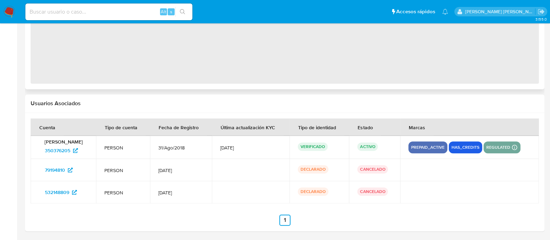
select select "10"
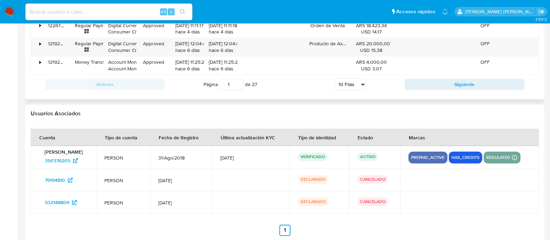
scroll to position [868, 0]
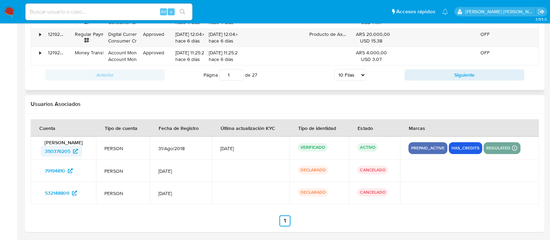
click at [58, 149] on span "350376205" at bounding box center [57, 150] width 25 height 11
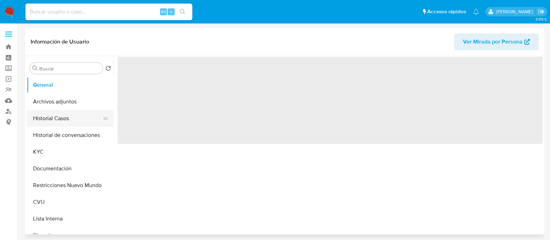
click at [73, 121] on button "Historial Casos" at bounding box center [67, 118] width 81 height 17
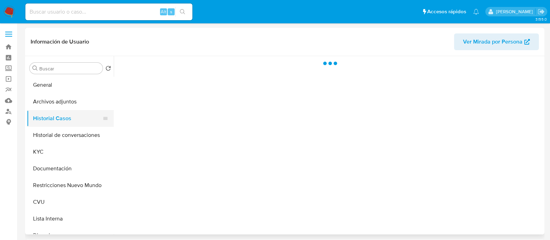
select select "10"
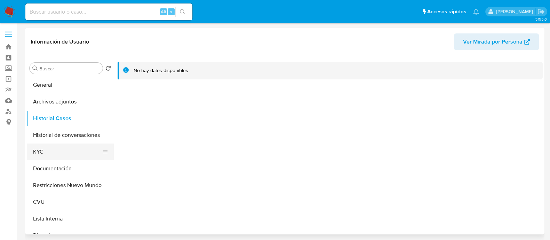
click at [71, 154] on button "KYC" at bounding box center [67, 151] width 81 height 17
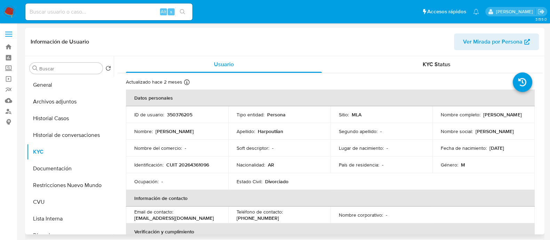
drag, startPoint x: 438, startPoint y: 118, endPoint x: 520, endPoint y: 115, distance: 81.8
click at [520, 115] on td "Nombre completo : Fernando Esteban Harpoutlian" at bounding box center [484, 114] width 102 height 17
copy p "Fernando Esteban Harpoutlian"
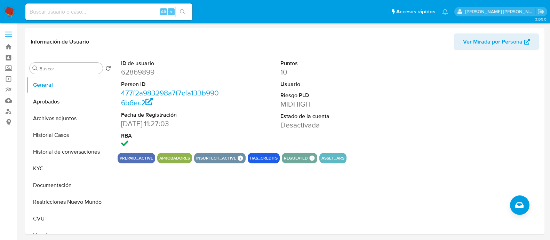
select select "10"
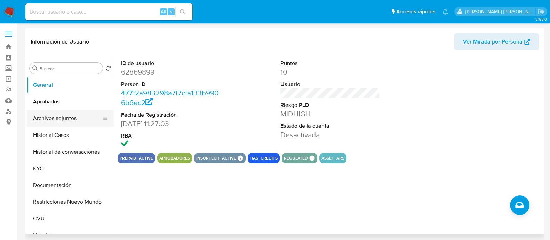
click at [51, 118] on button "Archivos adjuntos" at bounding box center [67, 118] width 81 height 17
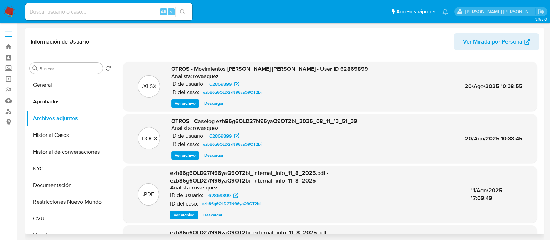
click at [184, 152] on span "Ver archivo" at bounding box center [185, 155] width 21 height 7
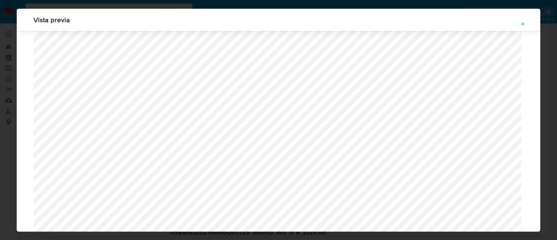
scroll to position [638, 0]
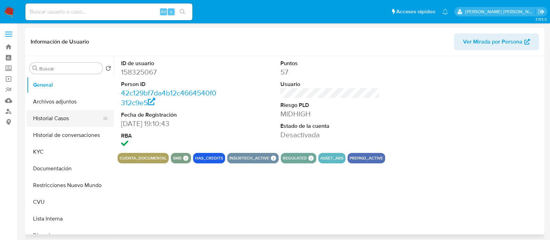
select select "10"
click at [68, 103] on button "Archivos adjuntos" at bounding box center [67, 101] width 81 height 17
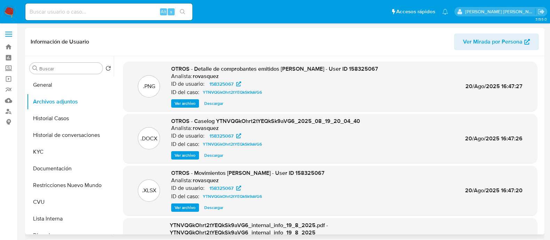
click at [179, 155] on span "Ver archivo" at bounding box center [185, 155] width 21 height 7
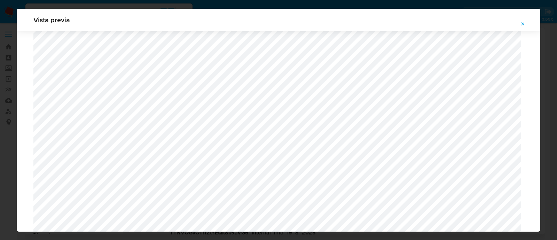
scroll to position [726, 0]
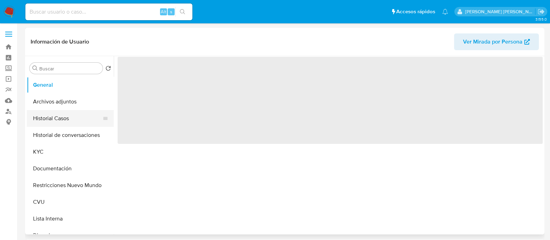
click at [63, 111] on button "Historial Casos" at bounding box center [67, 118] width 81 height 17
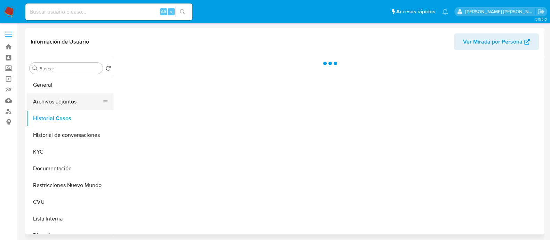
click at [64, 104] on button "Archivos adjuntos" at bounding box center [67, 101] width 81 height 17
select select "10"
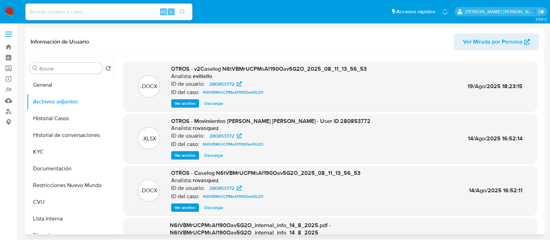
click at [188, 102] on span "Ver archivo" at bounding box center [185, 103] width 21 height 7
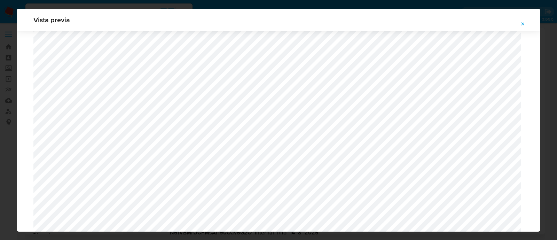
scroll to position [595, 0]
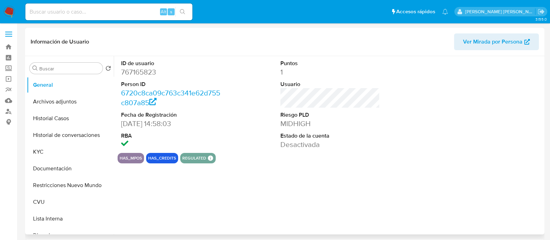
select select "10"
click at [77, 121] on button "Historial Casos" at bounding box center [67, 118] width 81 height 17
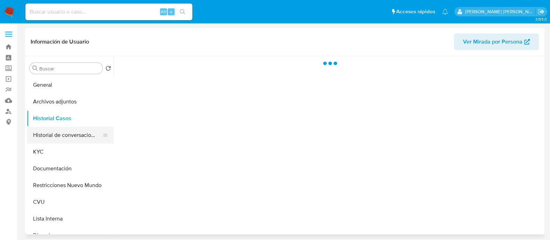
click at [72, 132] on button "Historial de conversaciones" at bounding box center [67, 135] width 81 height 17
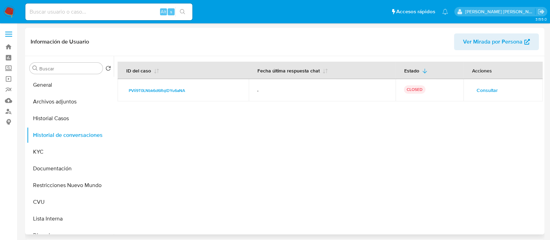
click at [480, 89] on span "Consultar" at bounding box center [487, 90] width 21 height 10
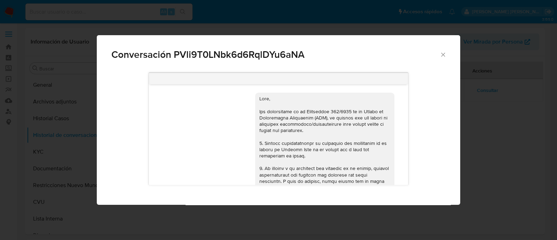
click at [441, 53] on icon "Cerrar" at bounding box center [442, 54] width 7 height 7
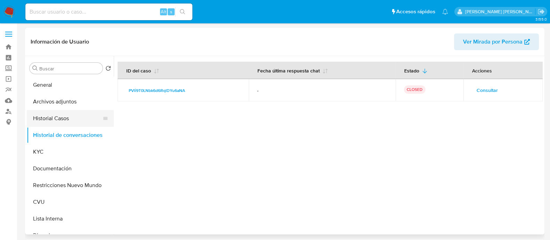
click at [64, 122] on button "Historial Casos" at bounding box center [67, 118] width 81 height 17
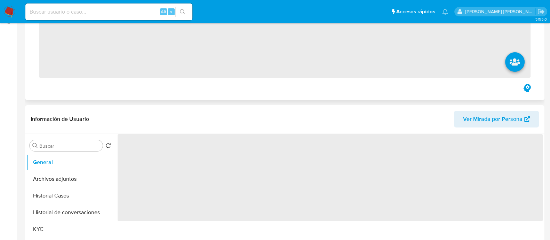
scroll to position [174, 0]
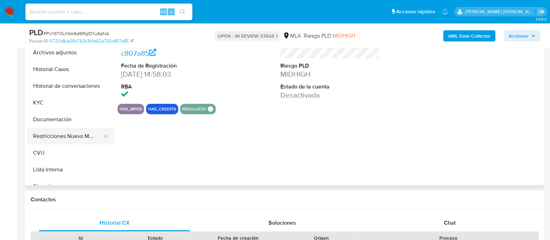
click at [75, 135] on button "Restricciones Nuevo Mundo" at bounding box center [67, 136] width 81 height 17
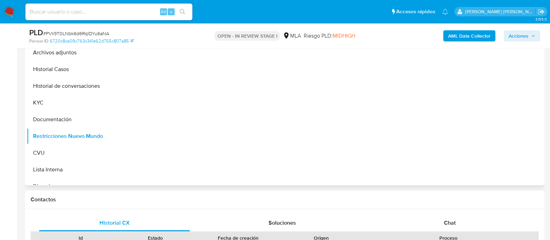
select select "10"
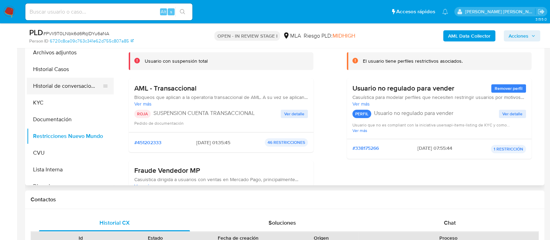
click at [49, 89] on button "Historial de conversaciones" at bounding box center [67, 86] width 81 height 17
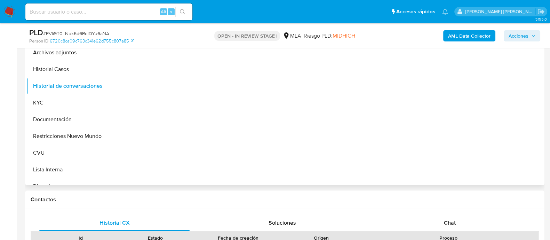
scroll to position [87, 0]
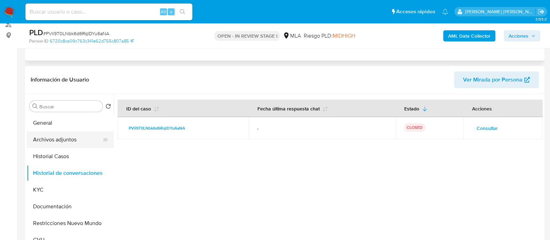
click at [58, 141] on button "Archivos adjuntos" at bounding box center [67, 139] width 81 height 17
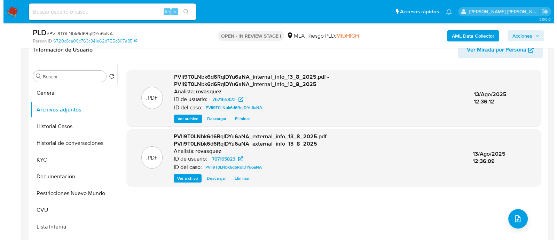
scroll to position [130, 0]
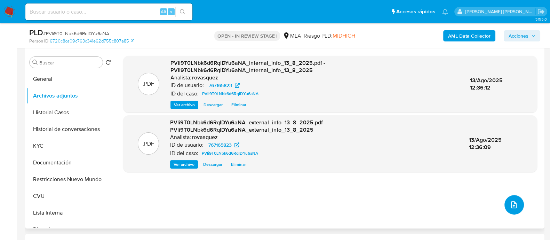
click at [517, 206] on button "upload-file" at bounding box center [514, 204] width 19 height 19
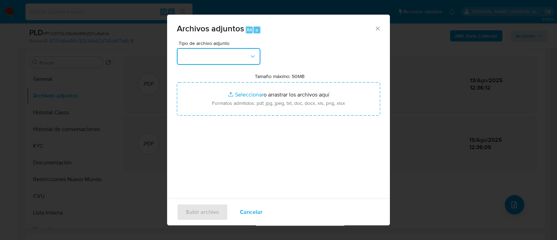
click at [243, 58] on button "button" at bounding box center [219, 56] width 84 height 17
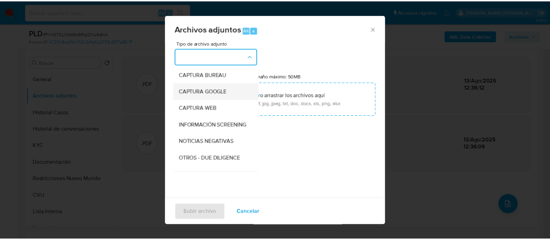
scroll to position [87, 0]
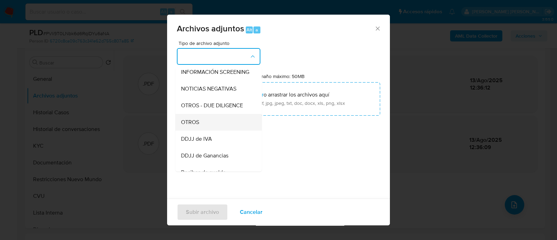
click at [210, 128] on div "OTROS" at bounding box center [216, 122] width 71 height 17
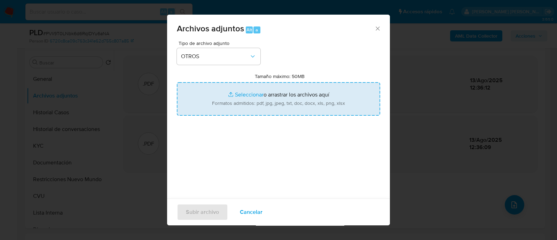
click at [249, 96] on input "Tamaño máximo: 50MB Seleccionar archivos" at bounding box center [278, 98] width 203 height 33
type input "C:\fakepath\Caselog PVli9T0LNbk6d6RqlDYu6aNA_2025_08_11_13_59_09.docx"
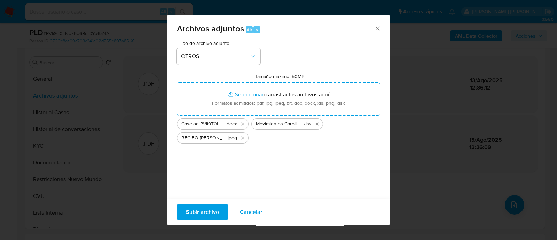
click at [251, 208] on span "Cancelar" at bounding box center [251, 211] width 23 height 15
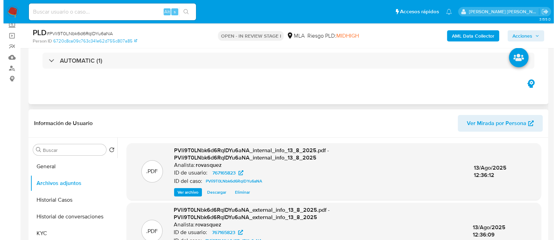
scroll to position [130, 0]
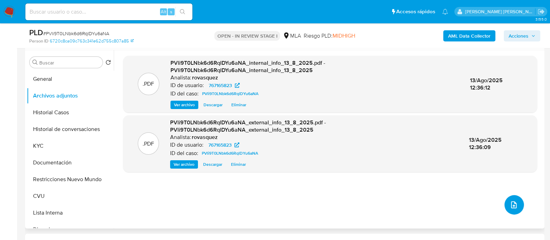
click at [517, 202] on button "upload-file" at bounding box center [514, 204] width 19 height 19
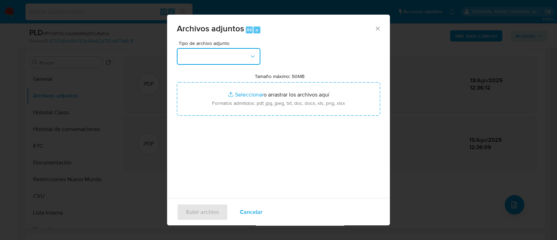
click at [237, 61] on button "button" at bounding box center [219, 56] width 84 height 17
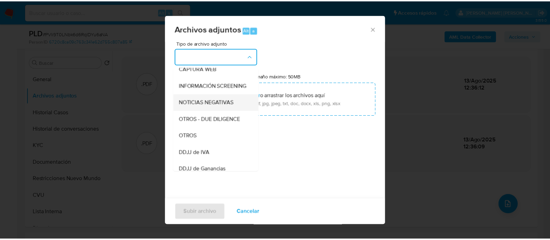
scroll to position [87, 0]
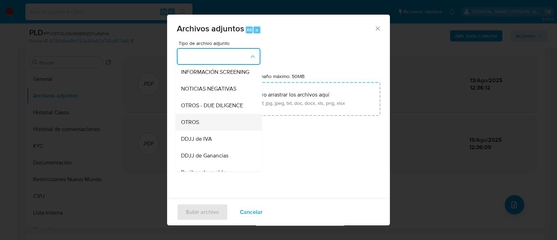
click at [211, 129] on div "OTROS" at bounding box center [216, 122] width 71 height 17
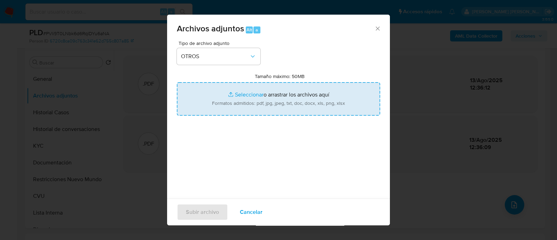
click at [258, 96] on input "Tamaño máximo: 50MB Seleccionar archivos" at bounding box center [278, 98] width 203 height 33
type input "C:\fakepath\Caselog PVli9T0LNbk6d6RqlDYu6aNA_2025_08_11_13_59_09.docx"
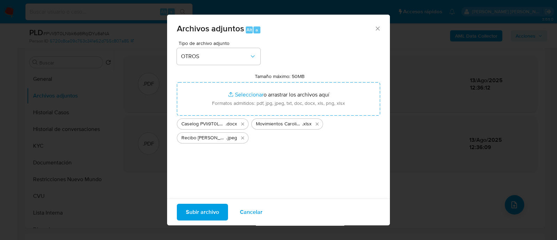
click at [210, 213] on span "Subir archivo" at bounding box center [202, 211] width 33 height 15
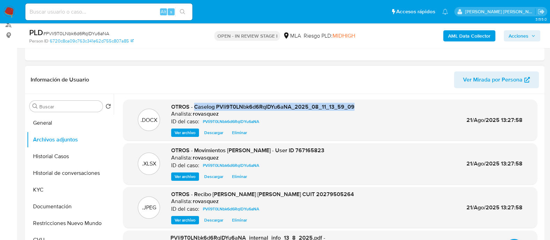
drag, startPoint x: 194, startPoint y: 105, endPoint x: 353, endPoint y: 103, distance: 158.7
click at [353, 103] on div ".DOCX OTROS - Caselog PVli9T0LNbk6d6RqlDYu6aNA_2025_08_11_13_59_09 Analista: ro…" at bounding box center [330, 120] width 407 height 34
copy span "Caselog PVli9T0LNbk6d6RqlDYu6aNA_2025_08_11_13_59_09"
click at [532, 34] on icon "button" at bounding box center [533, 36] width 4 height 4
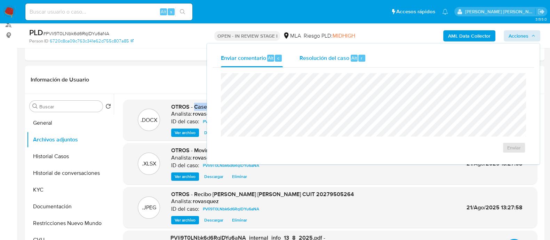
click at [348, 63] on div "Resolución del caso Alt r" at bounding box center [333, 58] width 66 height 18
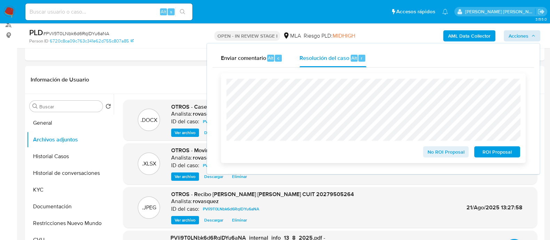
click at [486, 154] on span "ROI Proposal" at bounding box center [497, 152] width 36 height 10
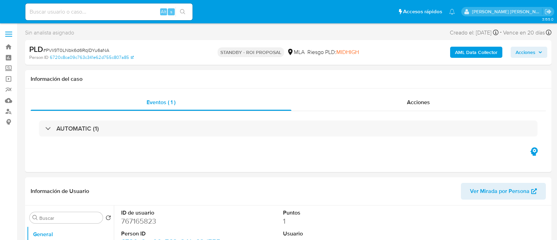
select select "10"
